Goal: Task Accomplishment & Management: Use online tool/utility

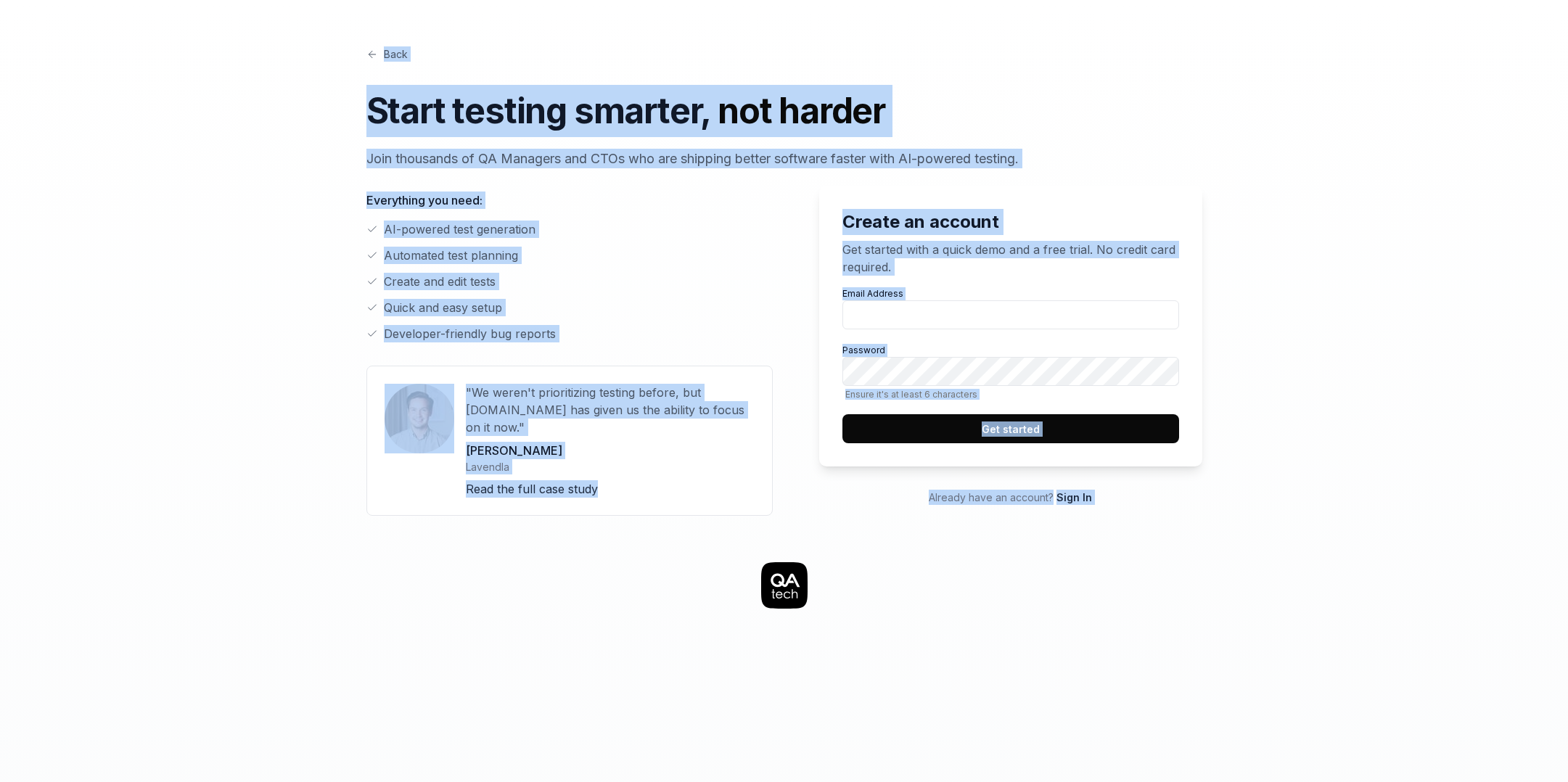
drag, startPoint x: 335, startPoint y: 72, endPoint x: 1294, endPoint y: 582, distance: 1086.2
click at [1294, 582] on div "Back Start testing smarter, not harder Join thousands of QA Managers and CTOs w…" at bounding box center [784, 695] width 1114 height 1391
click at [1294, 582] on link at bounding box center [784, 585] width 1091 height 46
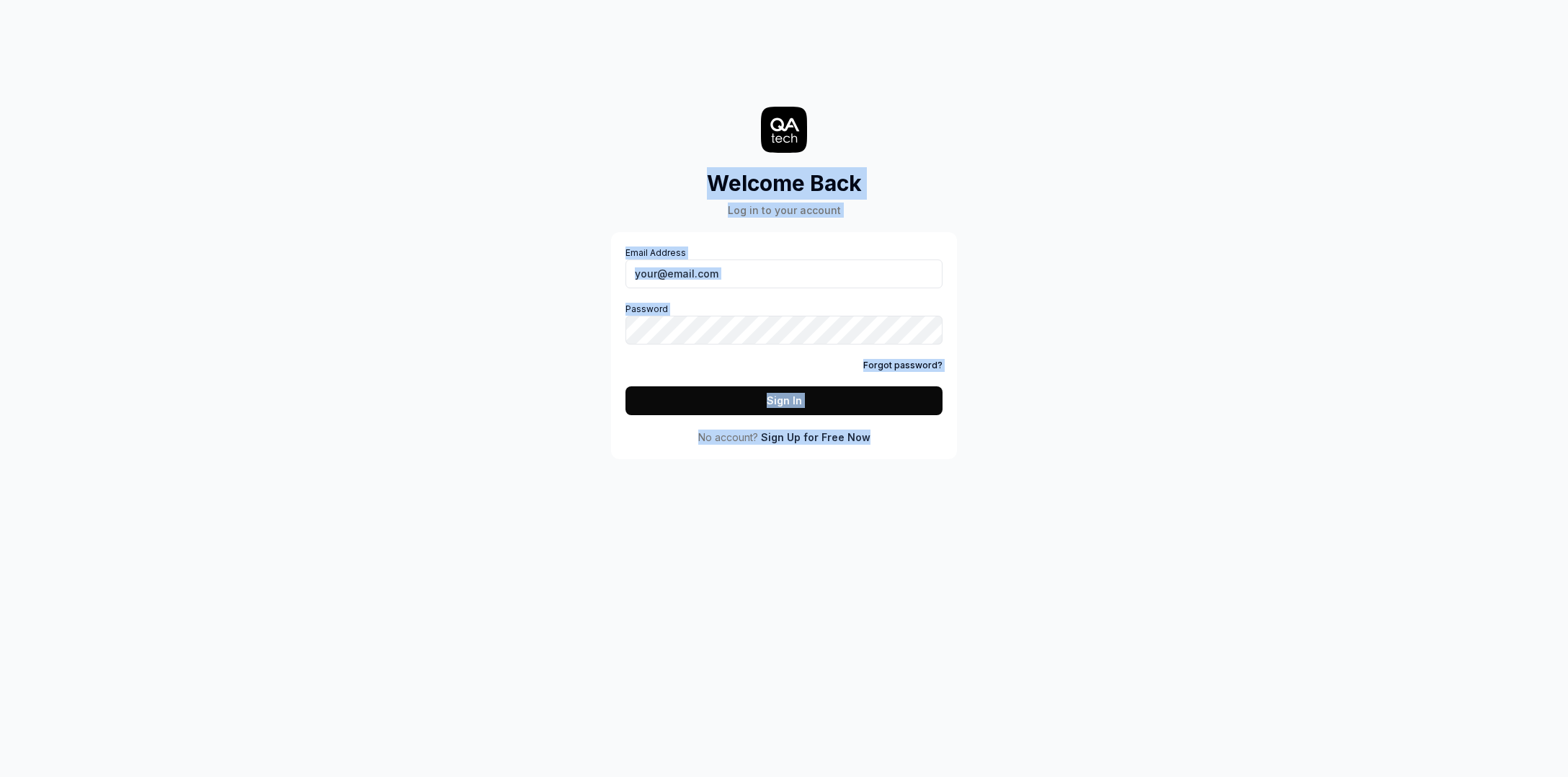
click at [720, 178] on h2 "Welcome Back" at bounding box center [784, 183] width 155 height 32
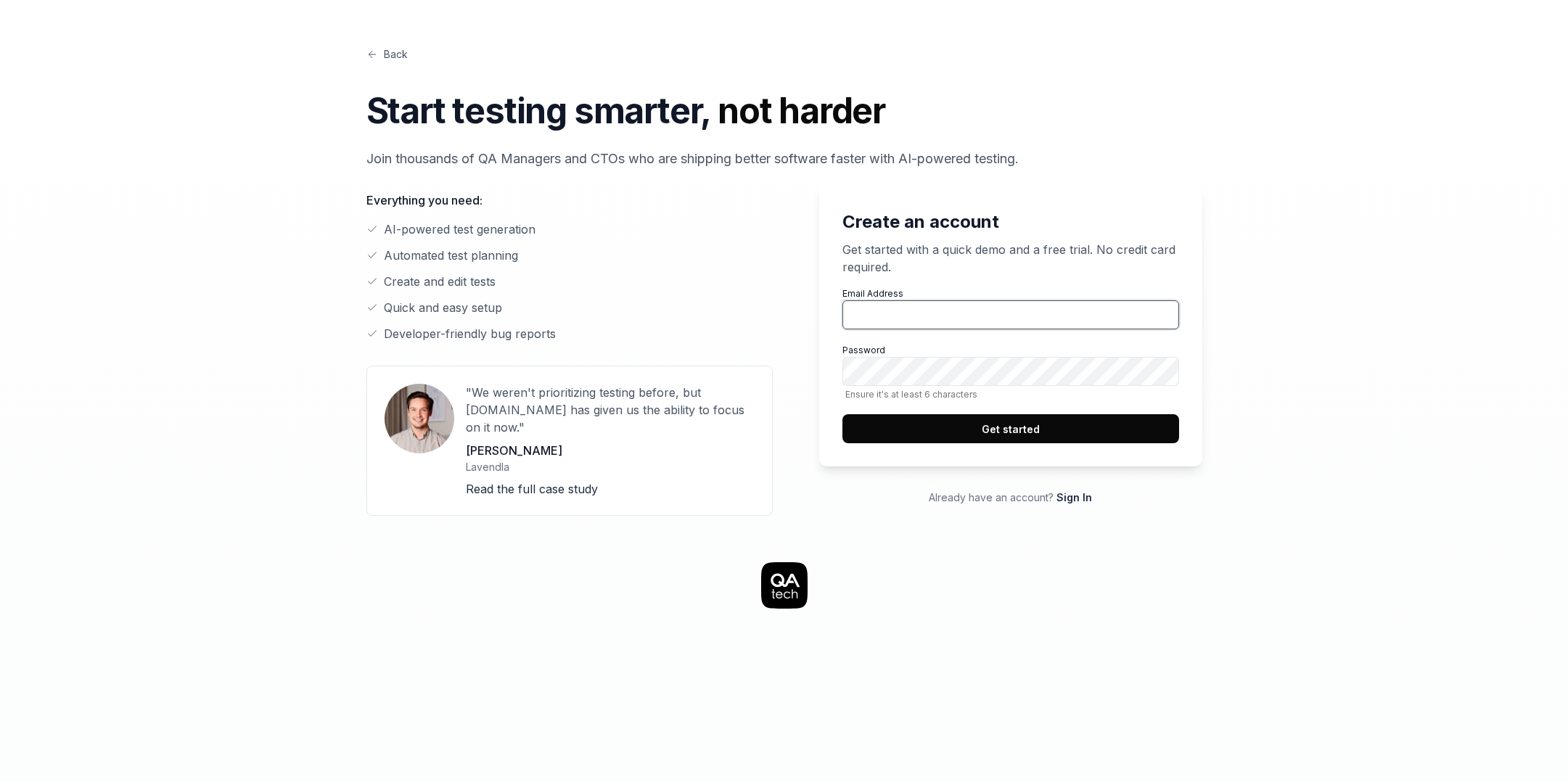
click at [1090, 323] on input "Email Address" at bounding box center [1010, 314] width 337 height 29
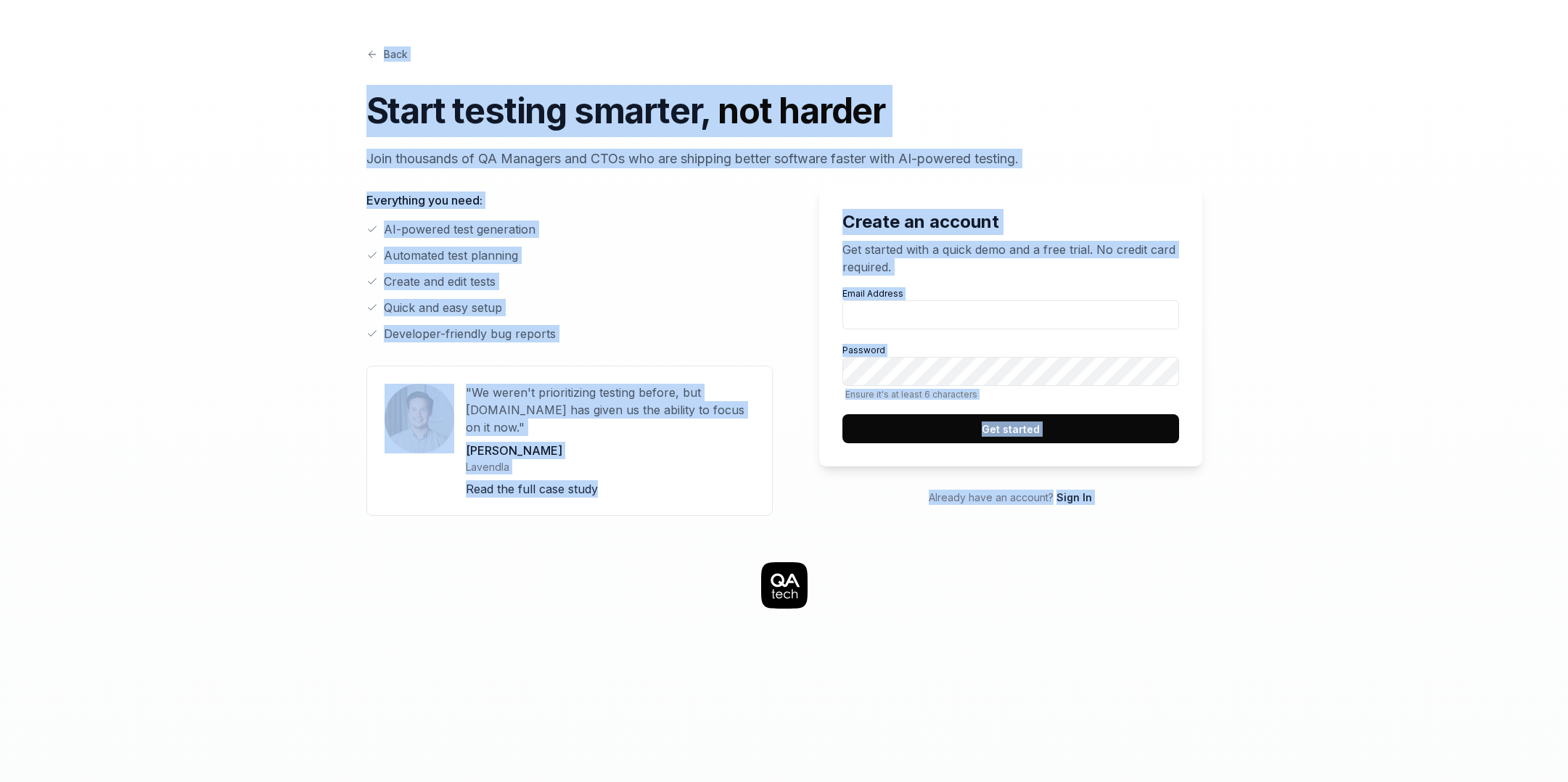
drag, startPoint x: 245, startPoint y: 57, endPoint x: 1186, endPoint y: 554, distance: 1064.2
click at [1185, 553] on div "Back Start testing smarter, not harder Join thousands of QA Managers and CTOs w…" at bounding box center [784, 695] width 1114 height 1391
click at [1186, 562] on link at bounding box center [784, 585] width 1091 height 46
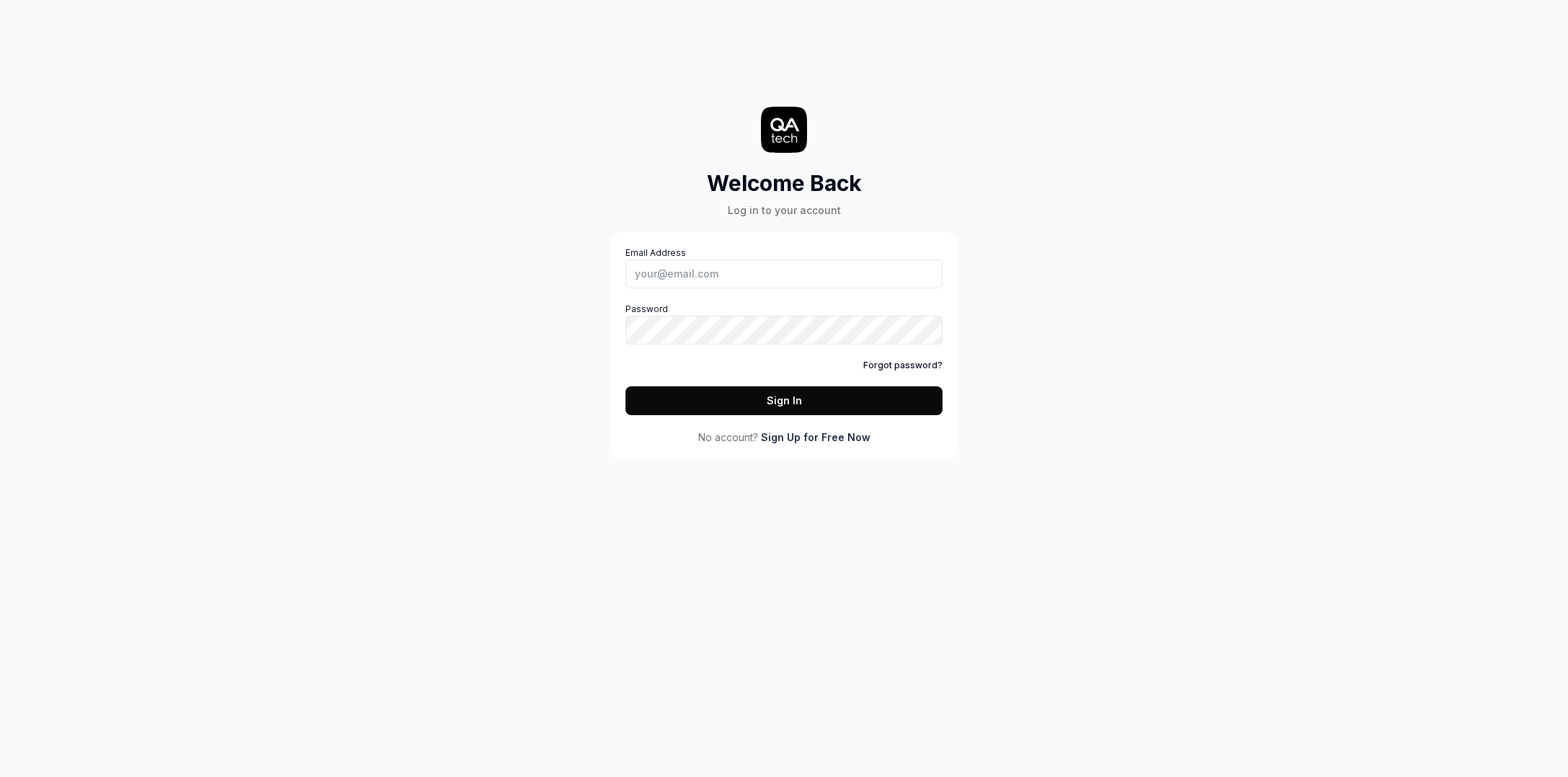
click at [974, 163] on div "Welcome Back Log in to your account Email Address Password Forgot password? Sig…" at bounding box center [784, 243] width 432 height 430
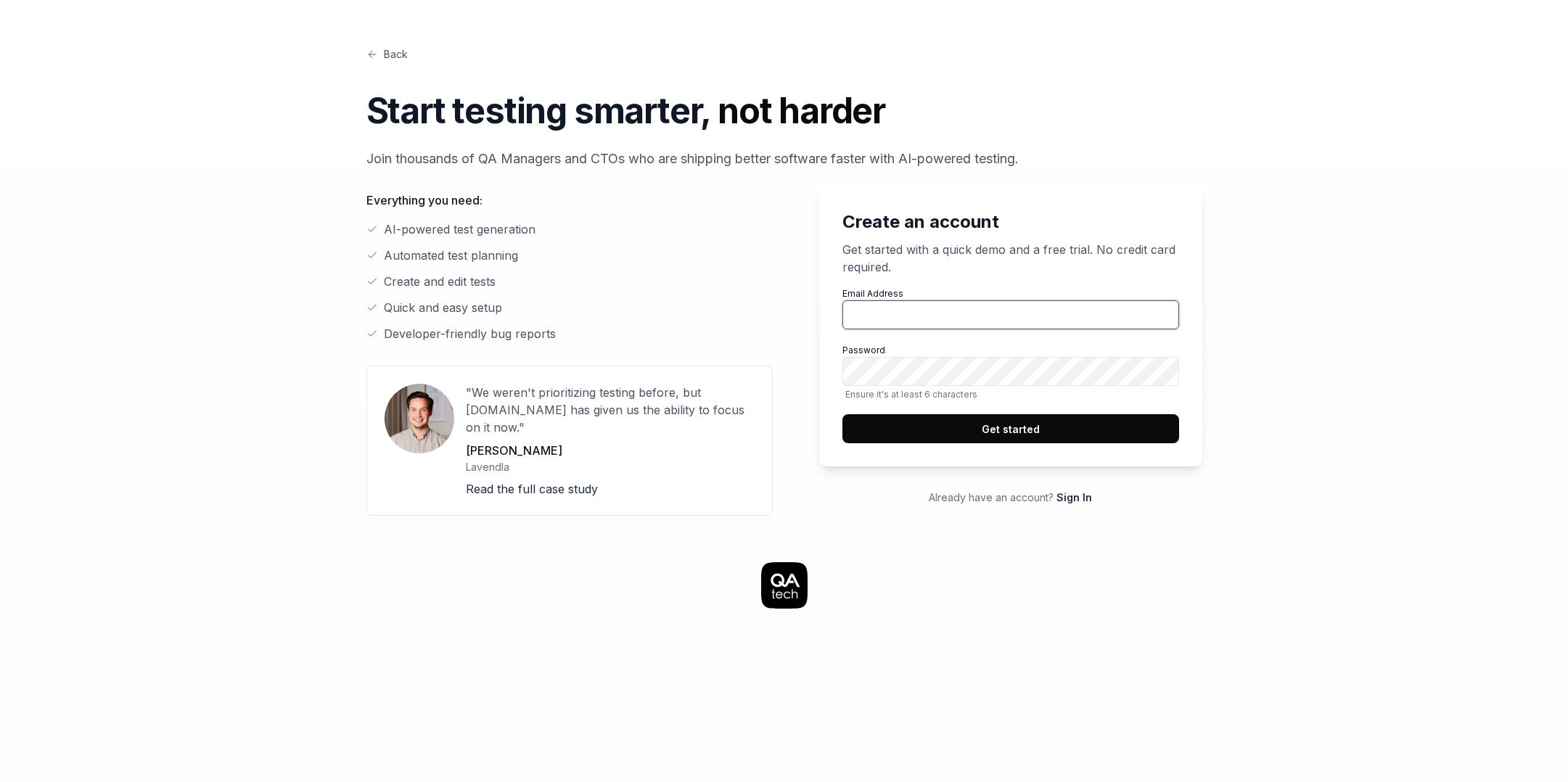
click at [912, 302] on input "Email Address" at bounding box center [1010, 314] width 337 height 29
type input "[EMAIL_ADDRESS][DOMAIN_NAME]"
click at [960, 424] on button "Get started" at bounding box center [1010, 428] width 337 height 29
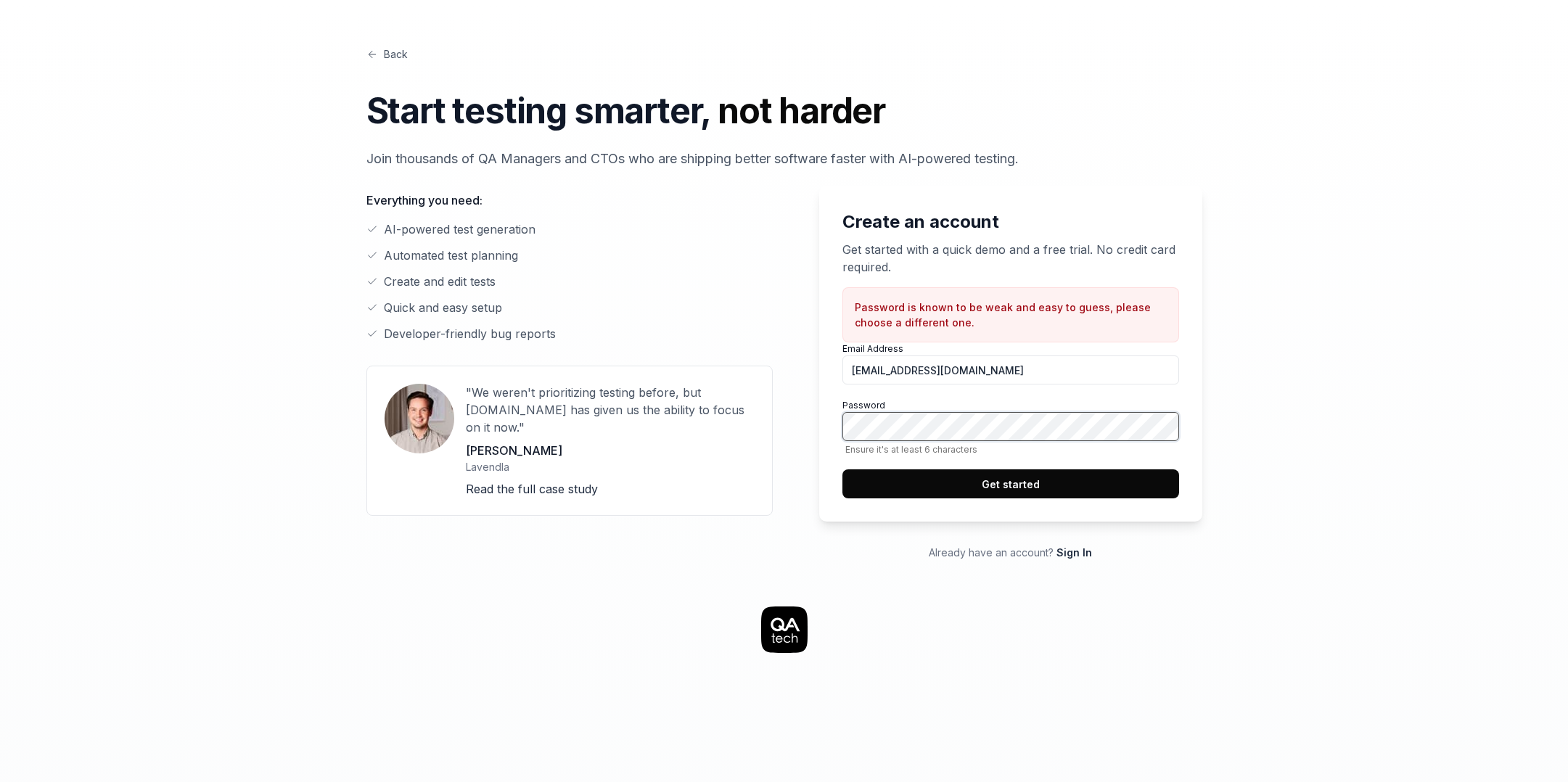
click at [842, 469] on button "Get started" at bounding box center [1010, 483] width 337 height 29
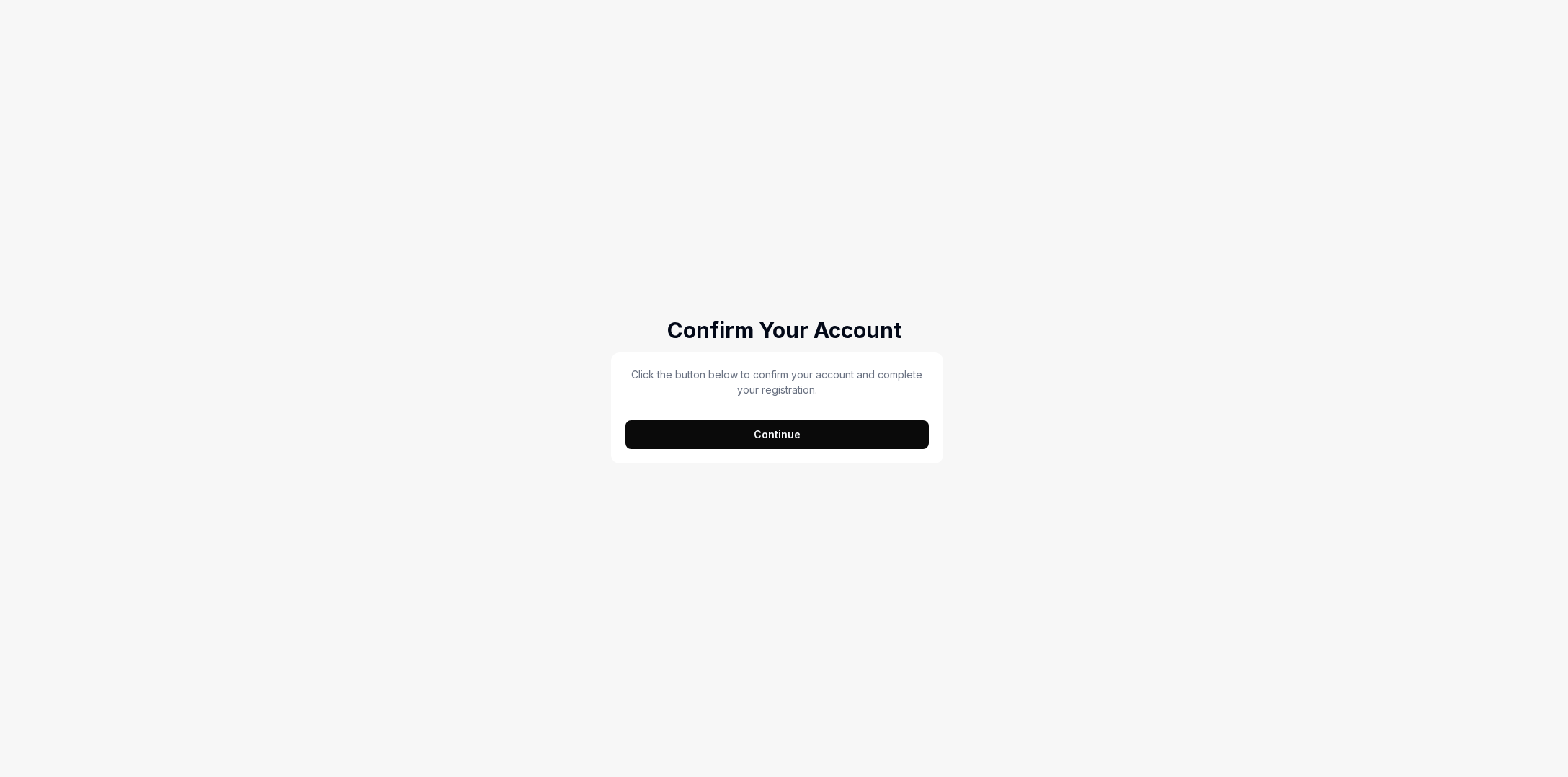
click at [787, 432] on button "Continue" at bounding box center [777, 434] width 304 height 28
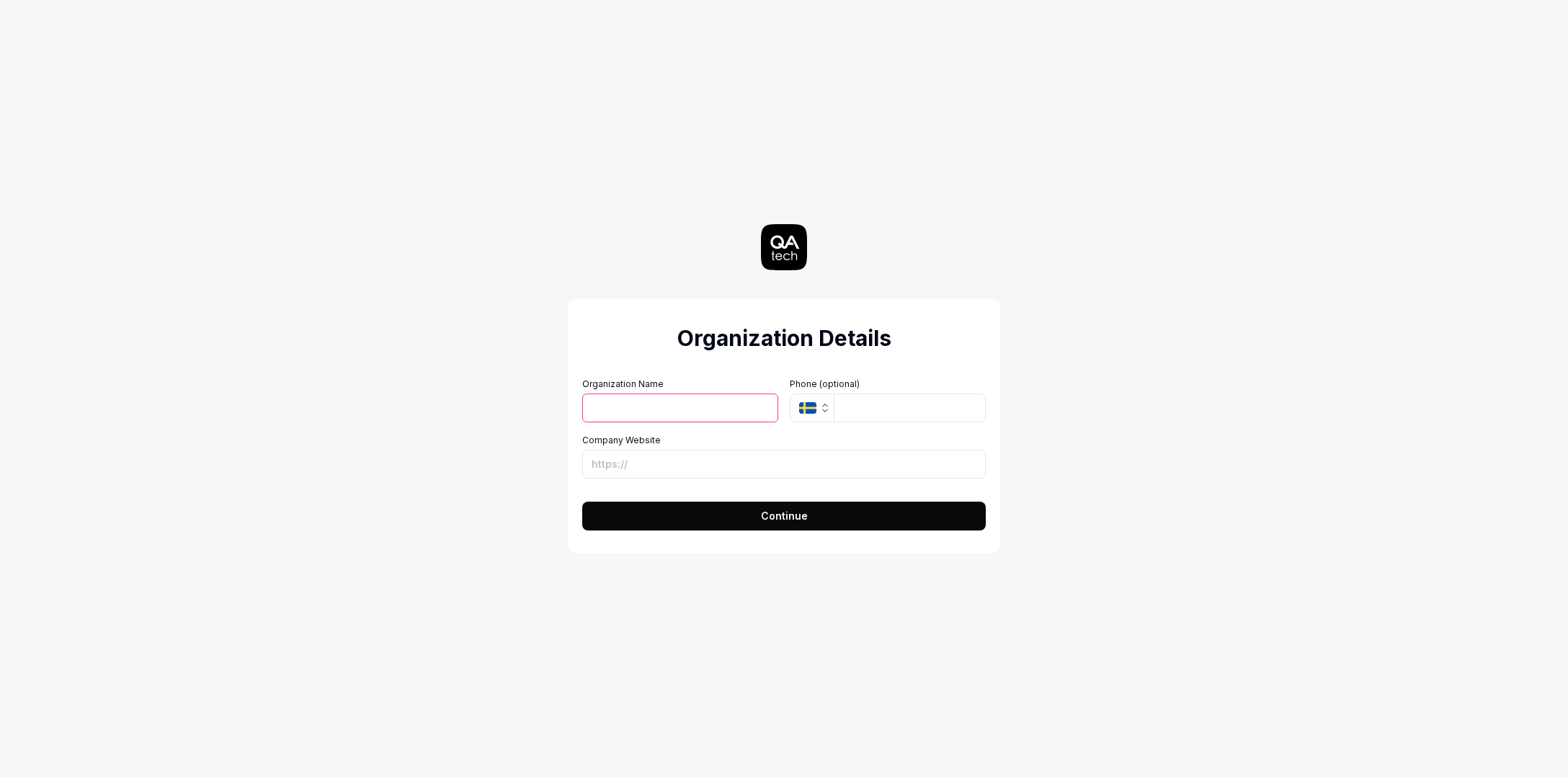
click at [680, 409] on input "Organization Name" at bounding box center [680, 408] width 196 height 28
type input "Olles"
type input "+46 76 397 85 92"
click at [639, 464] on input "Company Website" at bounding box center [784, 464] width 404 height 28
type input "https://lovable.dev"
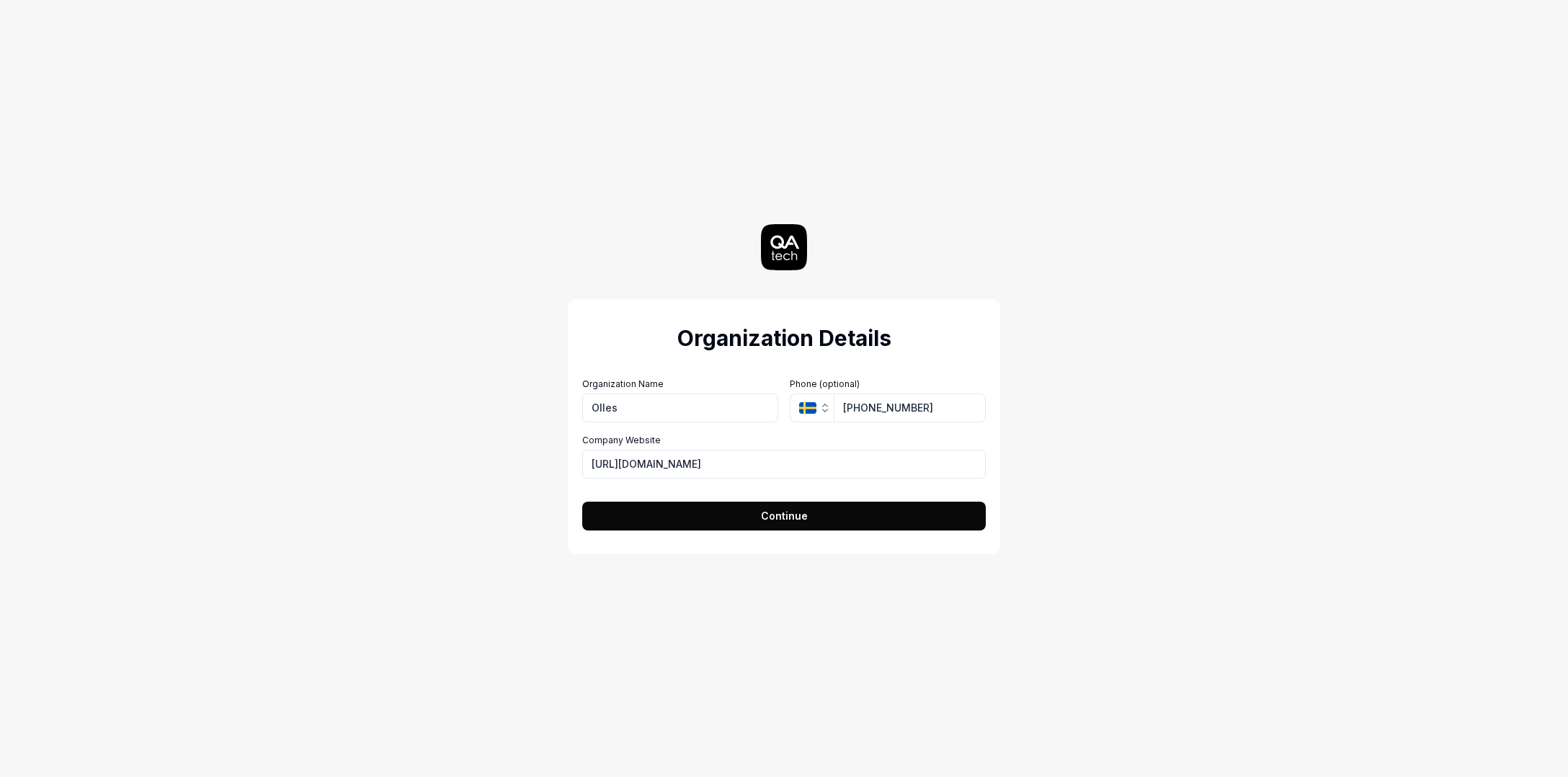
click at [784, 520] on span "Continue" at bounding box center [784, 516] width 47 height 15
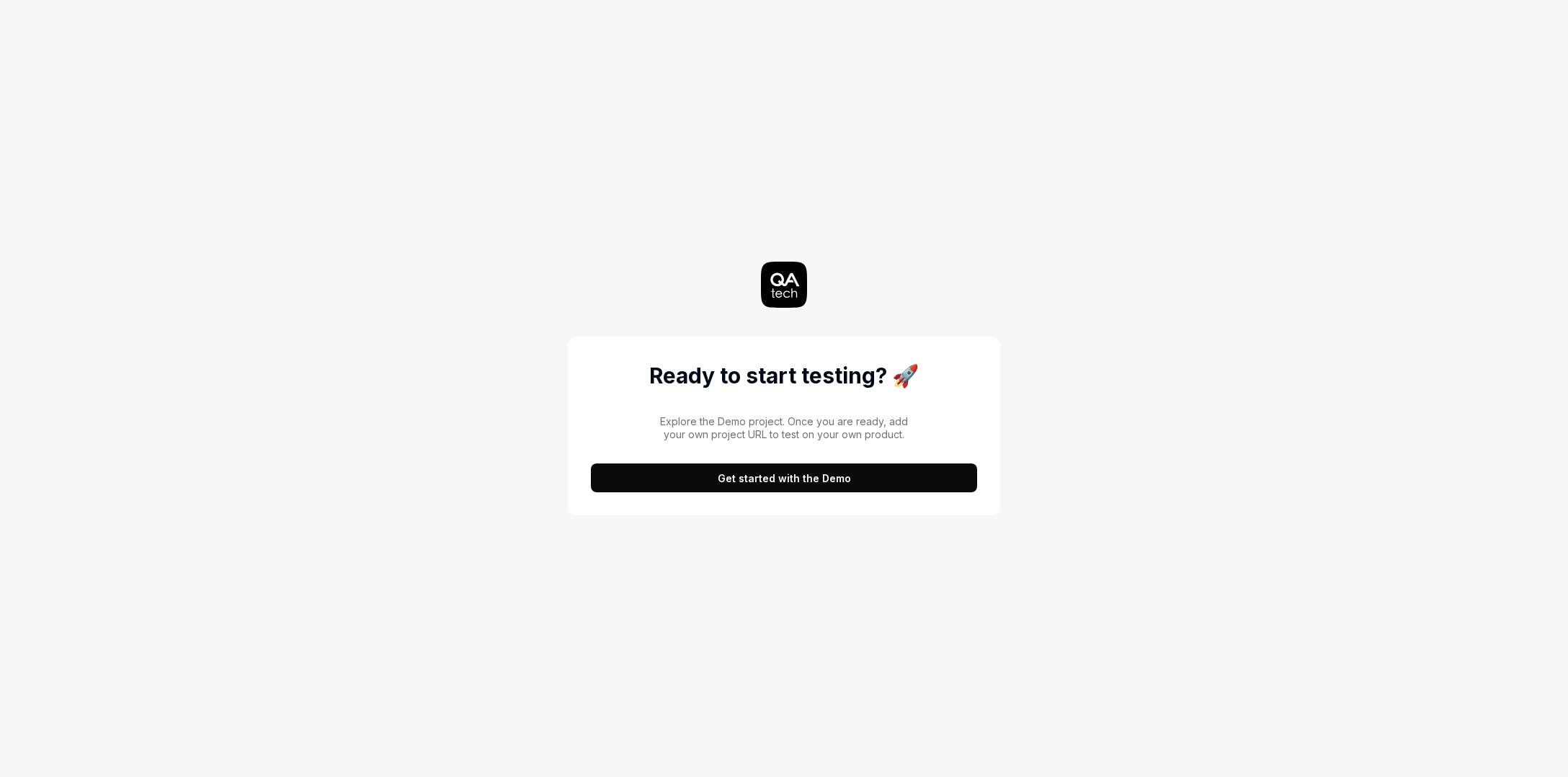
click at [789, 482] on button "Get started with the Demo" at bounding box center [784, 478] width 386 height 28
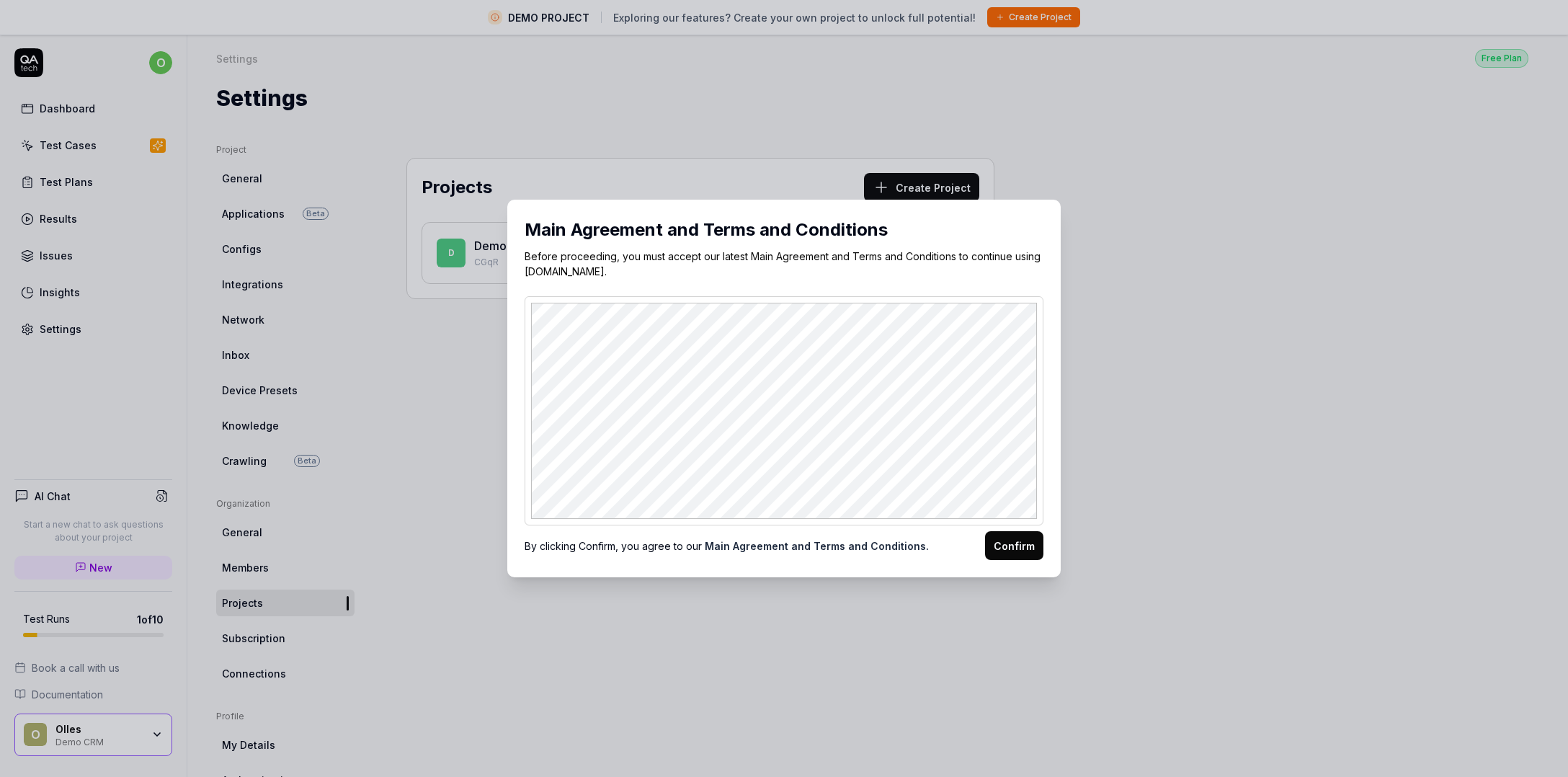
click at [1007, 547] on button "Confirm" at bounding box center [1014, 545] width 58 height 28
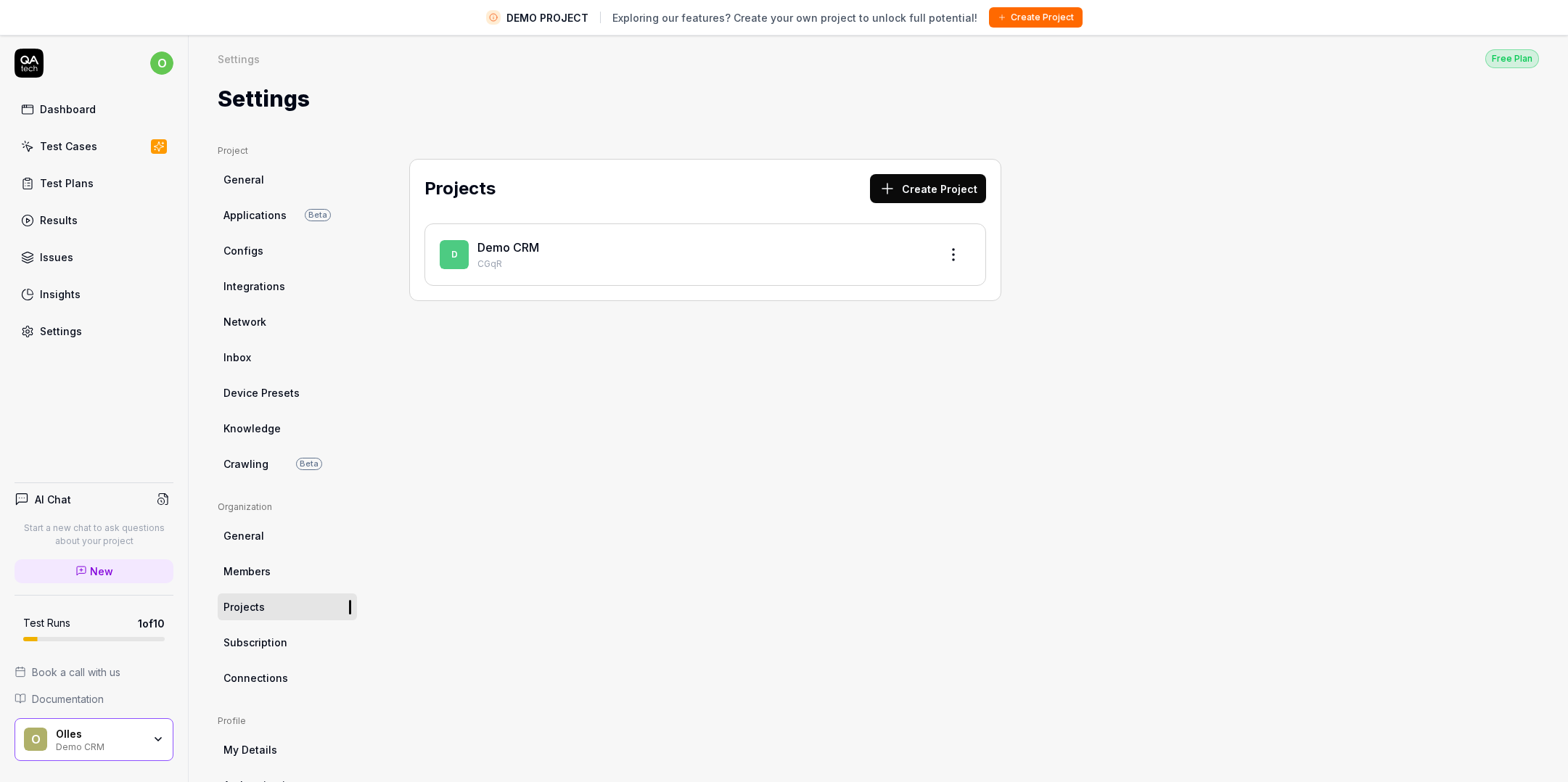
click at [518, 248] on link "Demo CRM" at bounding box center [509, 247] width 62 height 15
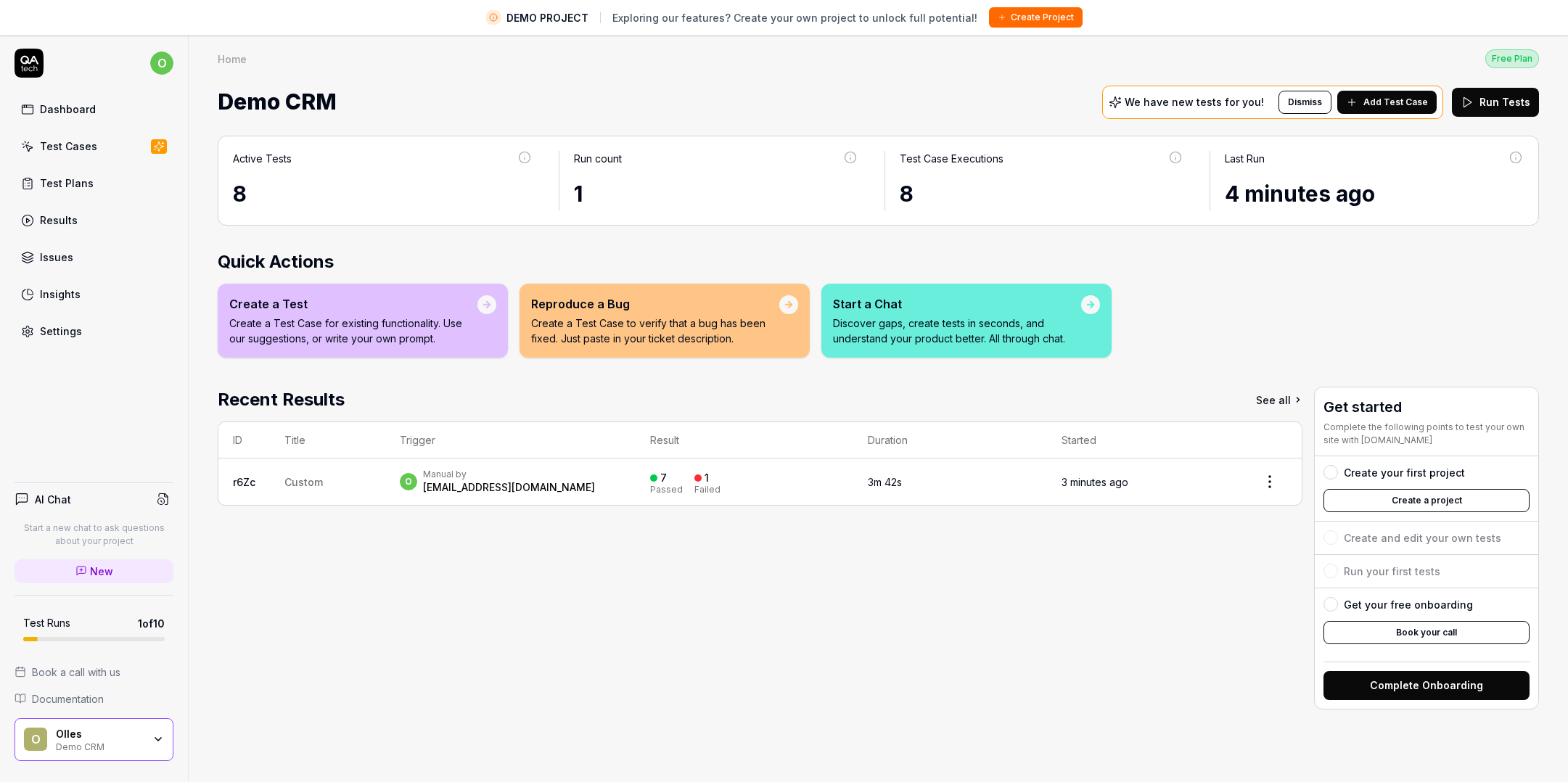
click at [121, 731] on div "Olles" at bounding box center [99, 734] width 87 height 13
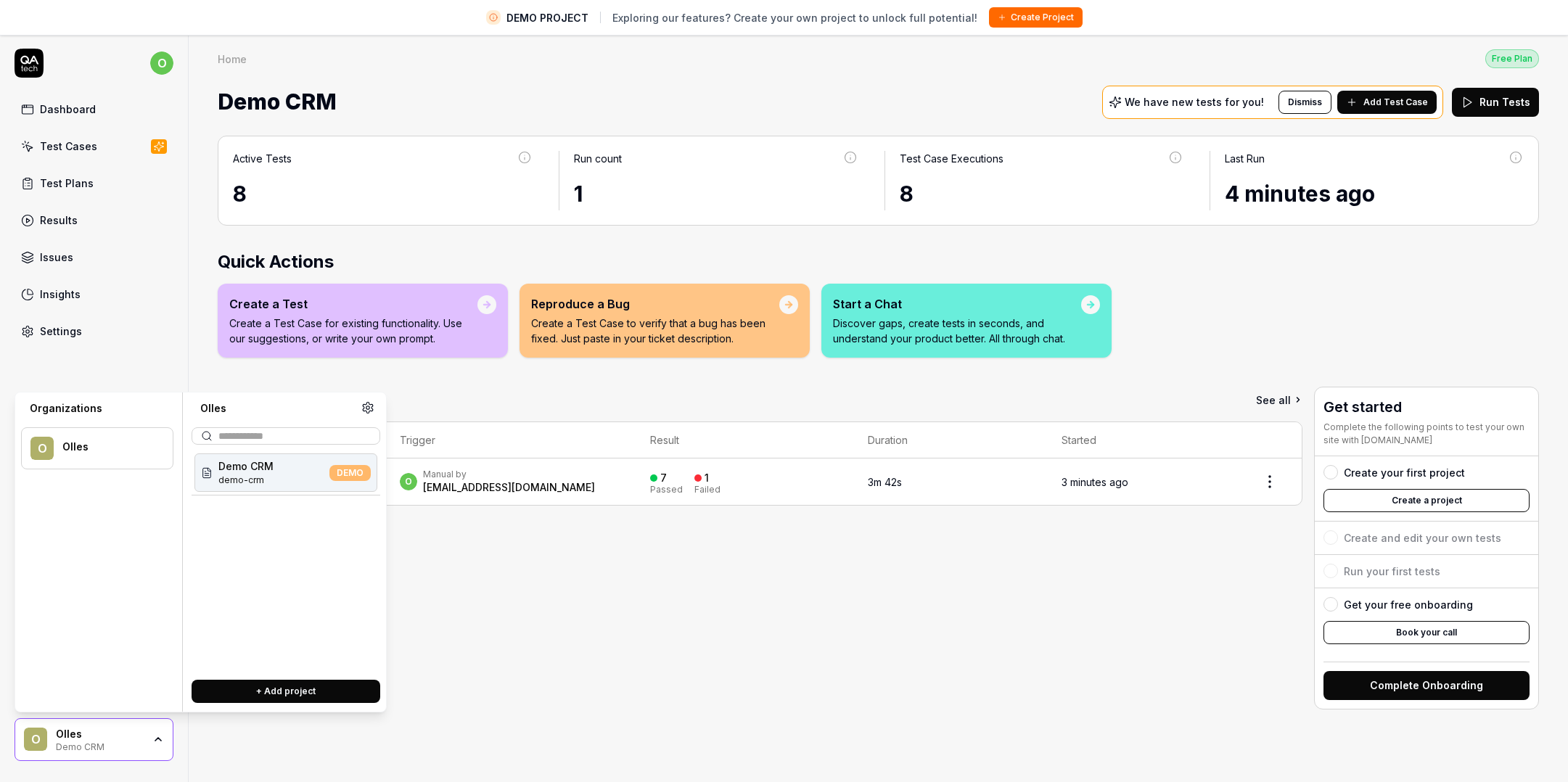
click at [121, 731] on div "Olles" at bounding box center [99, 734] width 87 height 13
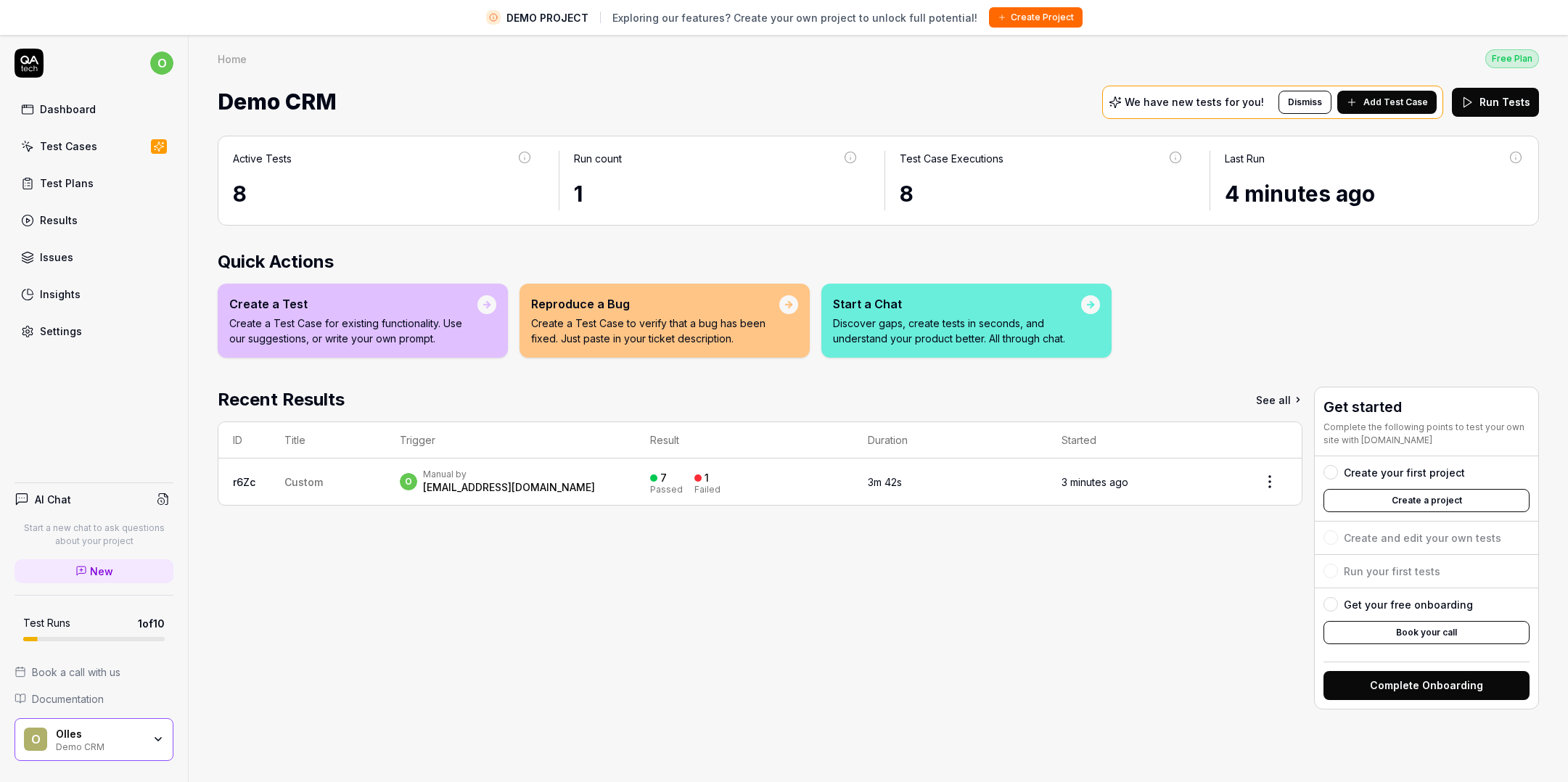
click at [85, 112] on div "Dashboard" at bounding box center [68, 109] width 56 height 15
click at [442, 475] on div "Manual by" at bounding box center [509, 474] width 172 height 12
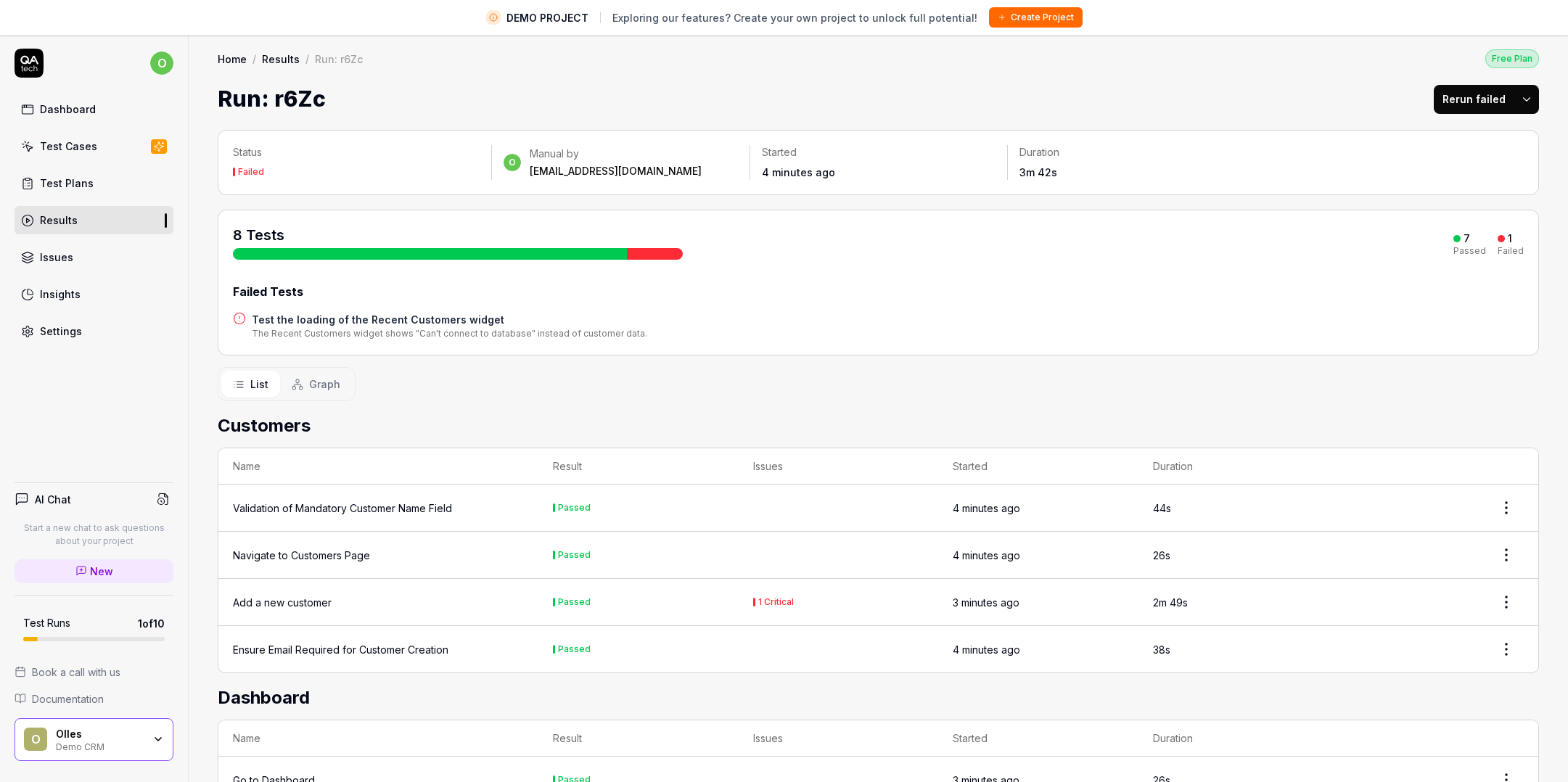
scroll to position [34, 0]
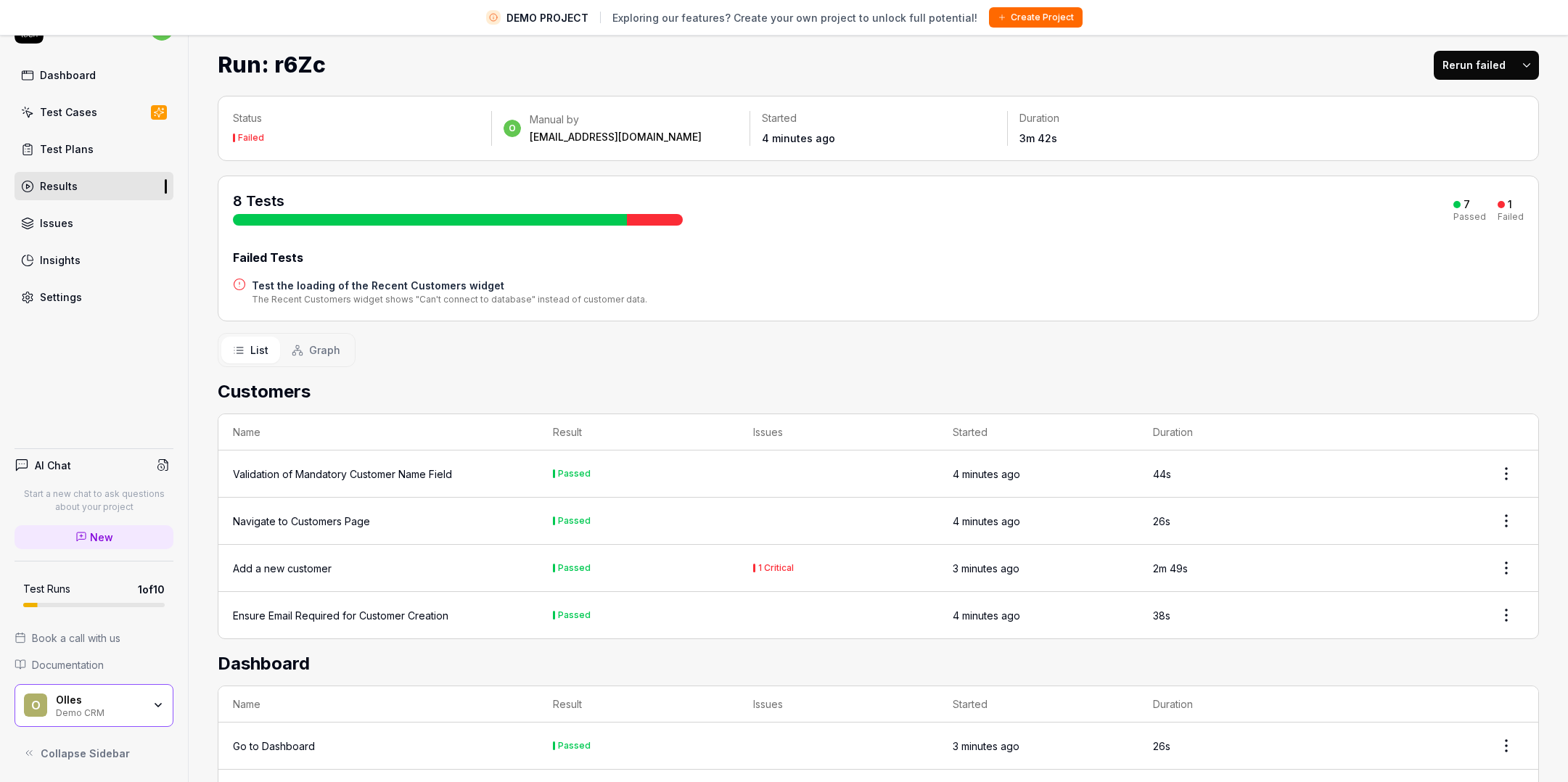
click at [1556, 554] on div "Status Failed o Manual by olle.fredemo@gmail.com Started 4 minutes ago Duration…" at bounding box center [878, 552] width 1379 height 942
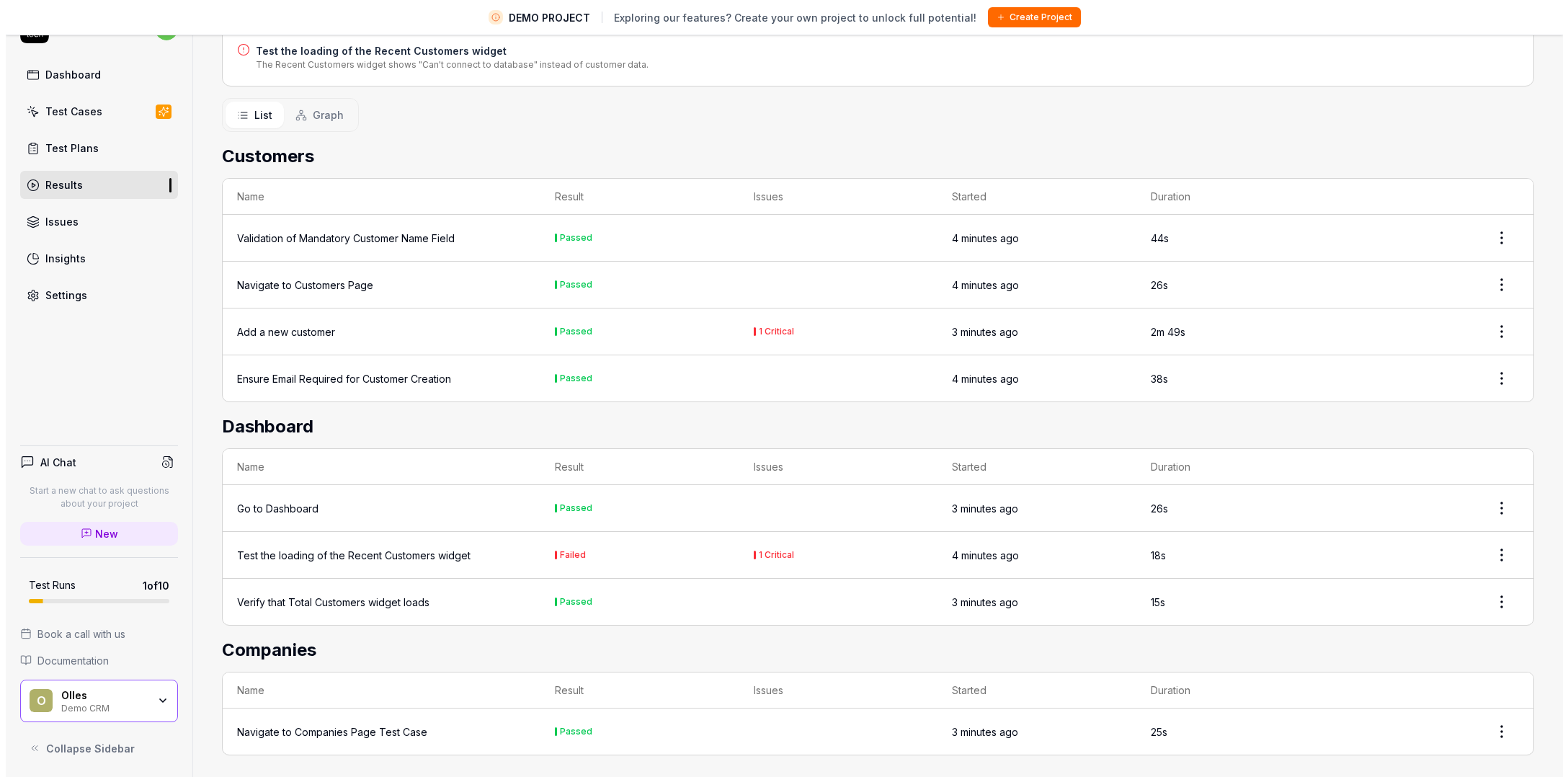
scroll to position [0, 0]
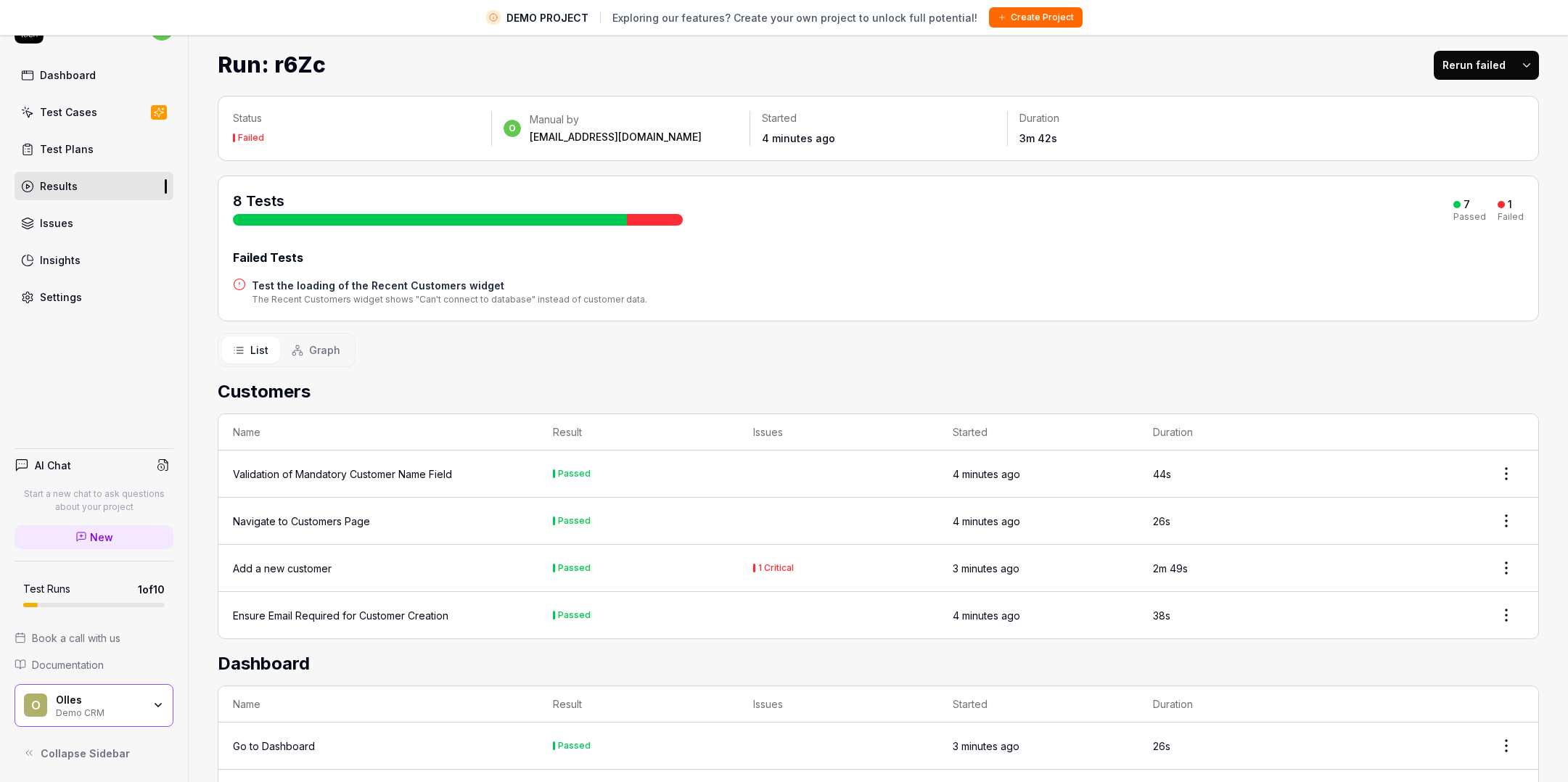
click at [73, 214] on link "Issues" at bounding box center [94, 223] width 159 height 29
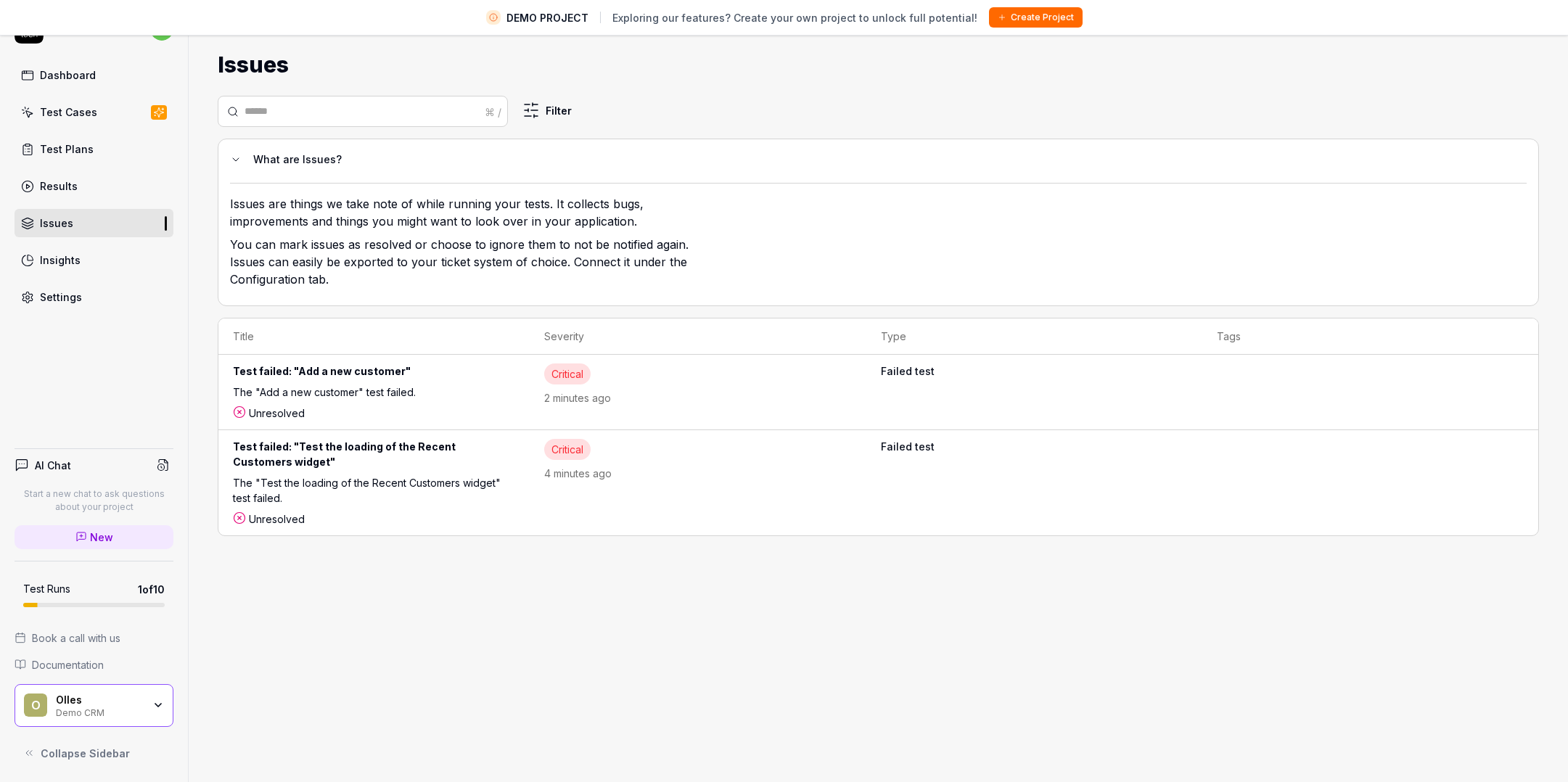
click at [95, 73] on link "Dashboard" at bounding box center [94, 75] width 159 height 29
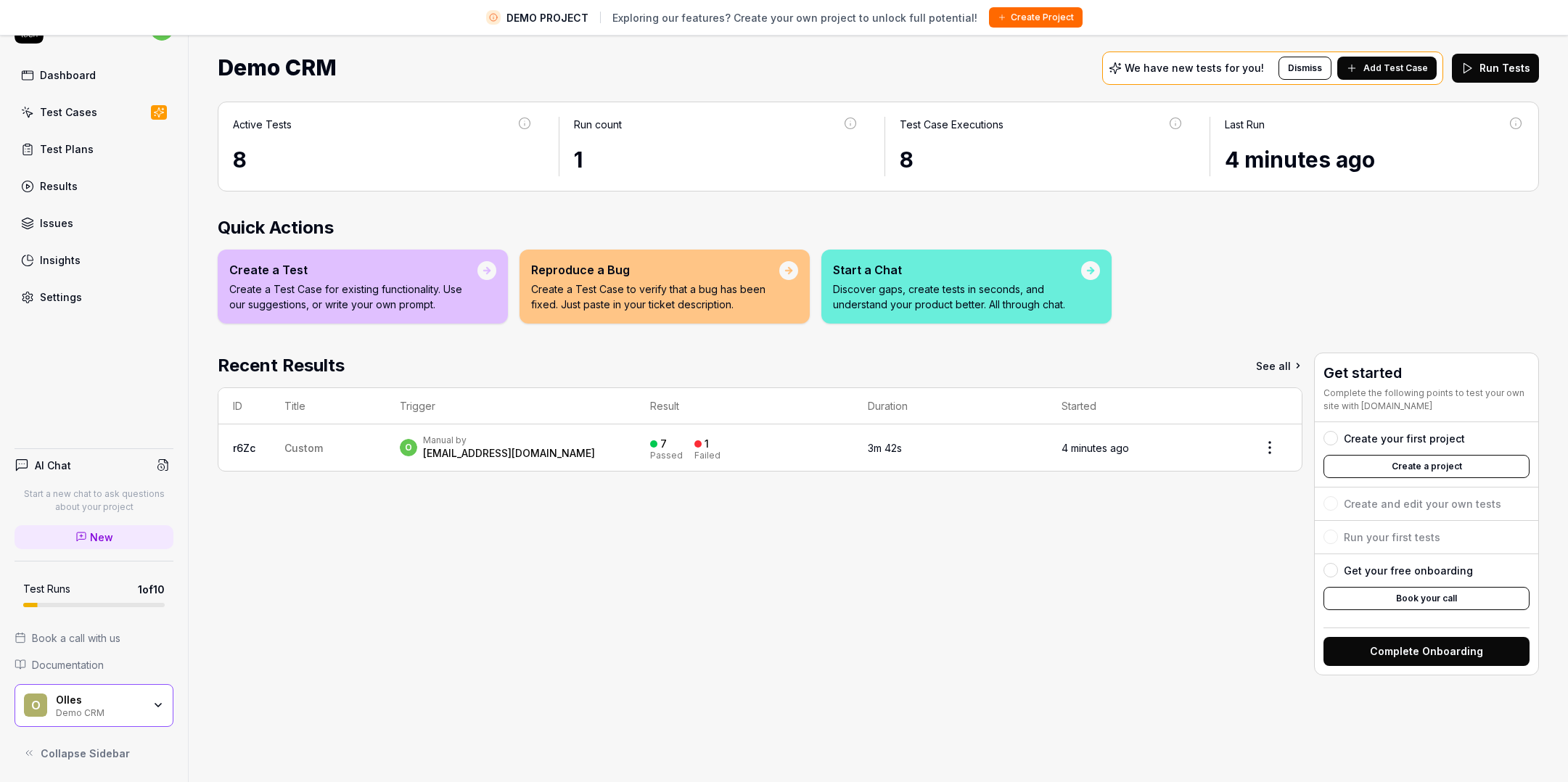
click at [1010, 20] on button "Create Project" at bounding box center [1035, 17] width 94 height 20
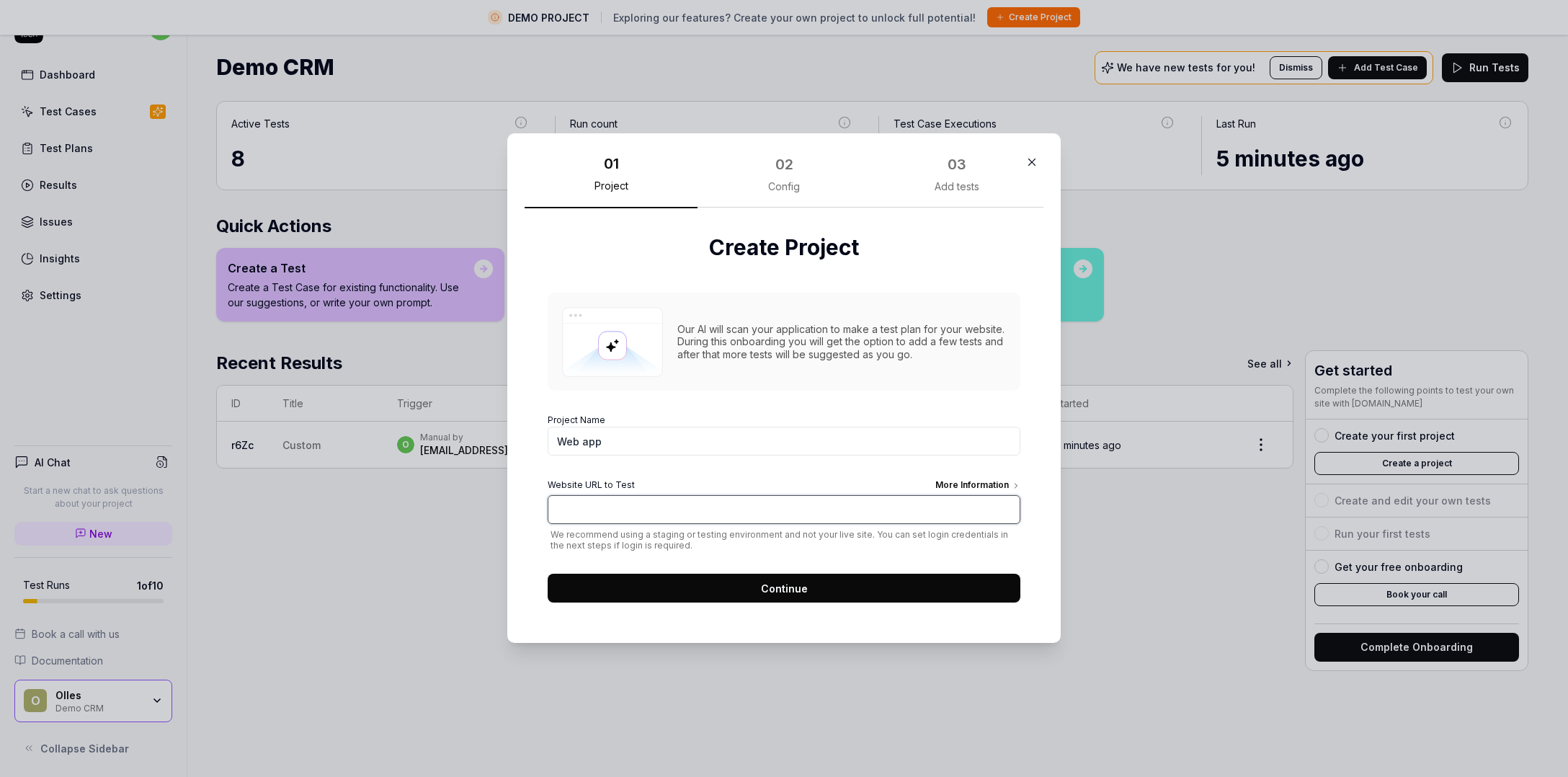
click at [801, 519] on input "Website URL to Test More Information" at bounding box center [784, 509] width 473 height 28
click at [829, 595] on button "Continue" at bounding box center [784, 589] width 473 height 28
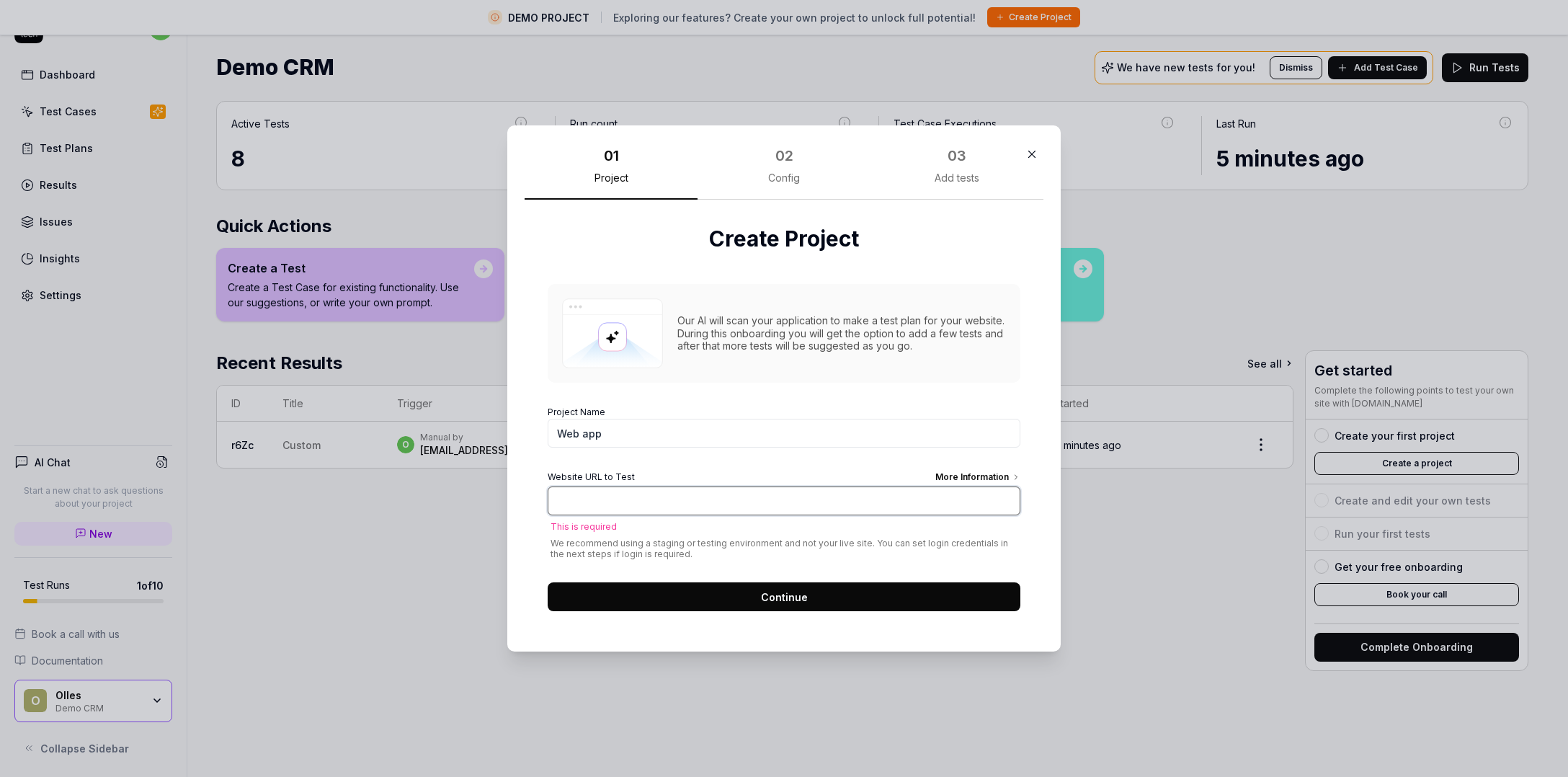
click at [877, 502] on input "Website URL to Test More Information" at bounding box center [784, 501] width 473 height 28
click at [734, 505] on input "Website URL to Test More Information" at bounding box center [784, 501] width 473 height 28
paste input "[URL][DOMAIN_NAME]"
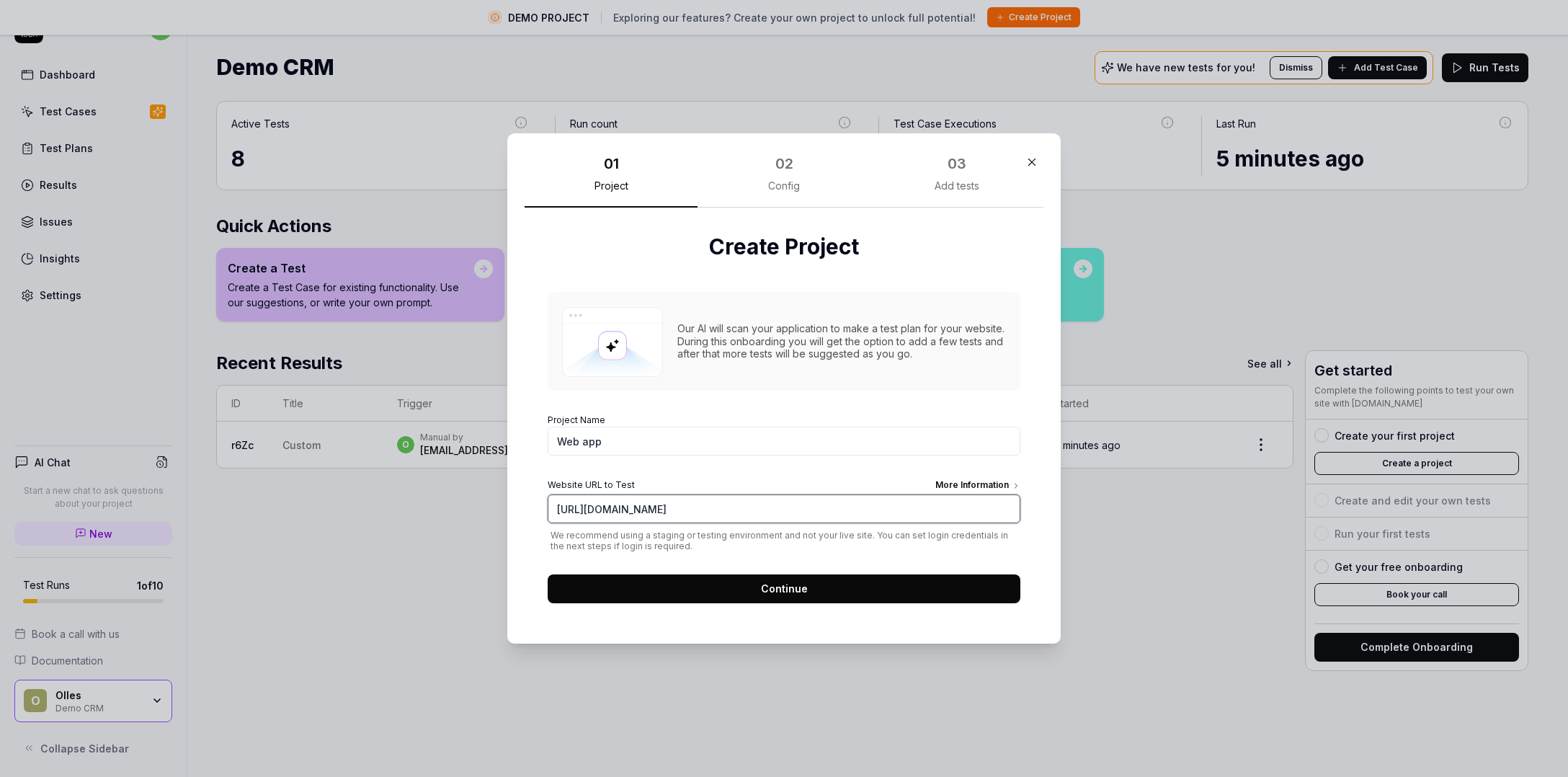
type input "[URL][DOMAIN_NAME]"
click at [762, 583] on span "Continue" at bounding box center [784, 589] width 47 height 15
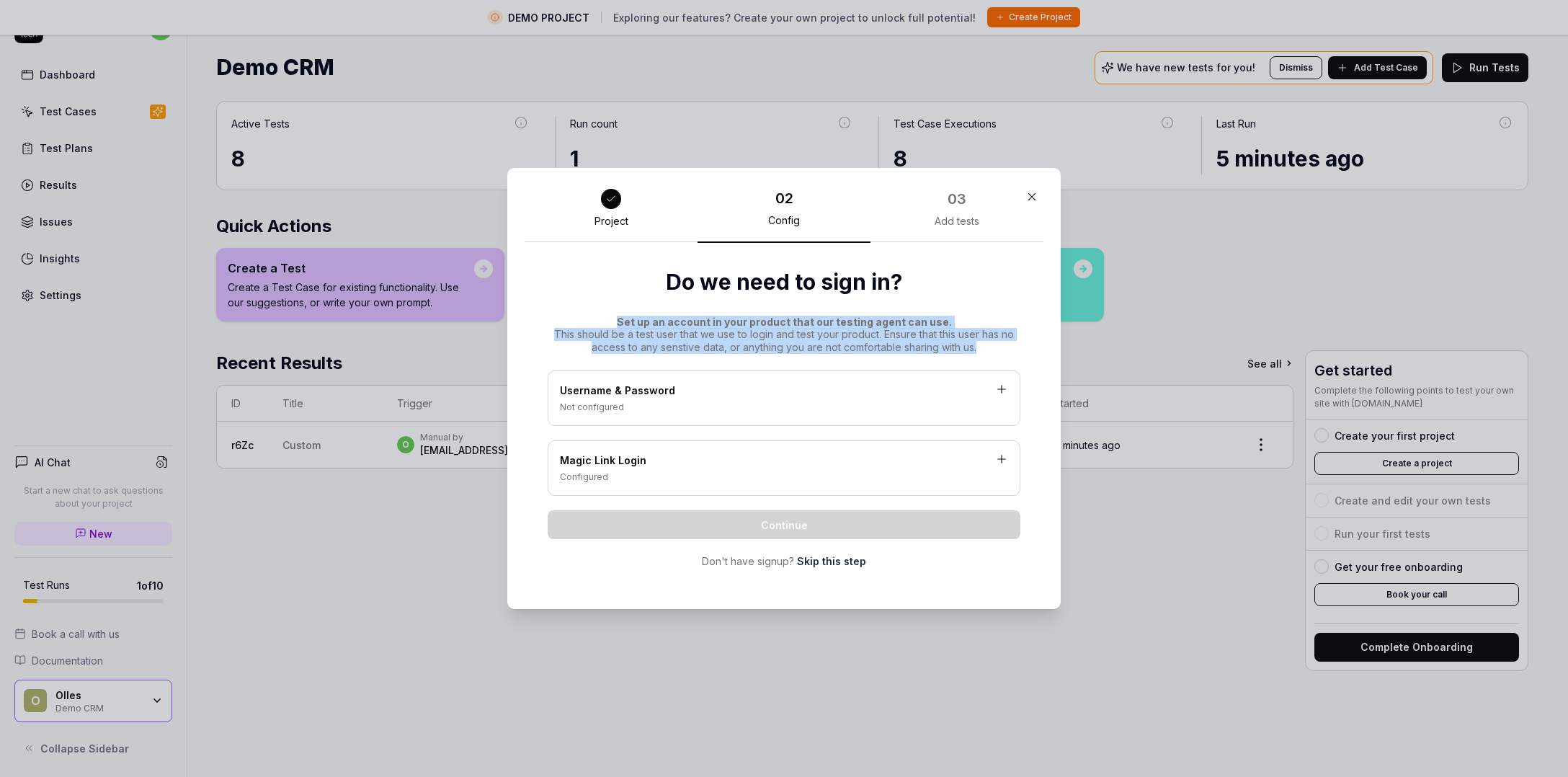
drag, startPoint x: 612, startPoint y: 322, endPoint x: 1002, endPoint y: 350, distance: 391.0
click at [1002, 350] on div "Set up an account in your product that our testing agent can use. This should b…" at bounding box center [784, 335] width 473 height 38
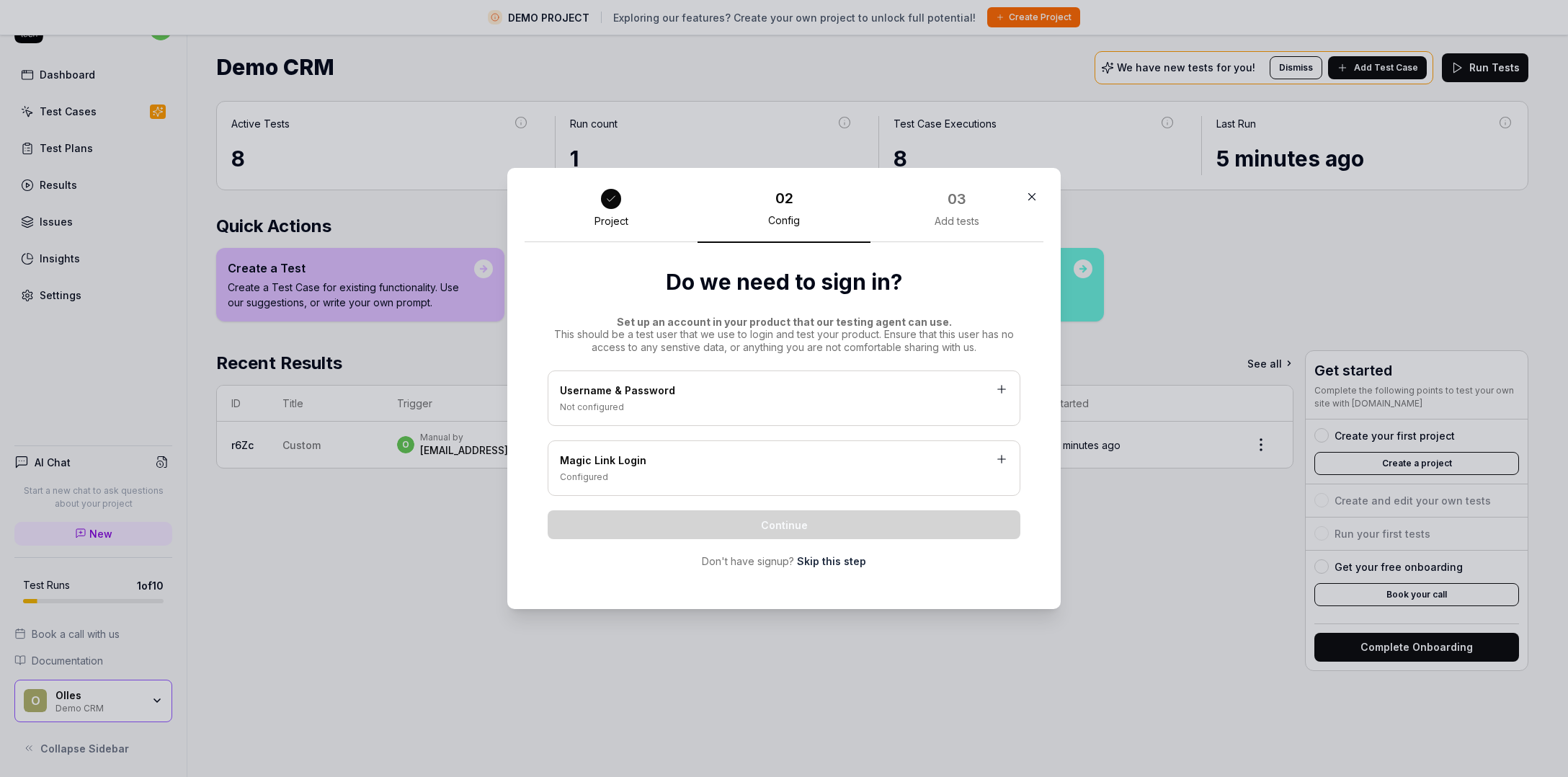
click at [934, 215] on div "Add tests" at bounding box center [957, 221] width 45 height 13
click at [841, 562] on link "Skip this step" at bounding box center [831, 562] width 69 height 15
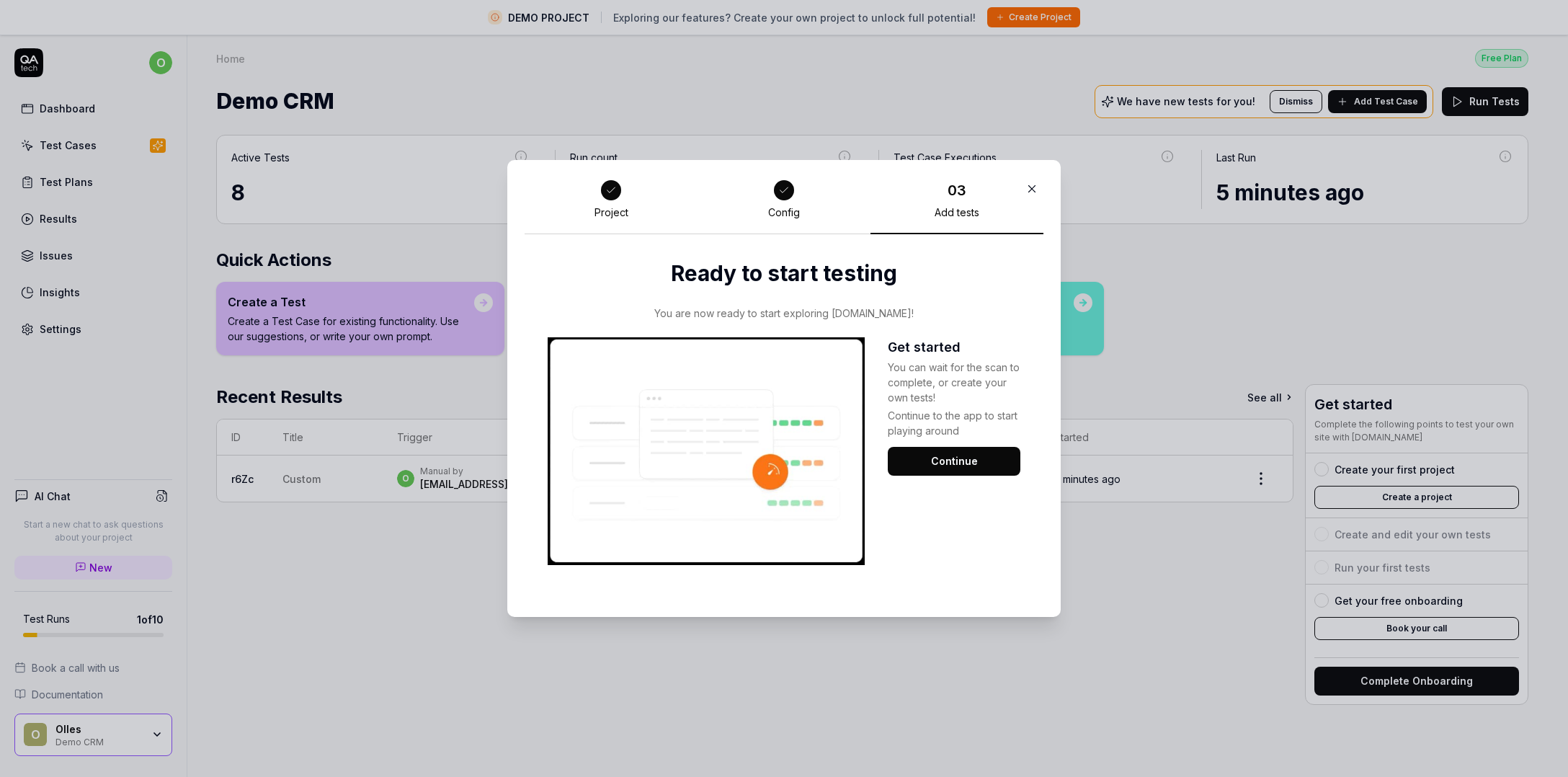
click at [940, 459] on button "Continue" at bounding box center [954, 461] width 132 height 28
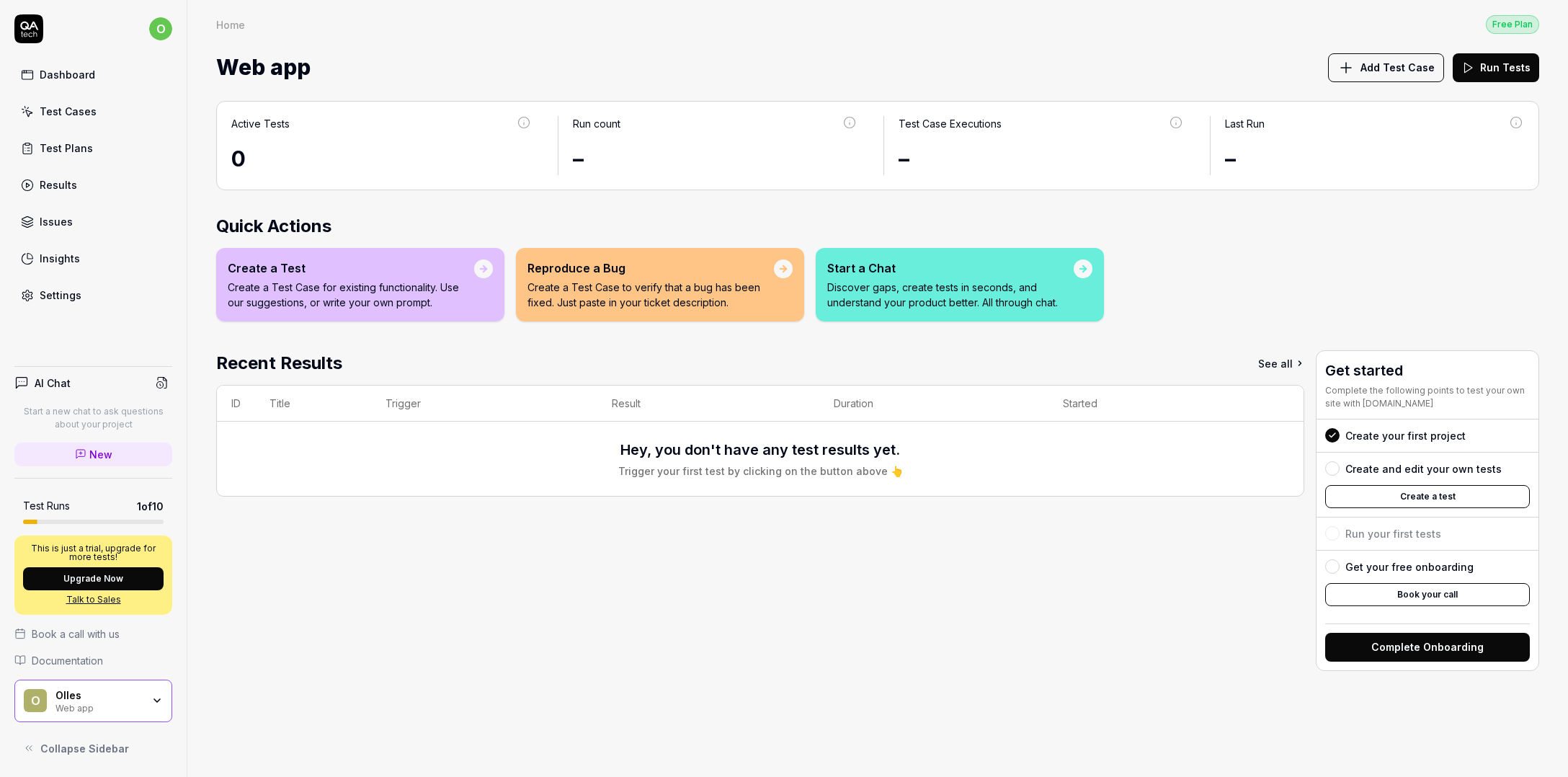
click at [1430, 494] on button "Create a test" at bounding box center [1427, 497] width 205 height 23
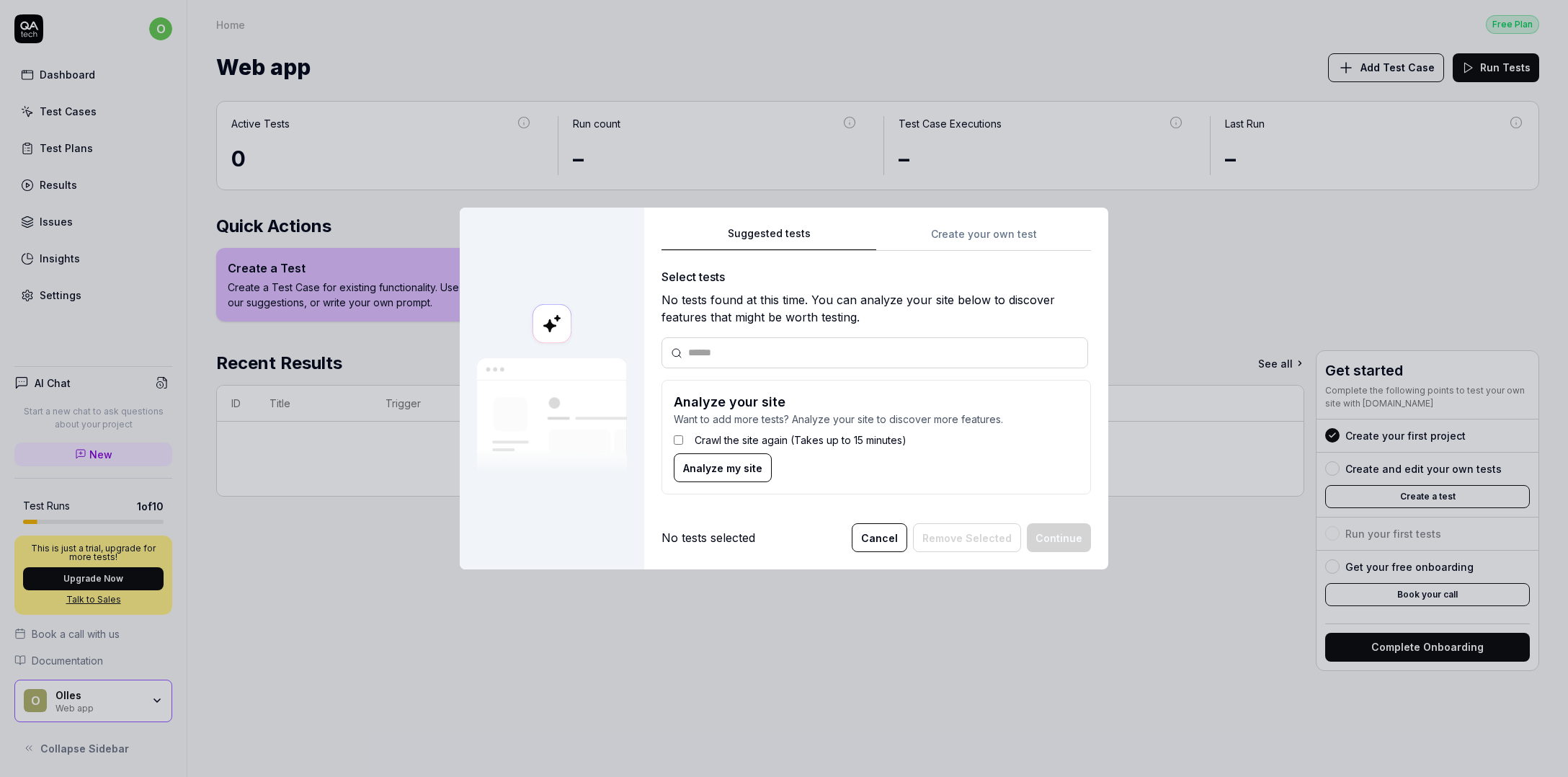
click at [1005, 252] on div "Suggested tests Create your own test Select tests No tests found at this time. …" at bounding box center [876, 365] width 430 height 282
click at [996, 241] on div "Suggested tests Create your own test Select tests No tests found at this time. …" at bounding box center [876, 388] width 464 height 362
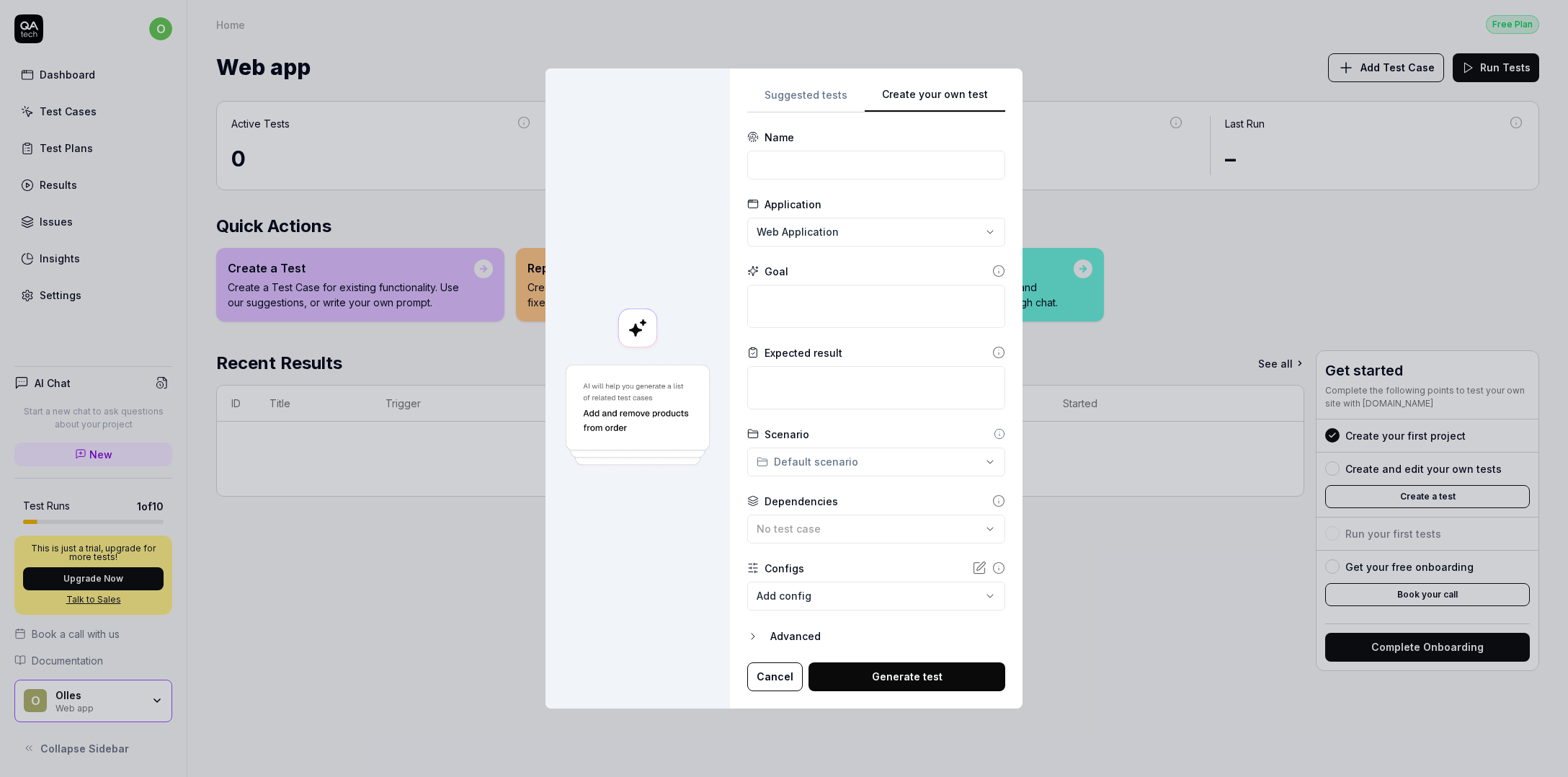
click at [807, 91] on div "**********" at bounding box center [784, 388] width 1568 height 777
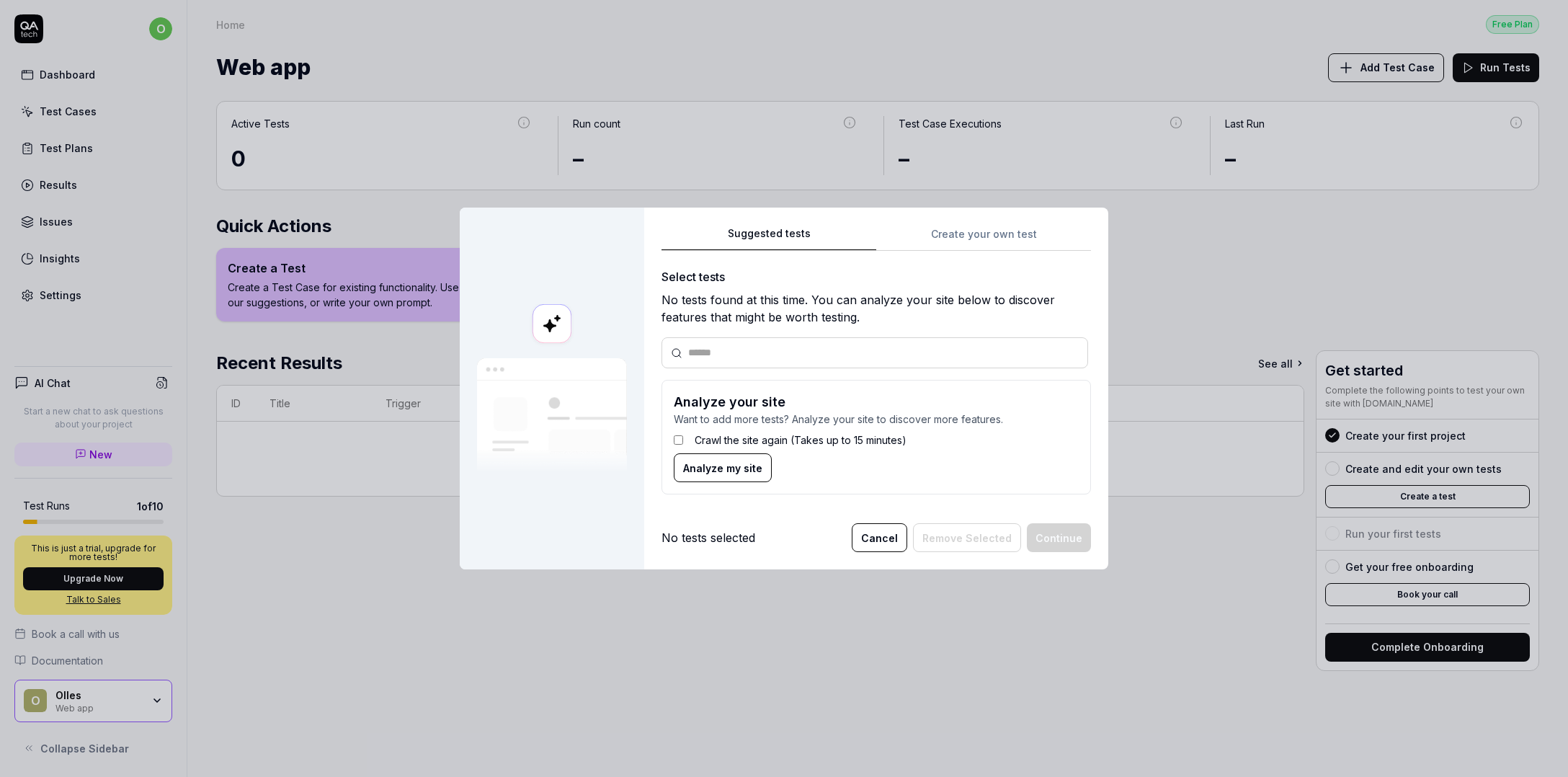
click at [724, 472] on span "Analyze my site" at bounding box center [722, 469] width 79 height 15
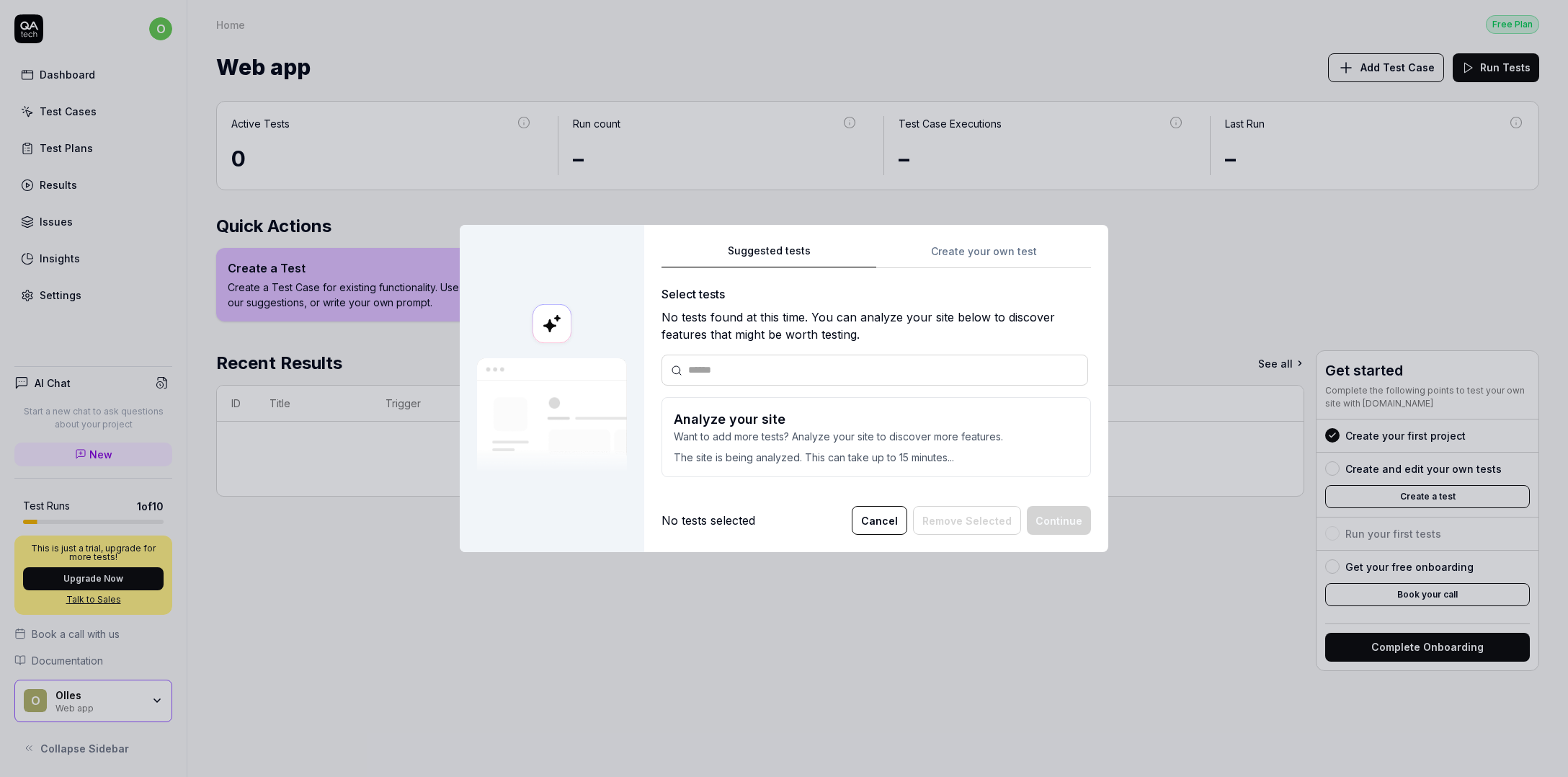
click at [1014, 256] on div "Suggested tests Suggested tests Create your own test Select tests No tests foun…" at bounding box center [784, 388] width 1568 height 777
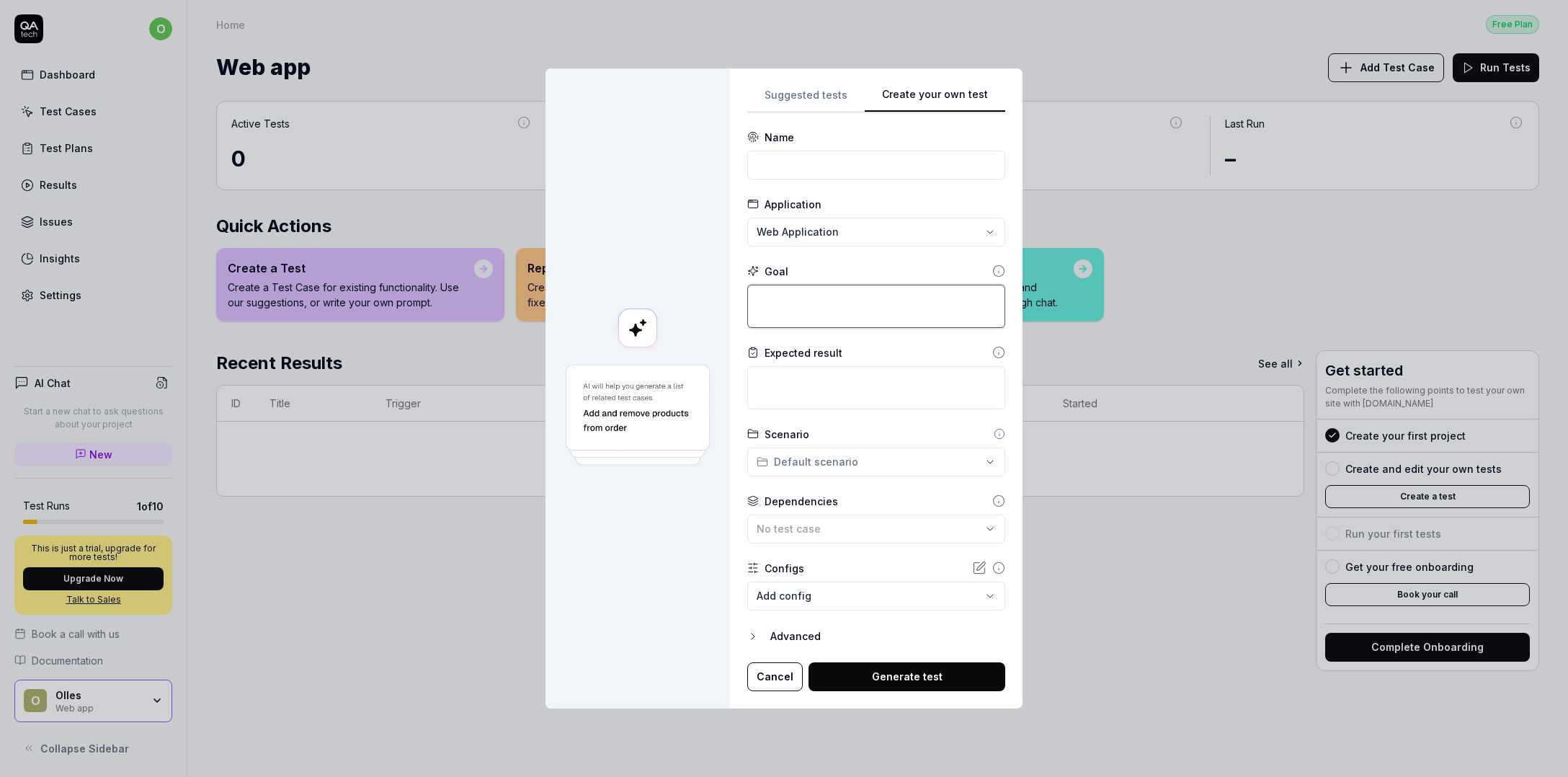
click at [831, 292] on textarea at bounding box center [876, 306] width 258 height 43
click at [994, 269] on circle at bounding box center [999, 272] width 11 height 11
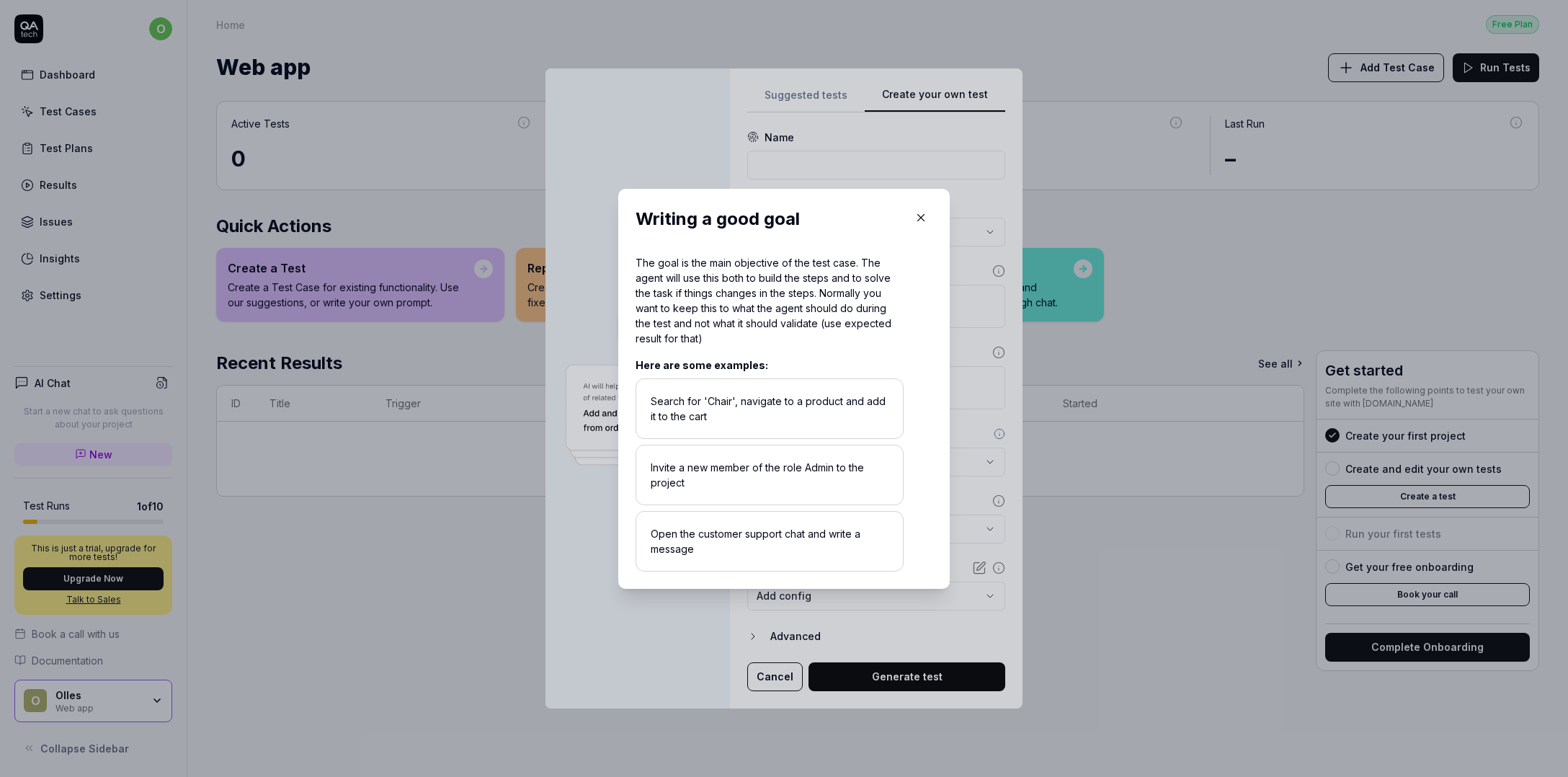
click at [914, 219] on icon "button" at bounding box center [920, 218] width 13 height 13
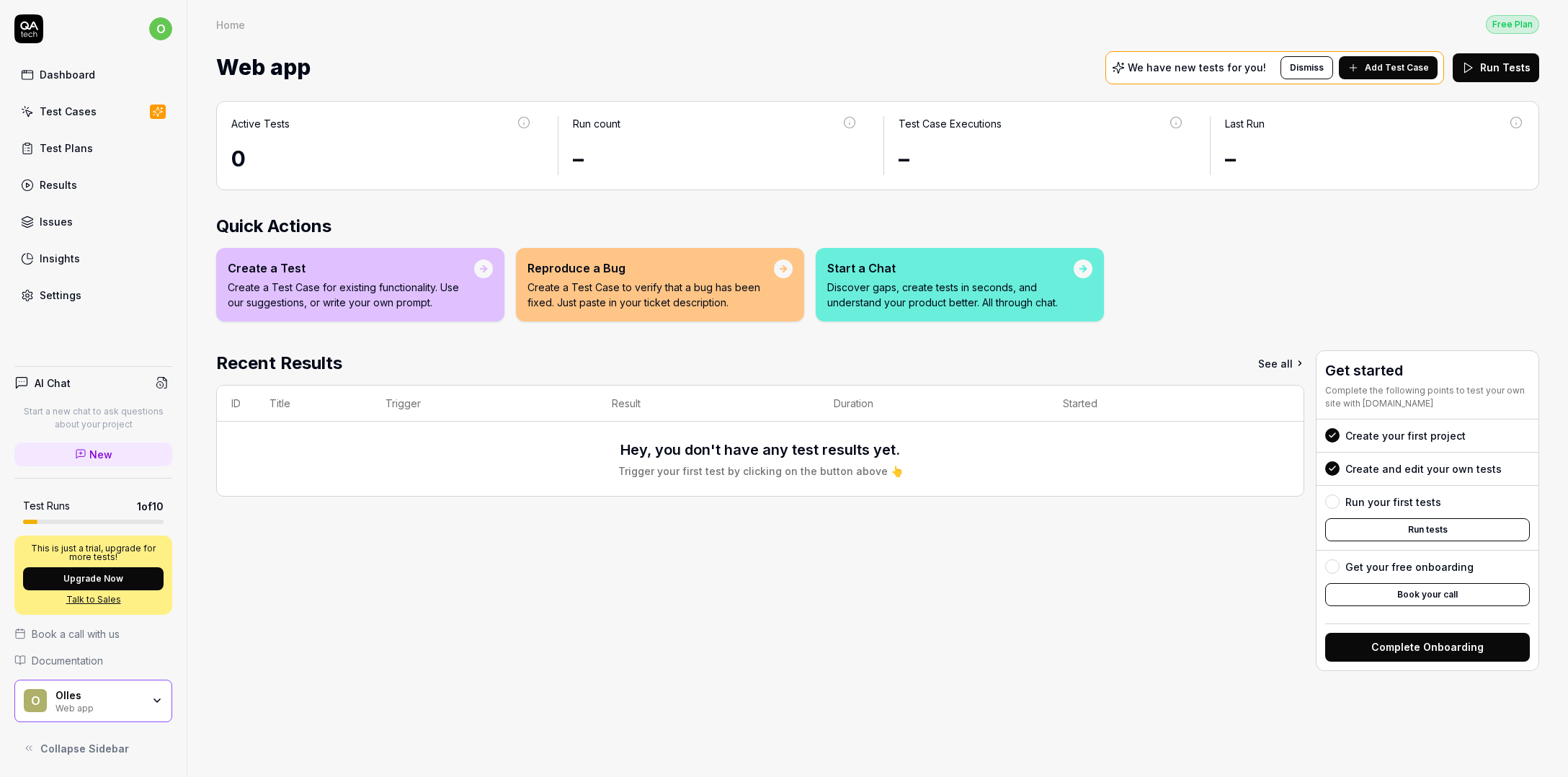
click at [108, 108] on link "Test Cases" at bounding box center [93, 112] width 158 height 28
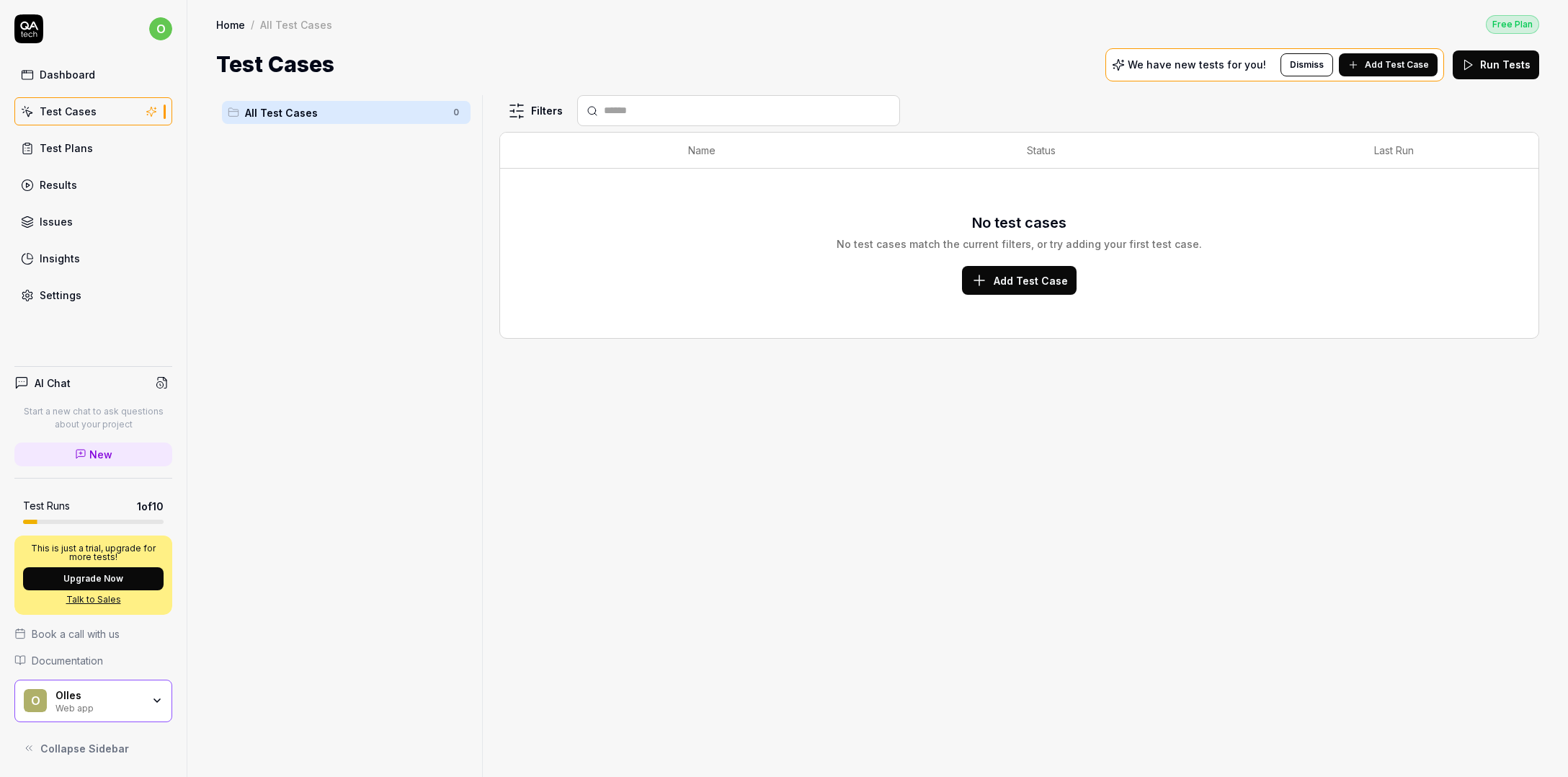
click at [85, 80] on div "Dashboard" at bounding box center [68, 75] width 55 height 15
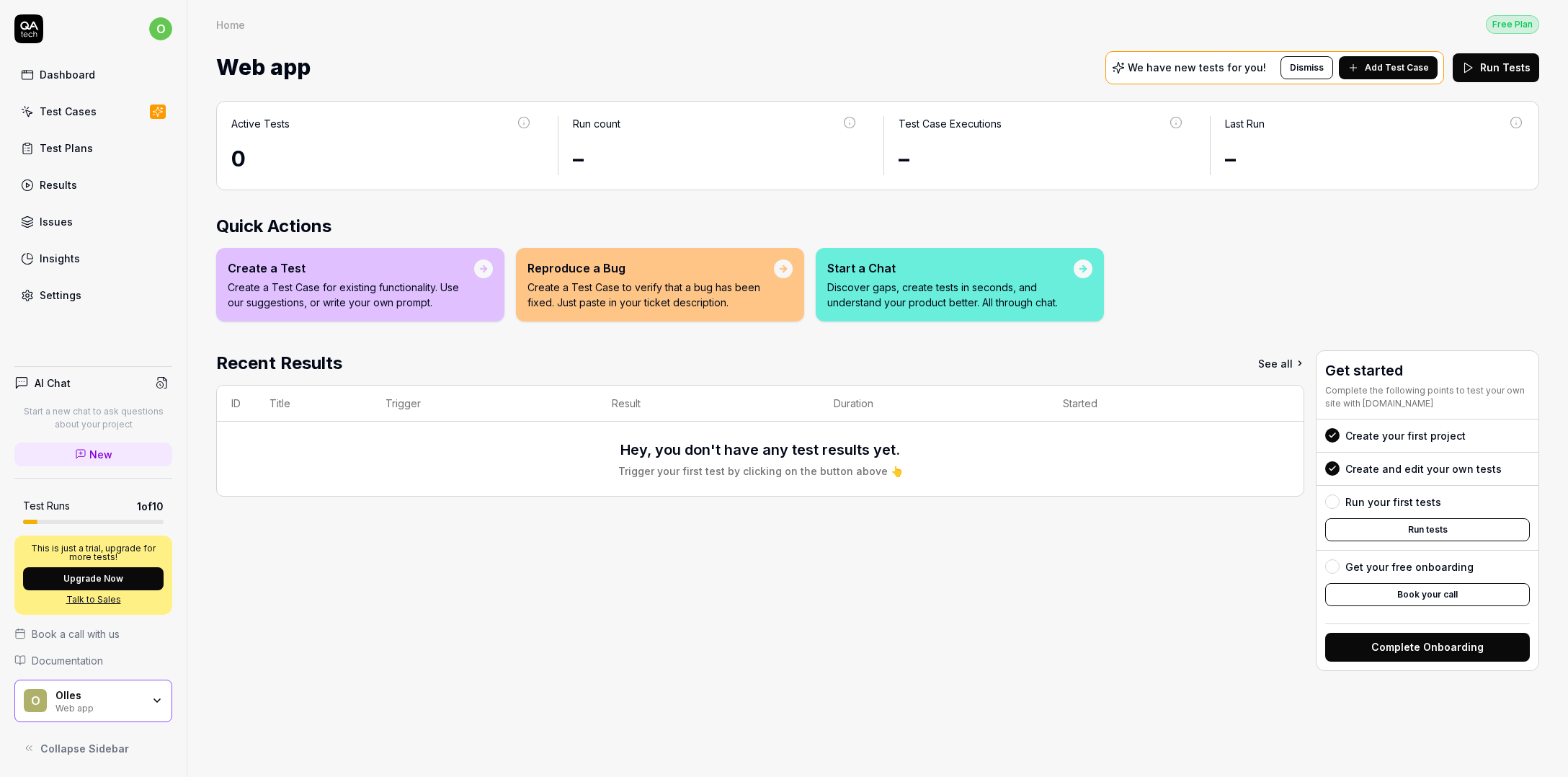
click at [112, 419] on p "Start a new chat to ask questions about your project" at bounding box center [93, 419] width 158 height 26
click at [76, 152] on div "Test Plans" at bounding box center [66, 148] width 53 height 15
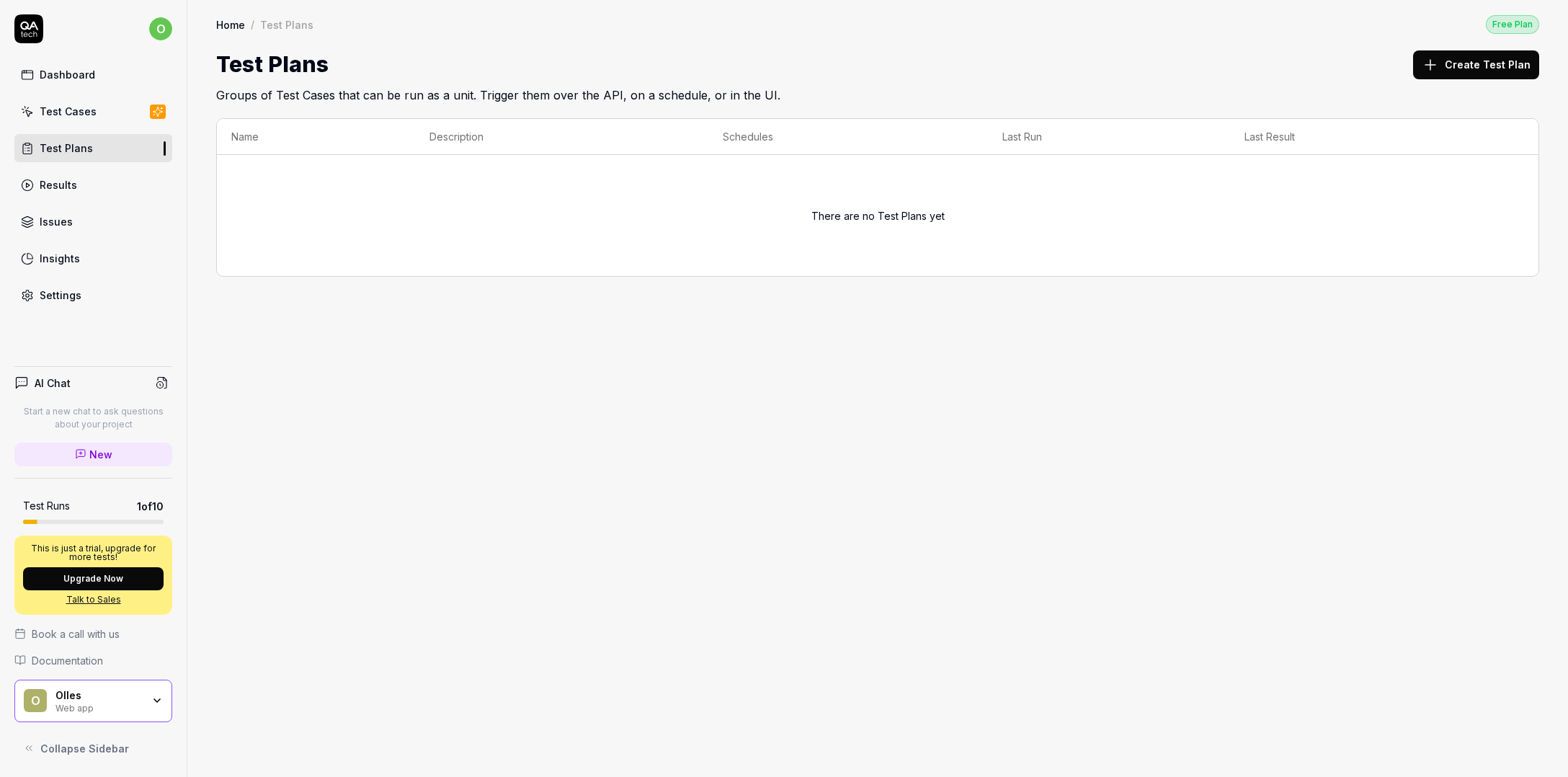
click at [74, 223] on link "Issues" at bounding box center [93, 222] width 158 height 28
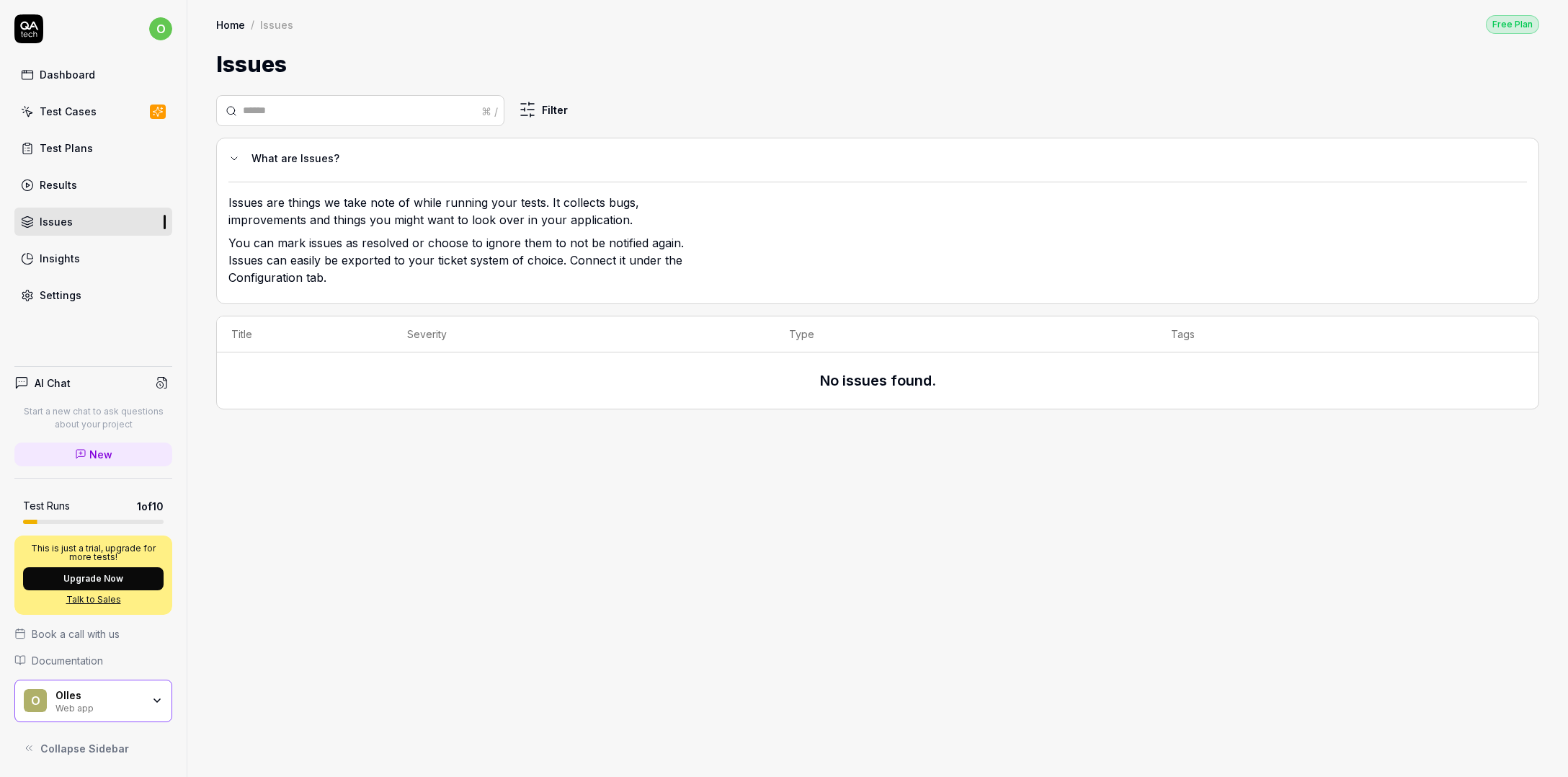
click at [82, 262] on link "Insights" at bounding box center [93, 258] width 158 height 28
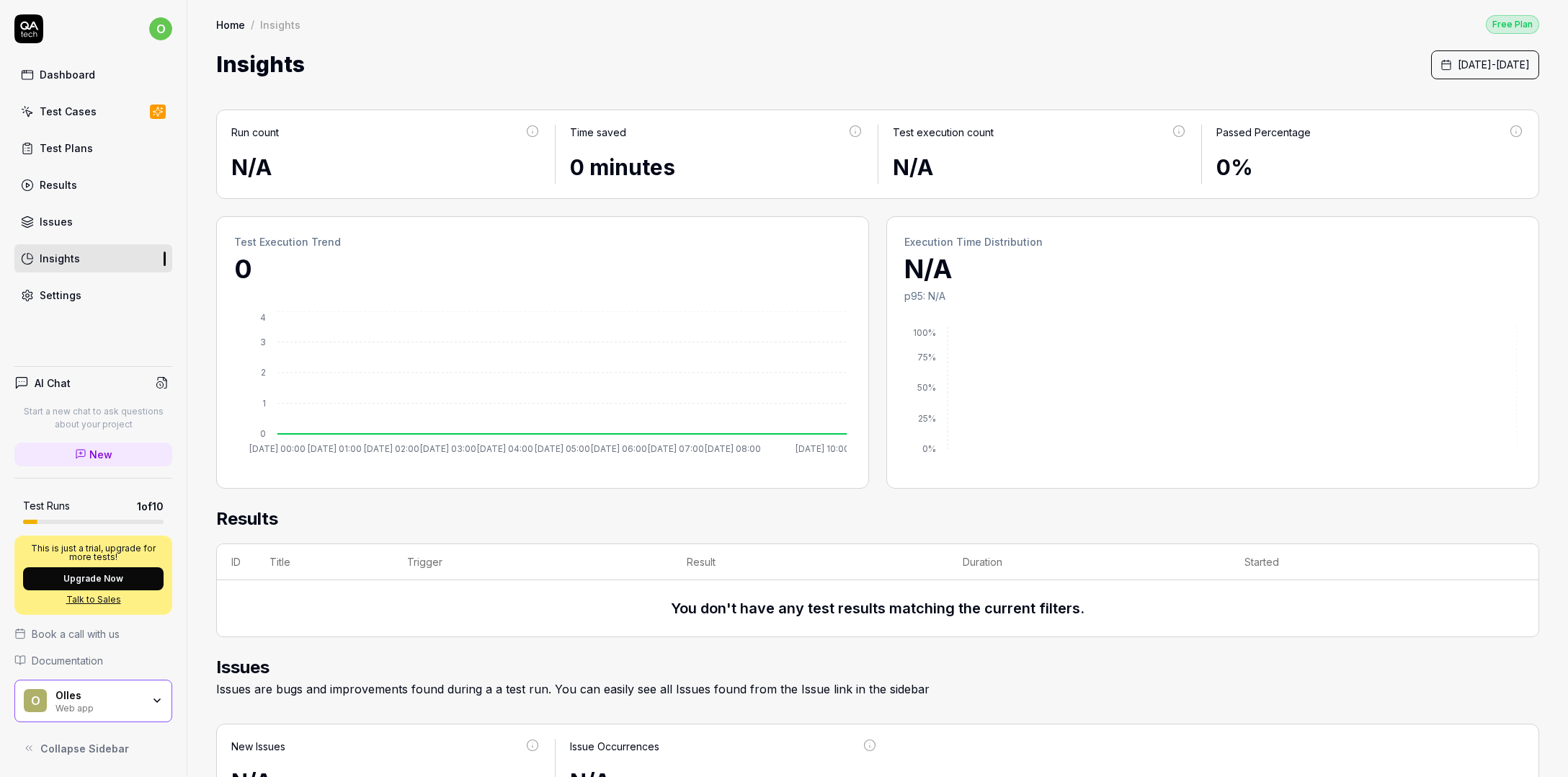
click at [79, 295] on link "Settings" at bounding box center [93, 295] width 158 height 28
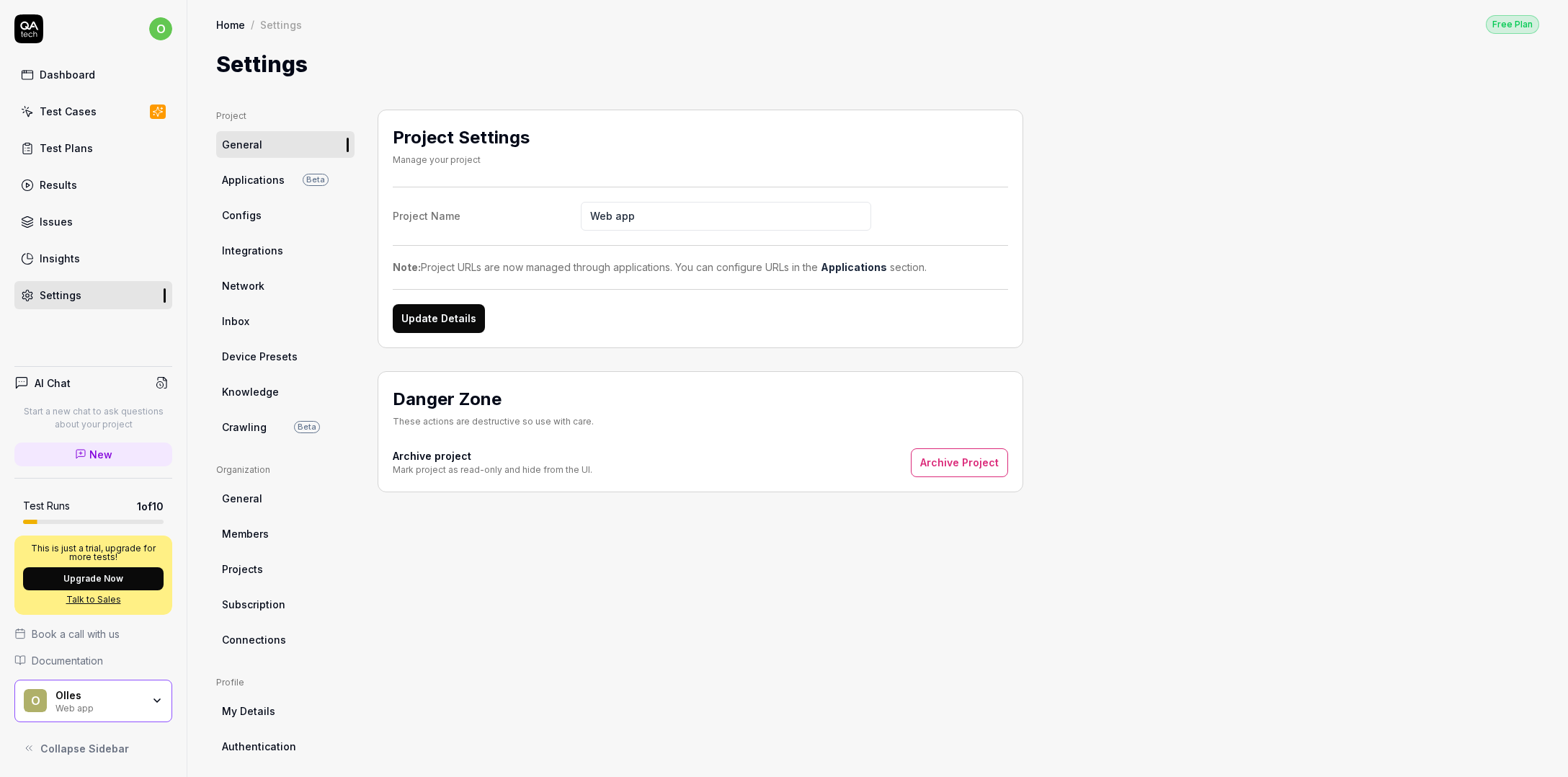
click at [84, 115] on div "Test Cases" at bounding box center [68, 112] width 57 height 15
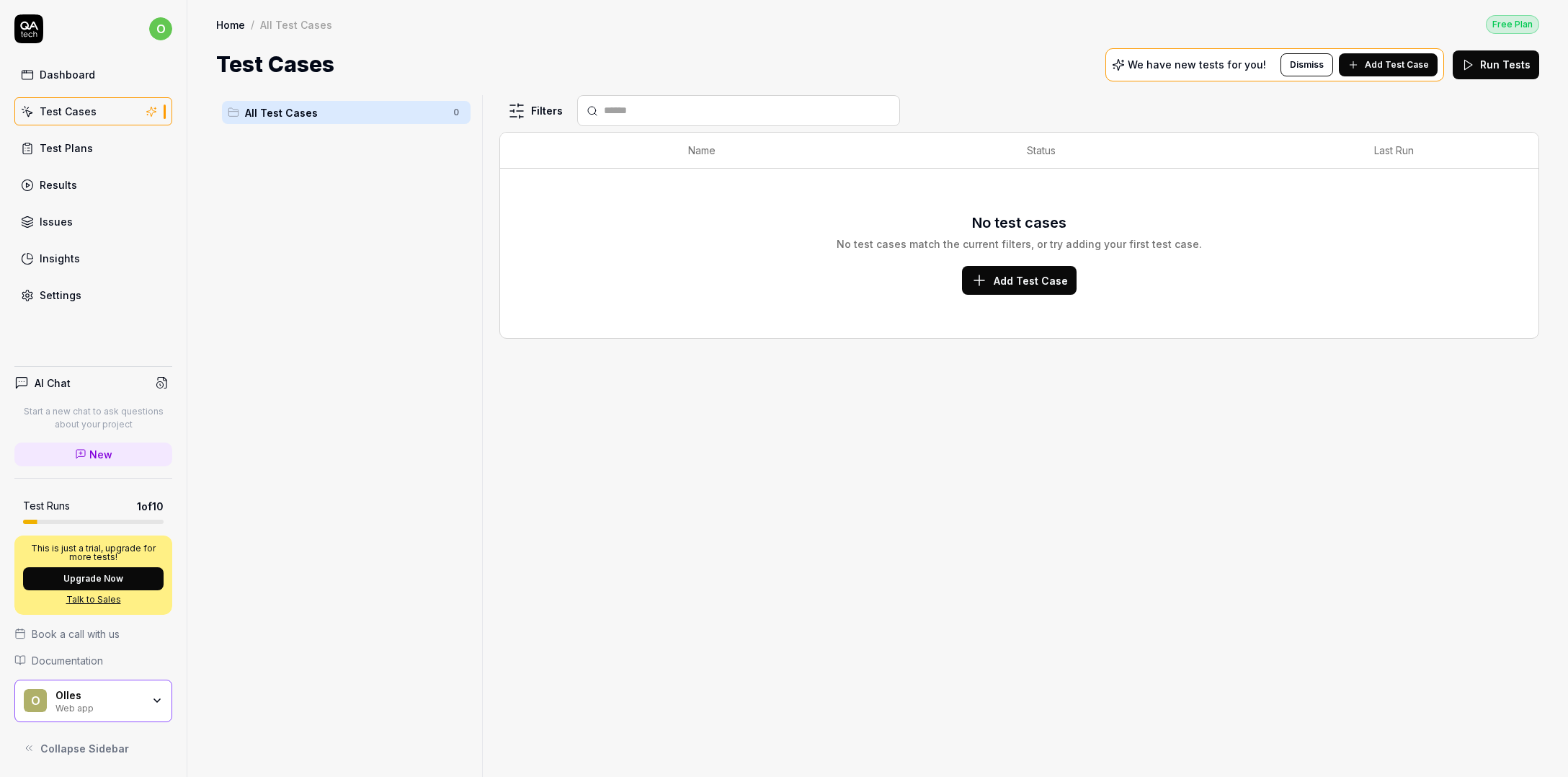
click at [1028, 287] on button "Add Test Case" at bounding box center [1019, 280] width 115 height 28
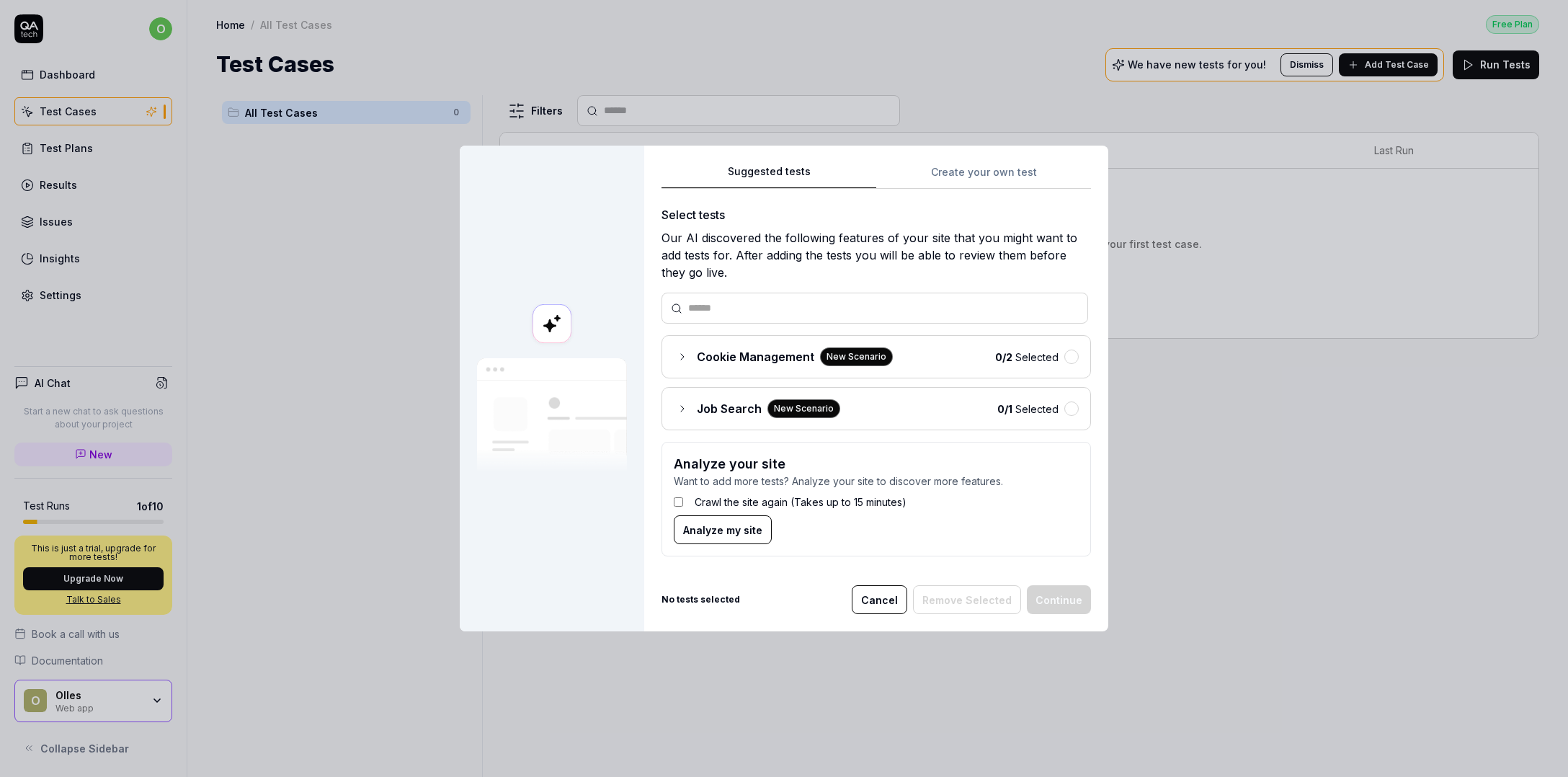
click at [736, 354] on span "Cookie Management" at bounding box center [755, 357] width 118 height 17
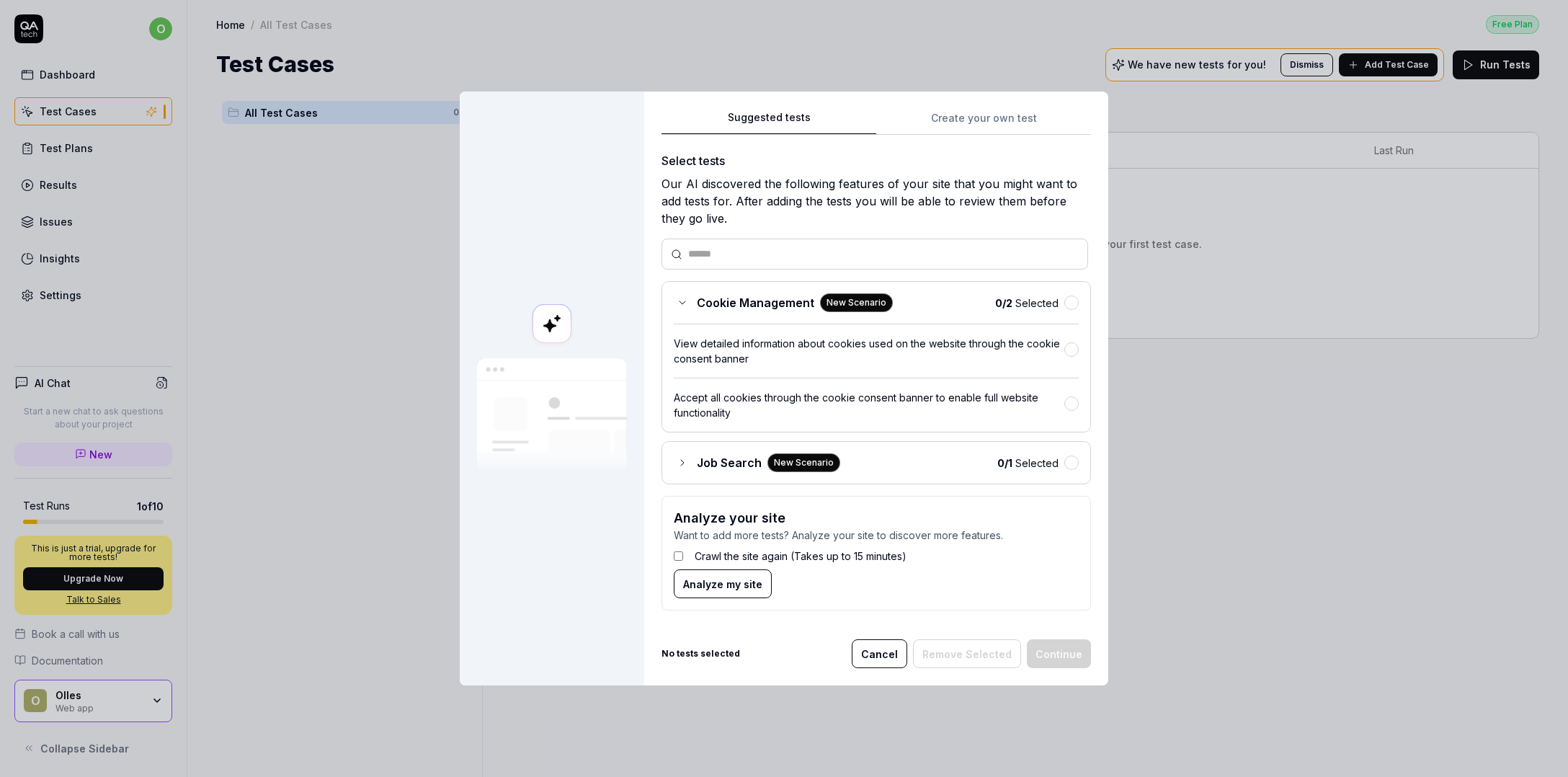
click at [1064, 311] on div "Cookie Management New Scenario 0 / 2 Selected" at bounding box center [876, 302] width 405 height 18
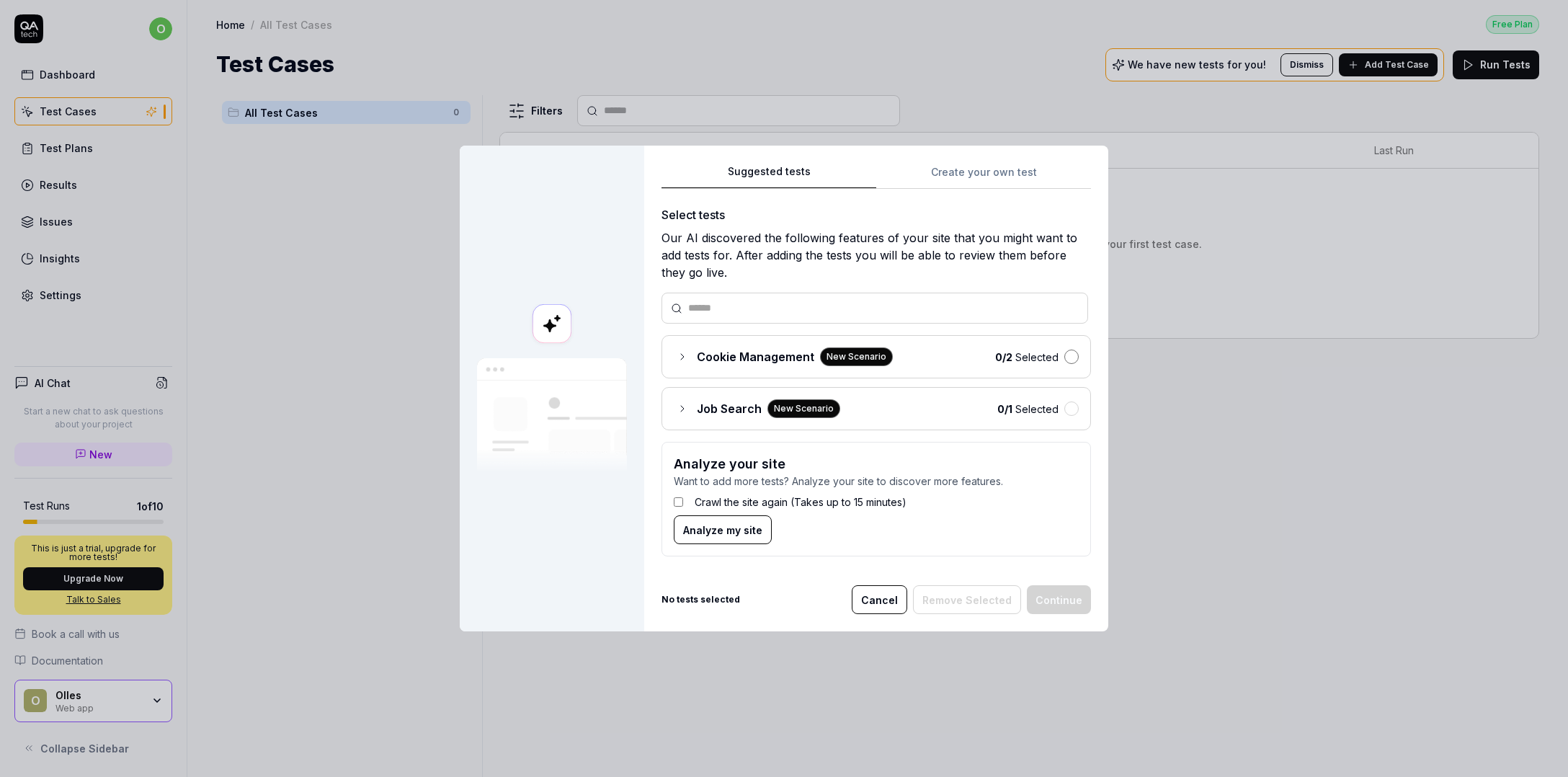
click at [1064, 361] on button "button" at bounding box center [1071, 356] width 15 height 15
click at [1064, 405] on button "button" at bounding box center [1071, 409] width 15 height 15
click at [1047, 600] on button "Continue" at bounding box center [1058, 599] width 64 height 28
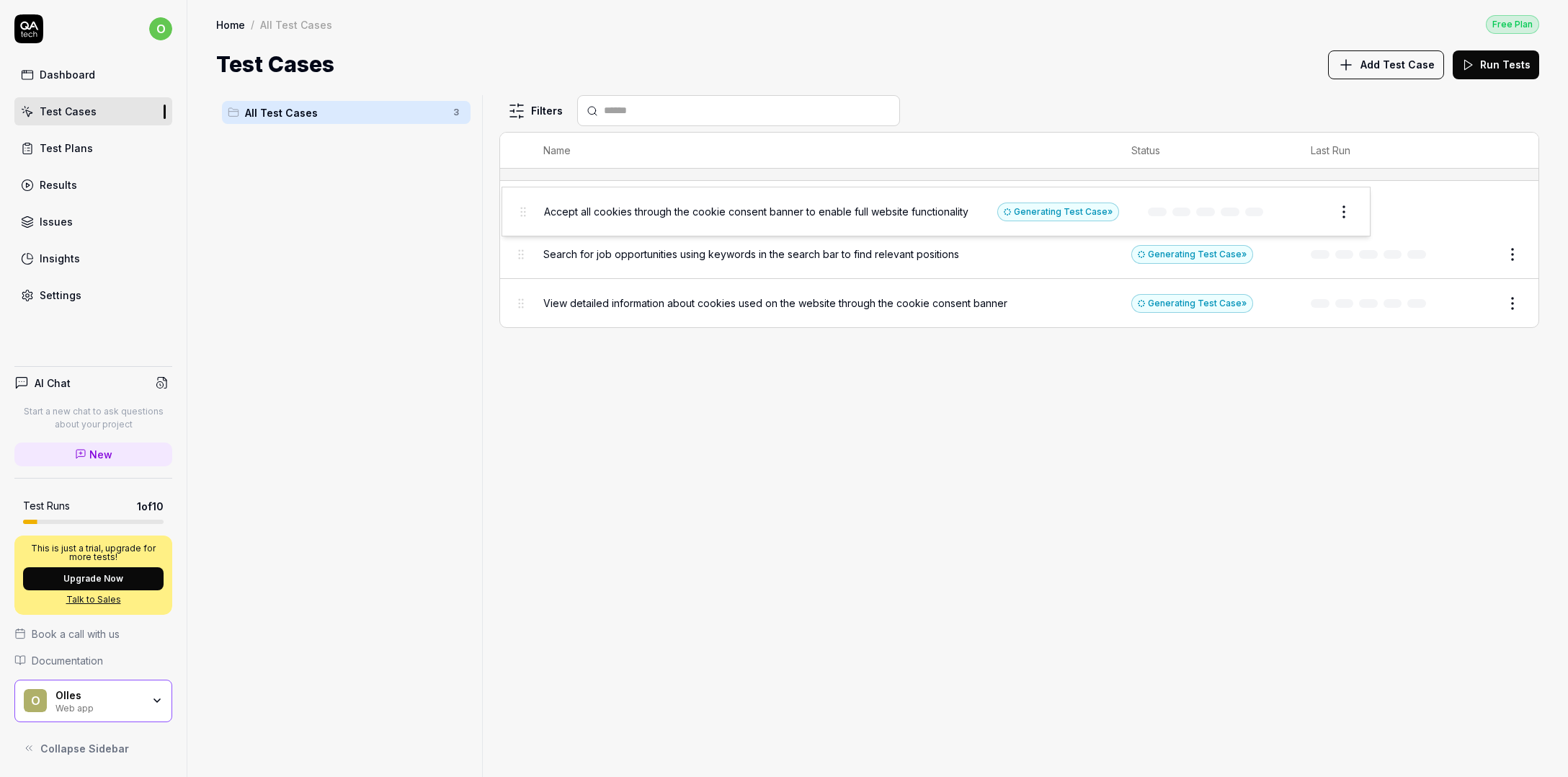
click at [521, 208] on body "o Dashboard Test Cases Test Plans Results Issues Insights Settings AI Chat Star…" at bounding box center [784, 388] width 1568 height 777
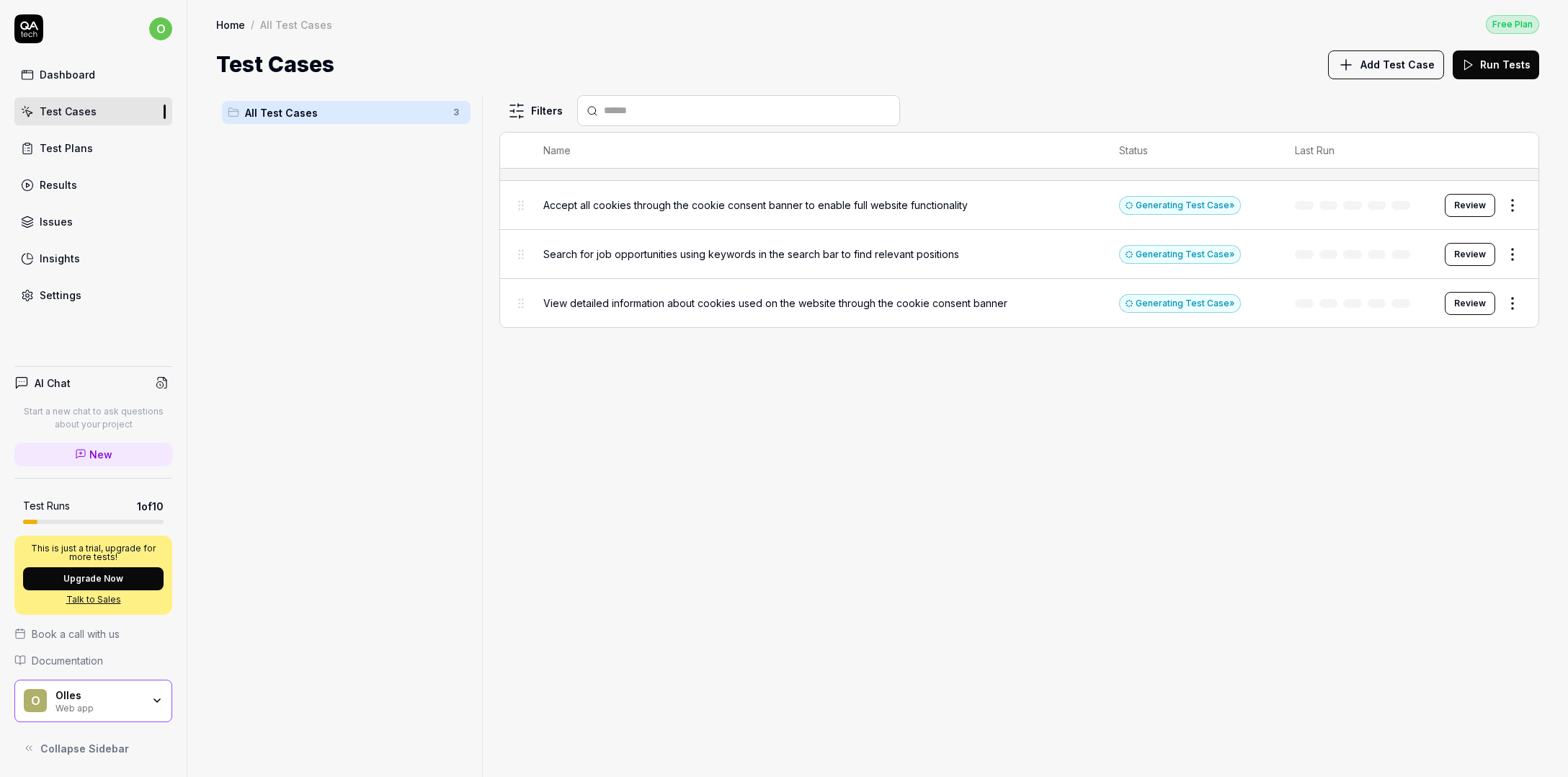
click at [1475, 202] on button "Review" at bounding box center [1470, 205] width 51 height 23
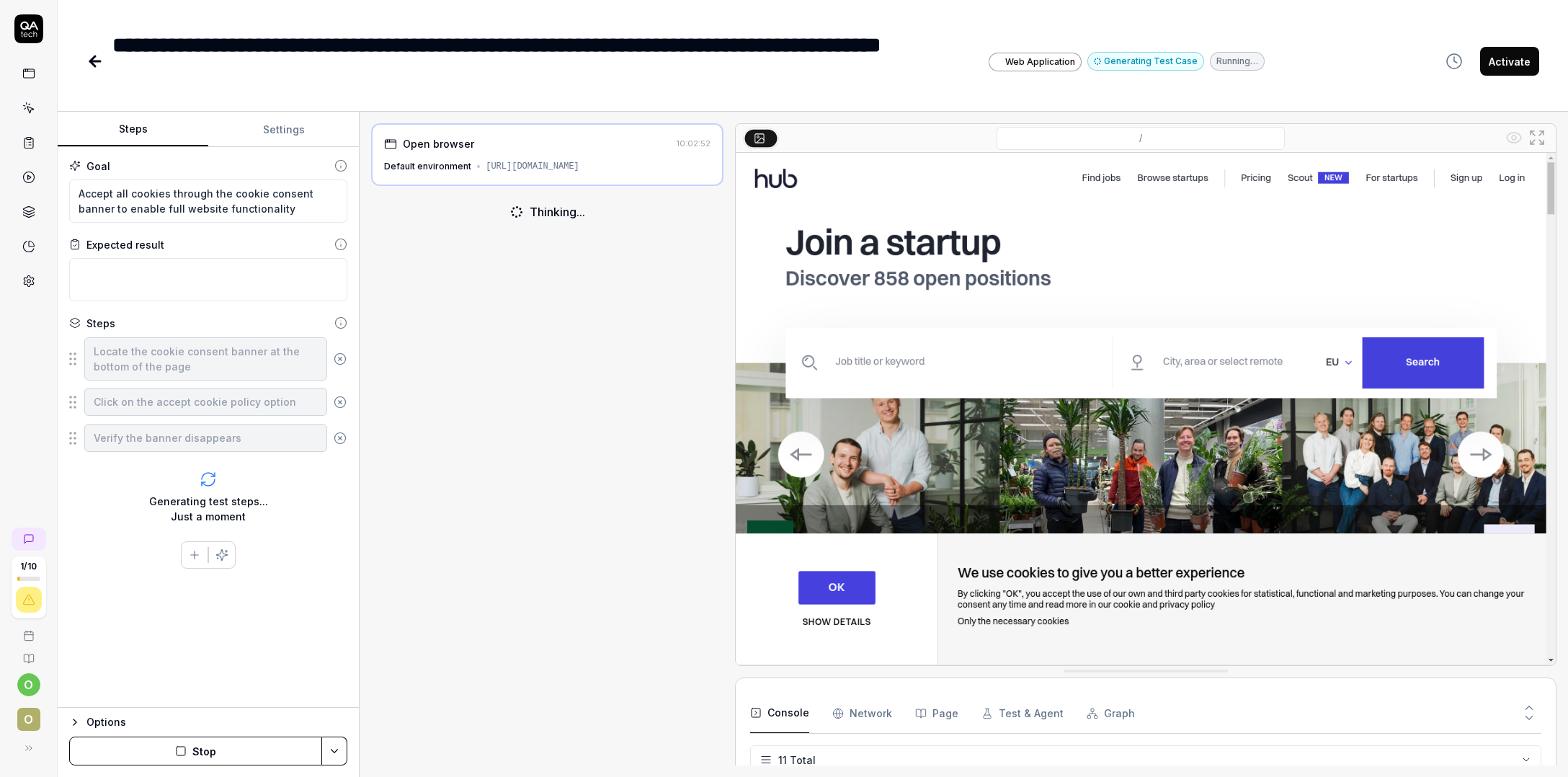
scroll to position [275, 0]
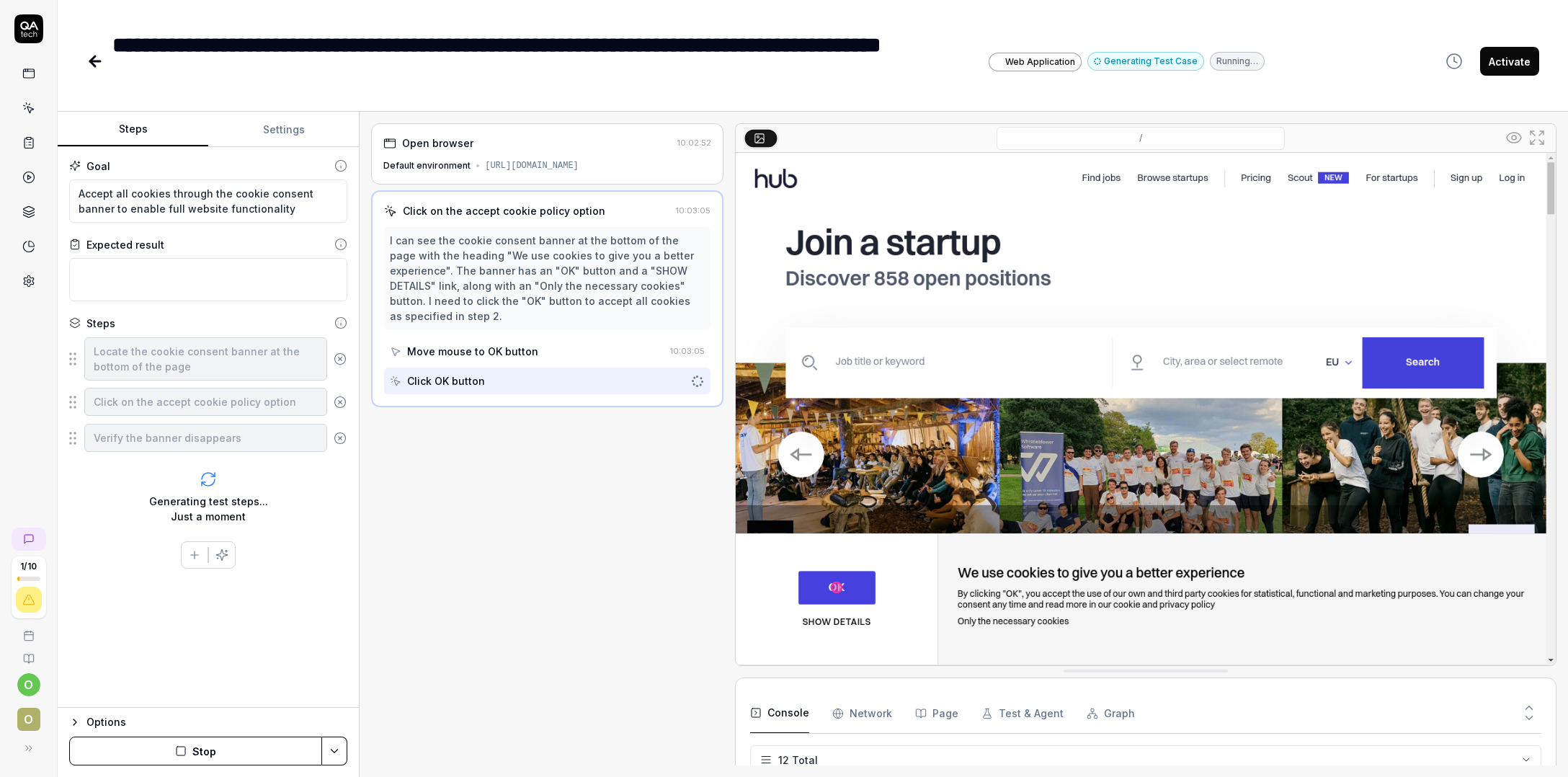
scroll to position [315, 0]
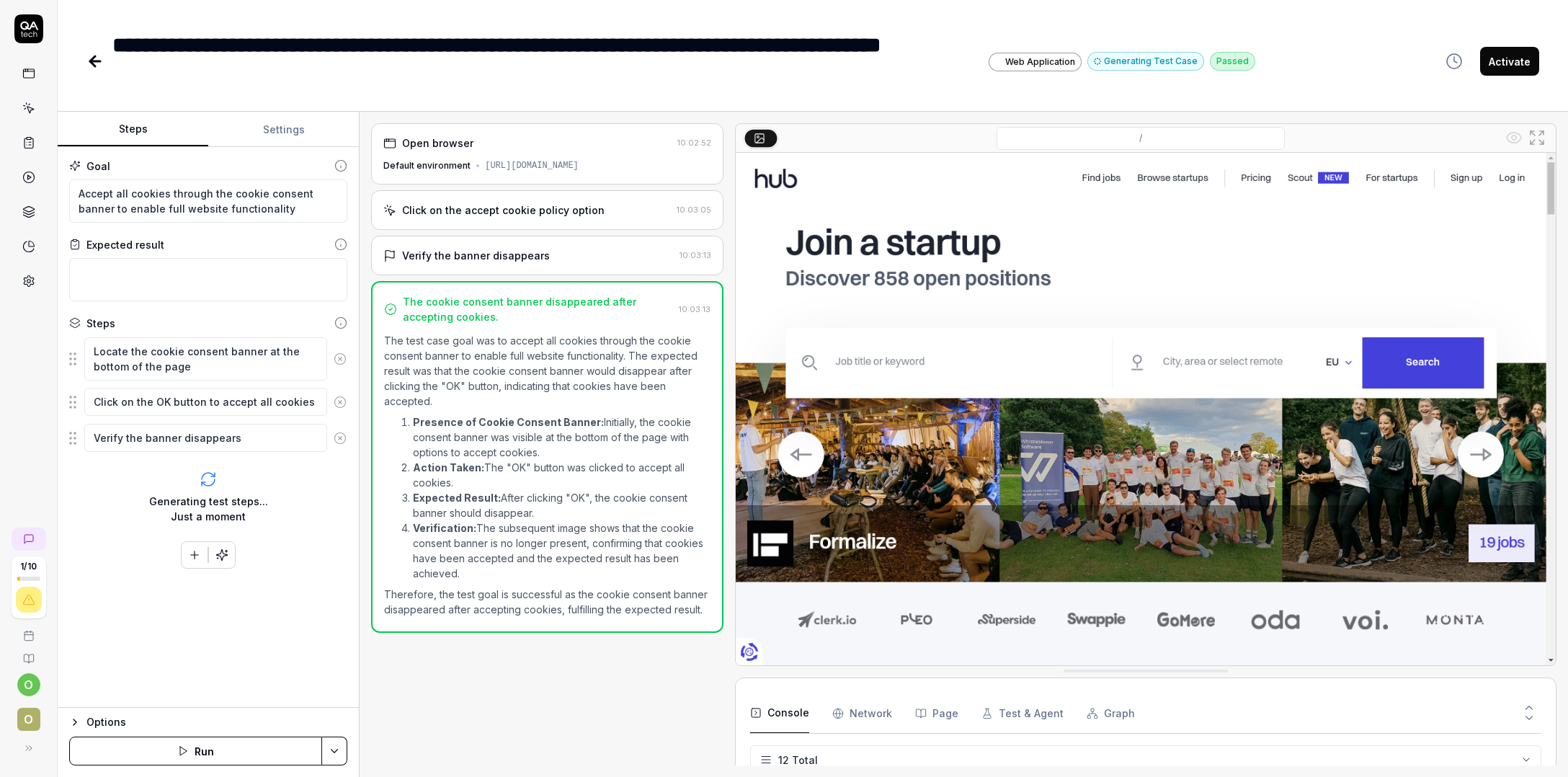
click at [97, 56] on icon at bounding box center [95, 61] width 17 height 17
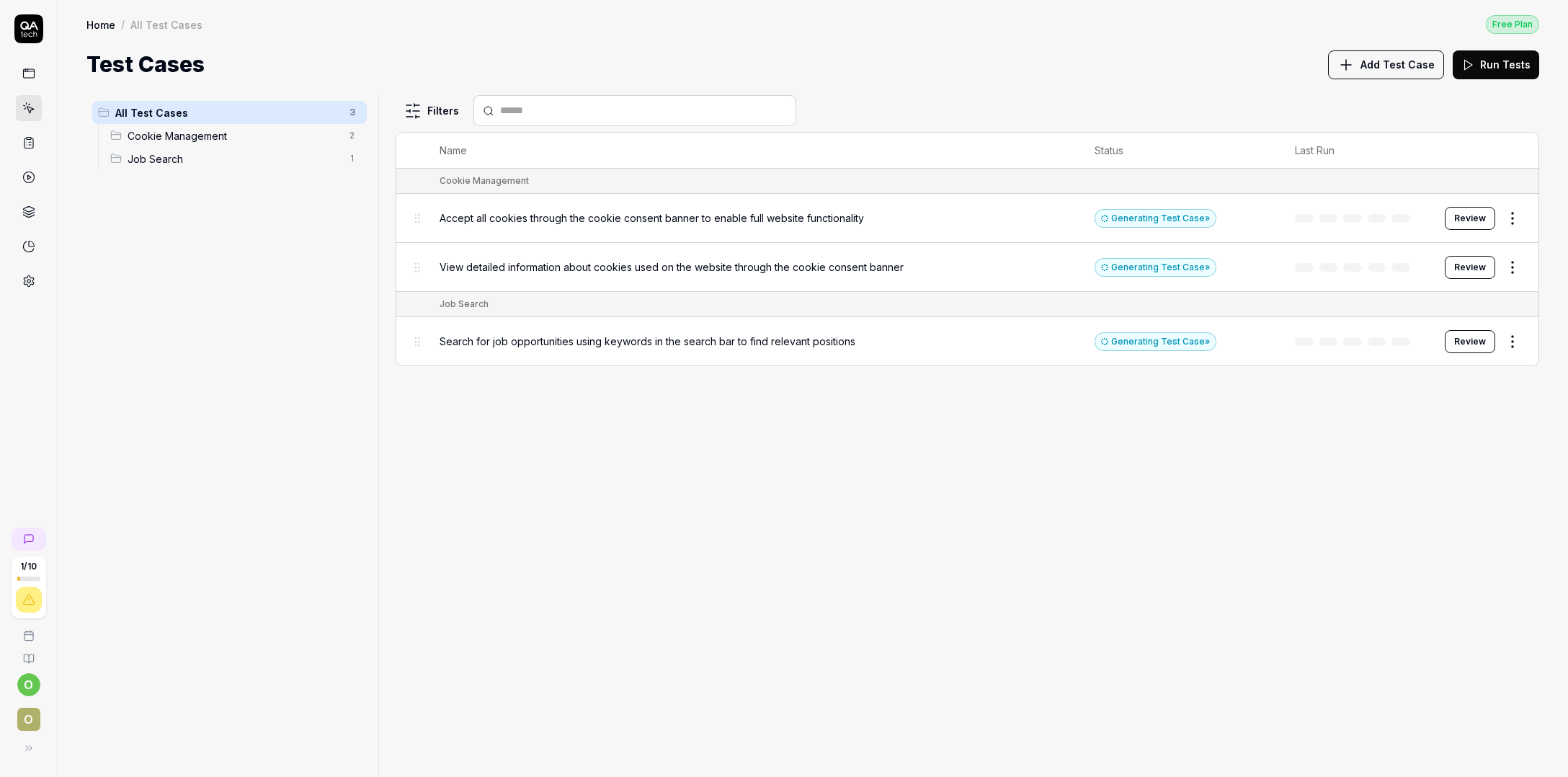
click at [978, 346] on div "Search for job opportunities using keywords in the search bar to find relevant …" at bounding box center [753, 342] width 626 height 31
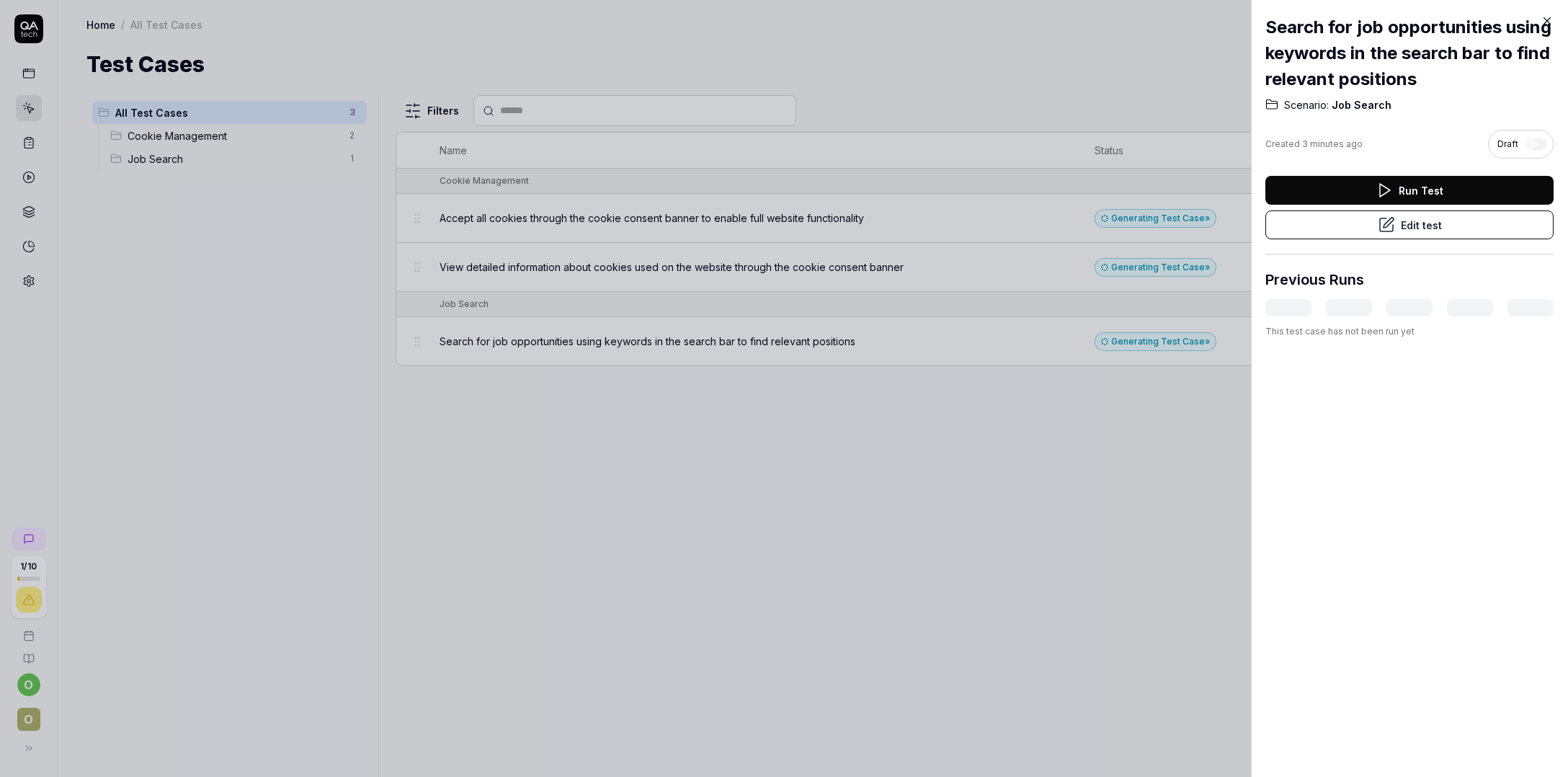
click at [1029, 190] on div at bounding box center [784, 388] width 1568 height 777
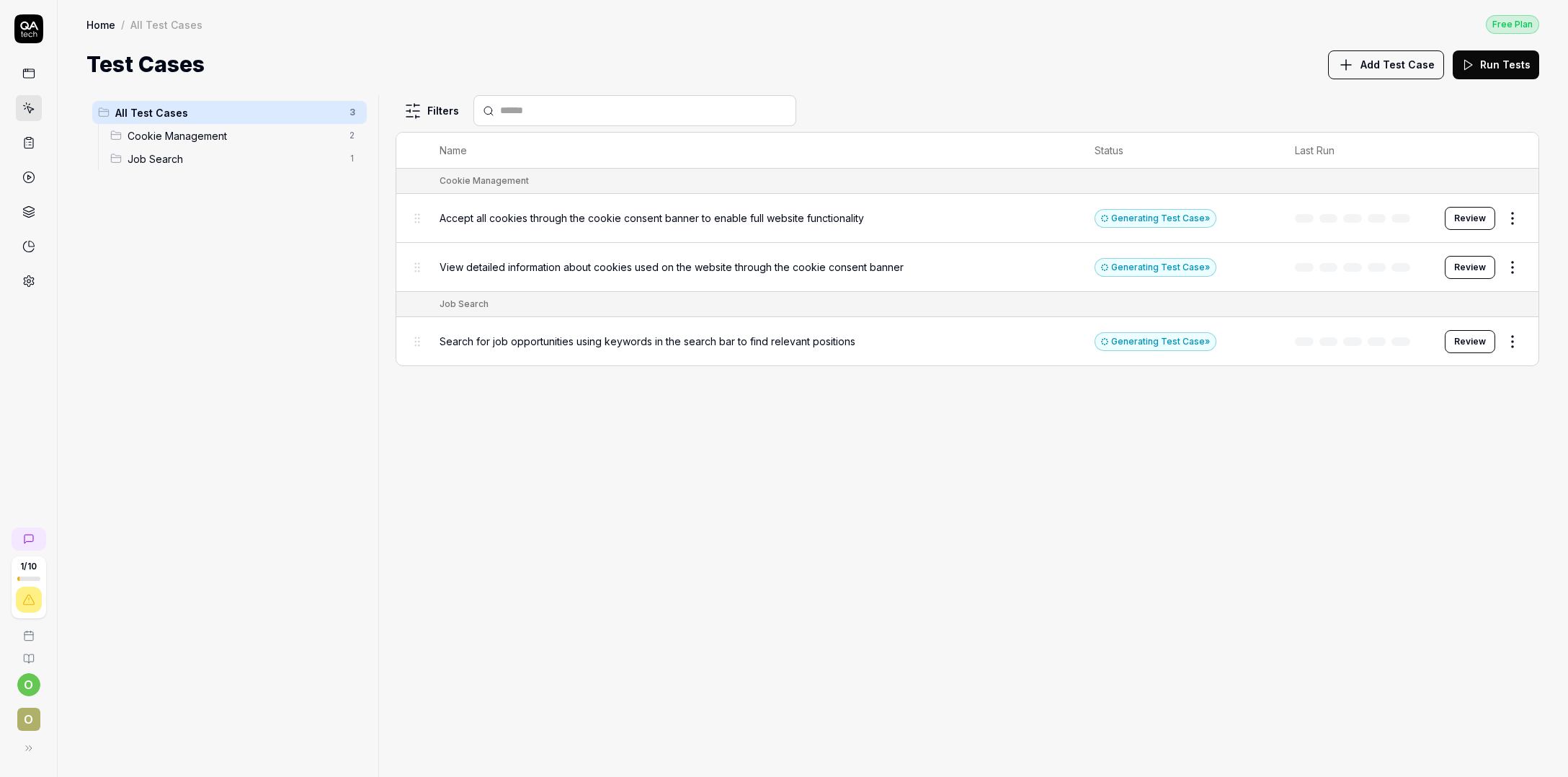
click at [1474, 337] on button "Review" at bounding box center [1470, 342] width 51 height 23
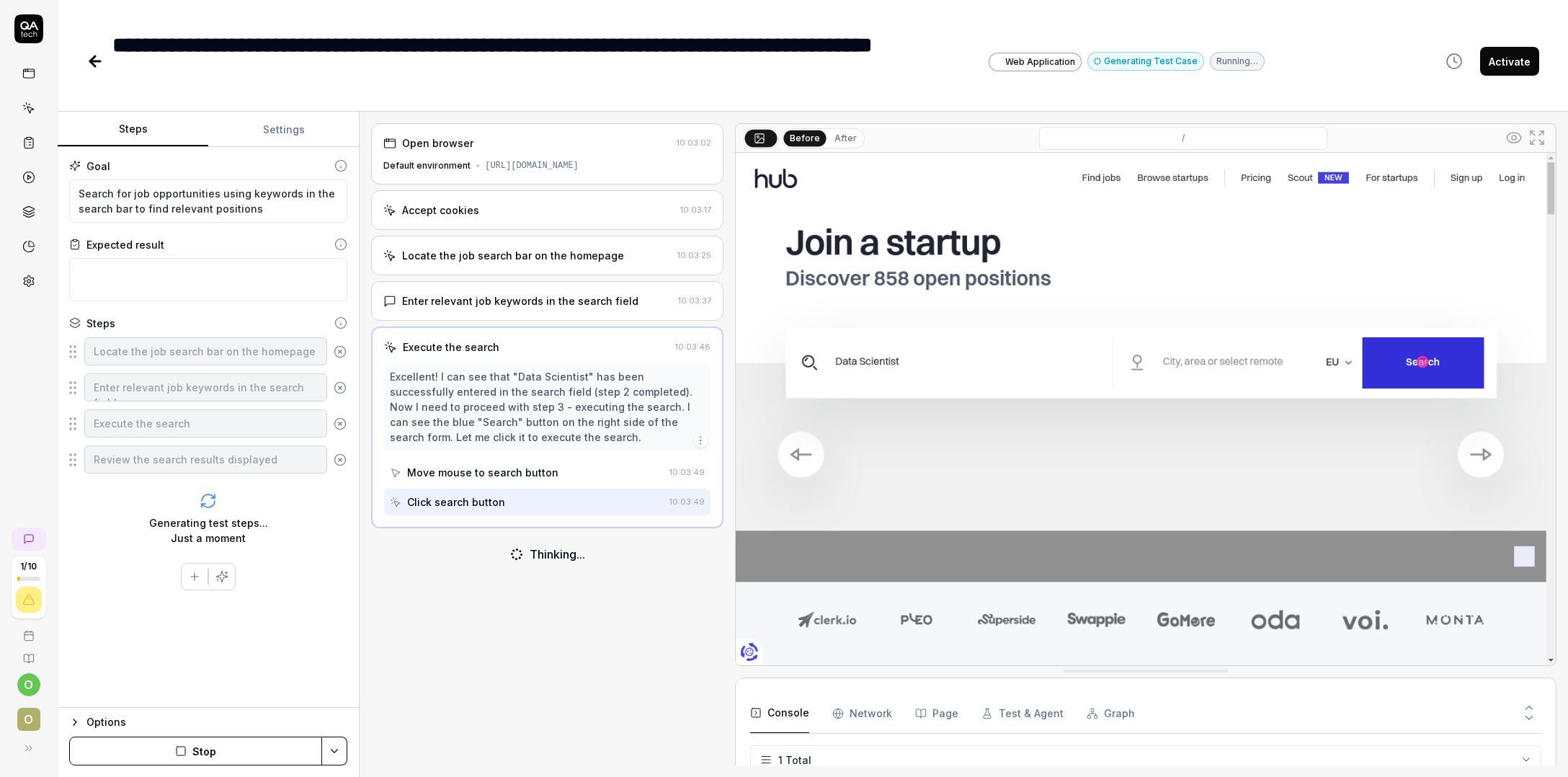
type textarea "*"
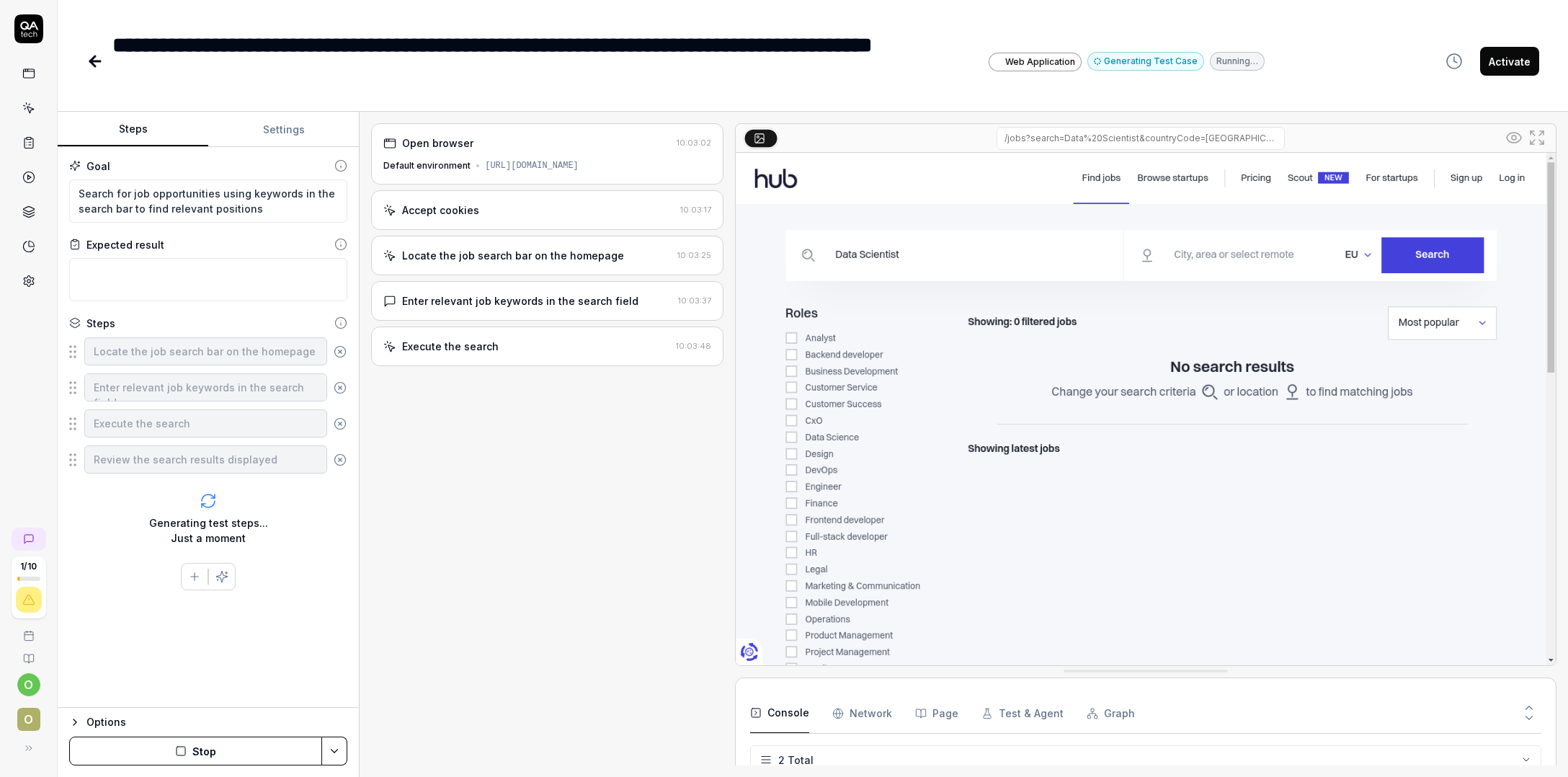
click at [101, 62] on icon at bounding box center [95, 61] width 17 height 17
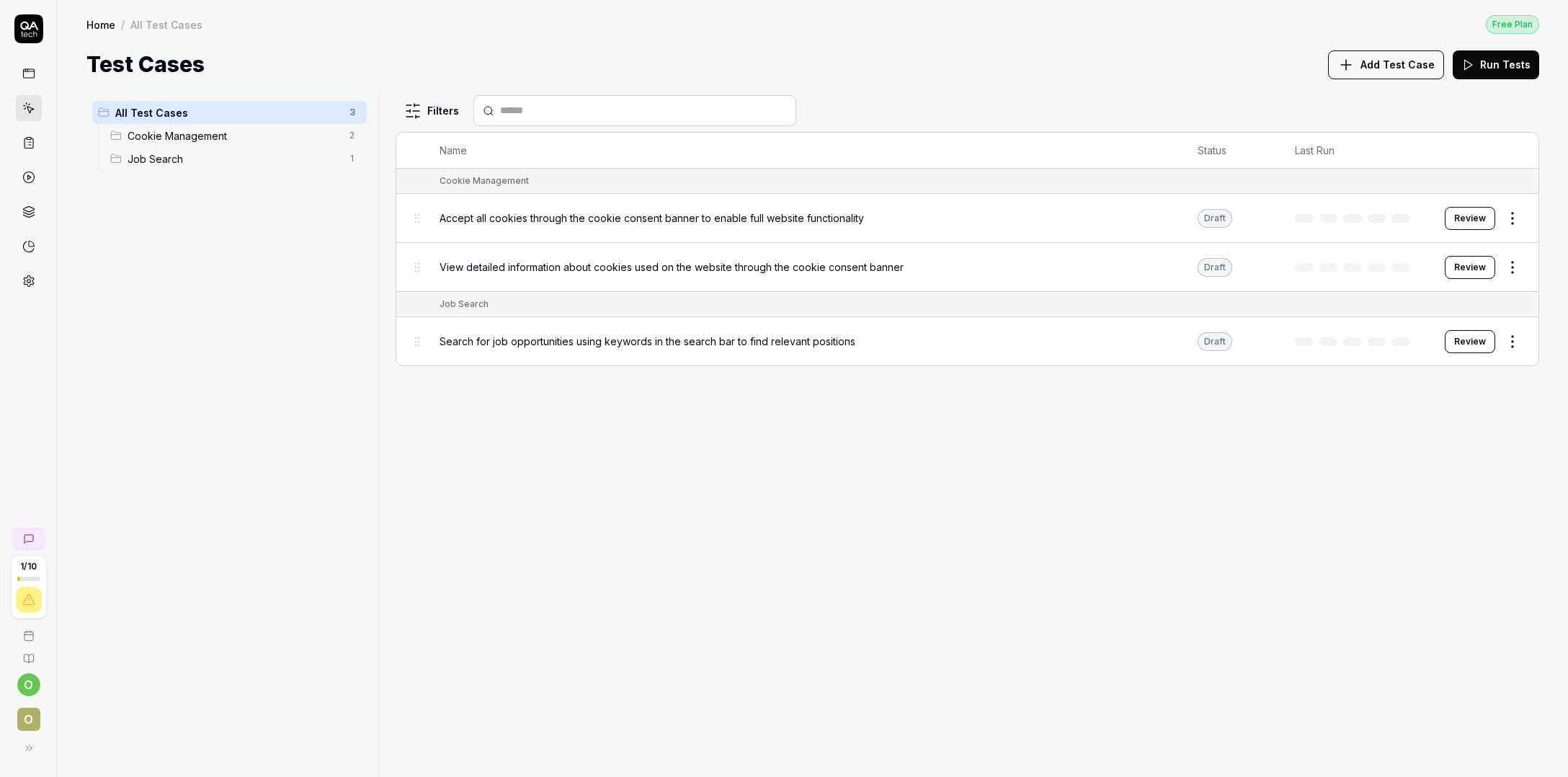
click at [1480, 214] on button "Review" at bounding box center [1470, 218] width 51 height 23
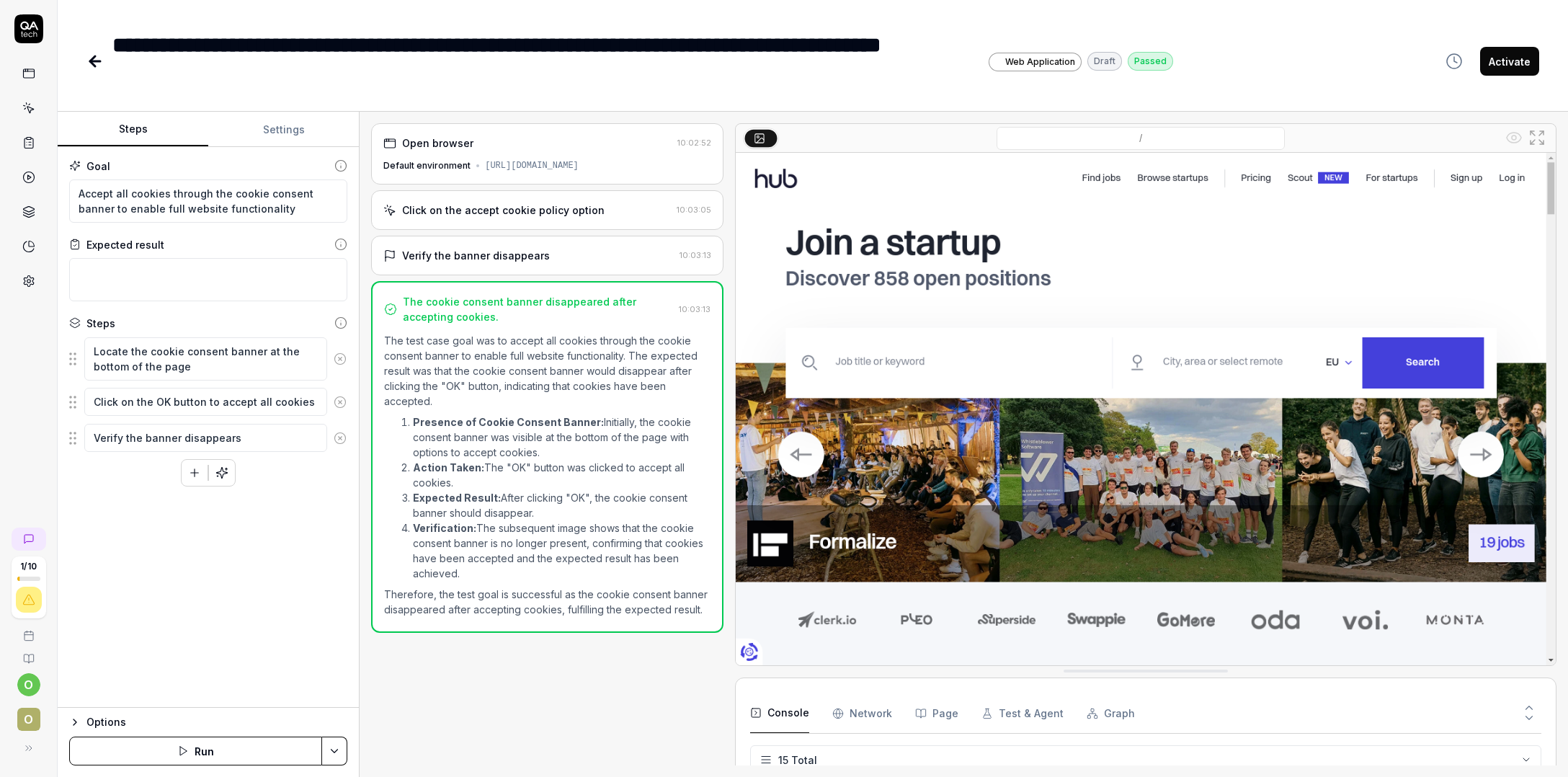
scroll to position [415, 0]
type textarea "*"
click at [34, 28] on icon at bounding box center [28, 28] width 28 height 28
